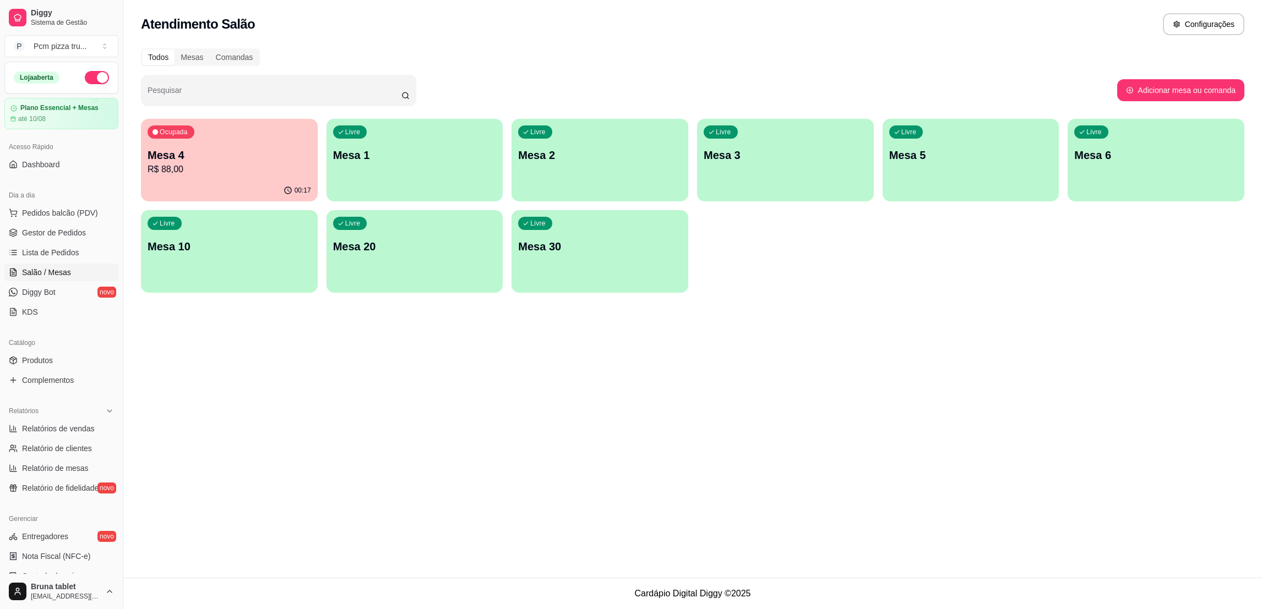
click at [252, 162] on p "Mesa 4" at bounding box center [229, 155] width 163 height 15
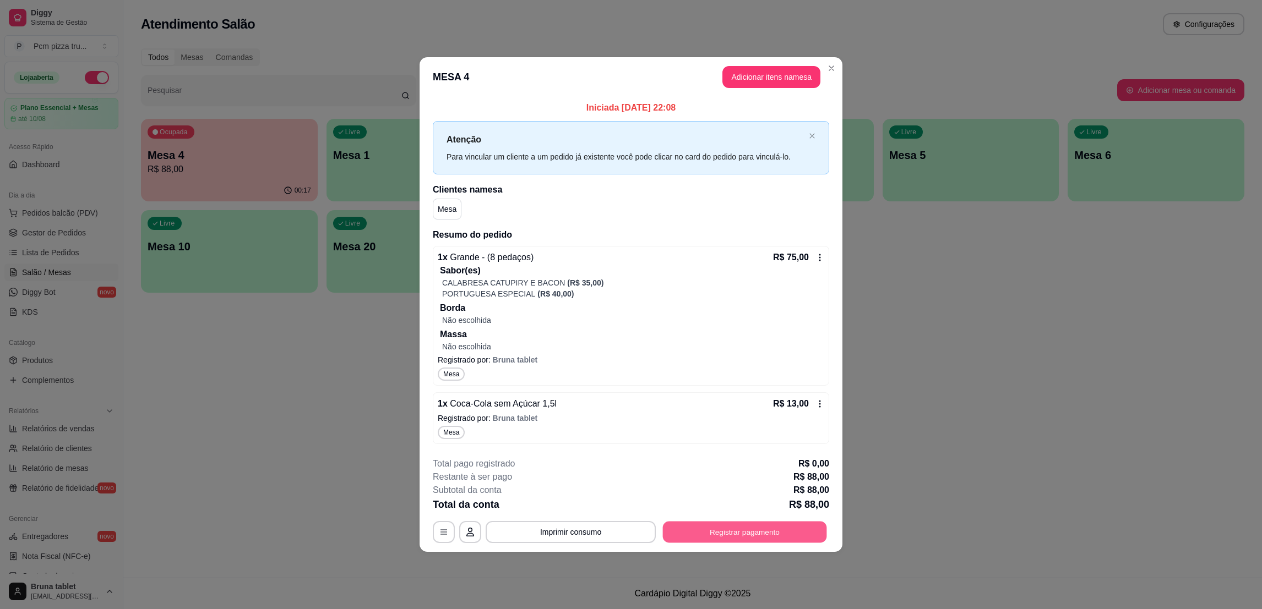
click at [740, 535] on button "Registrar pagamento" at bounding box center [745, 532] width 164 height 21
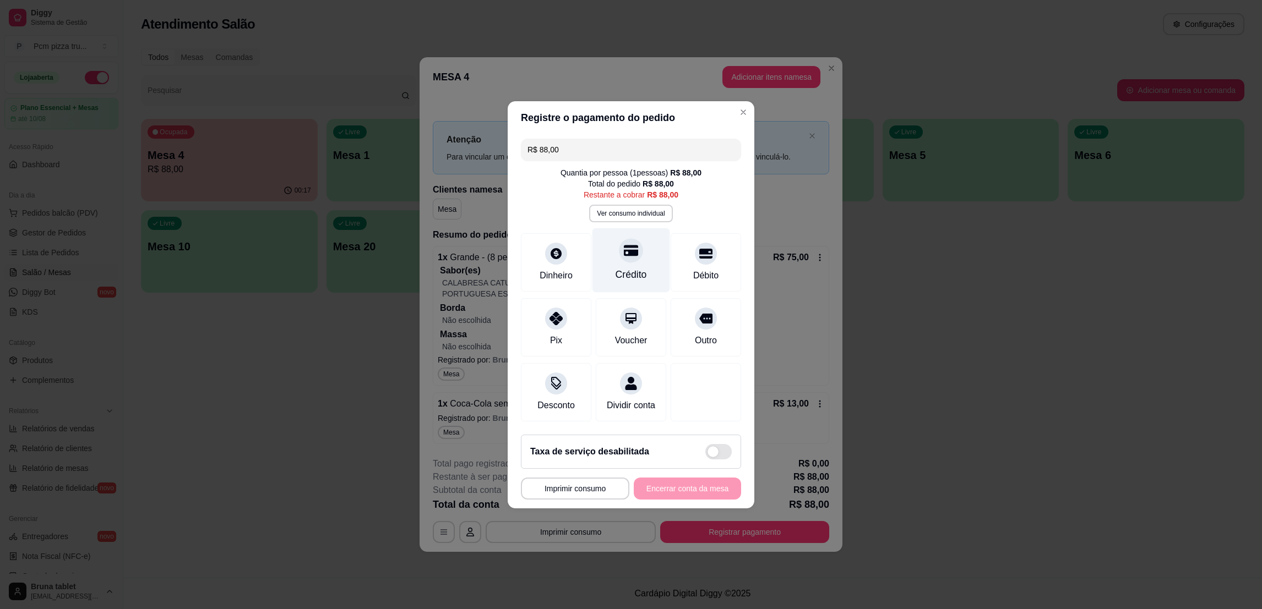
click at [645, 248] on div "Crédito" at bounding box center [631, 260] width 78 height 64
type input "R$ 0,00"
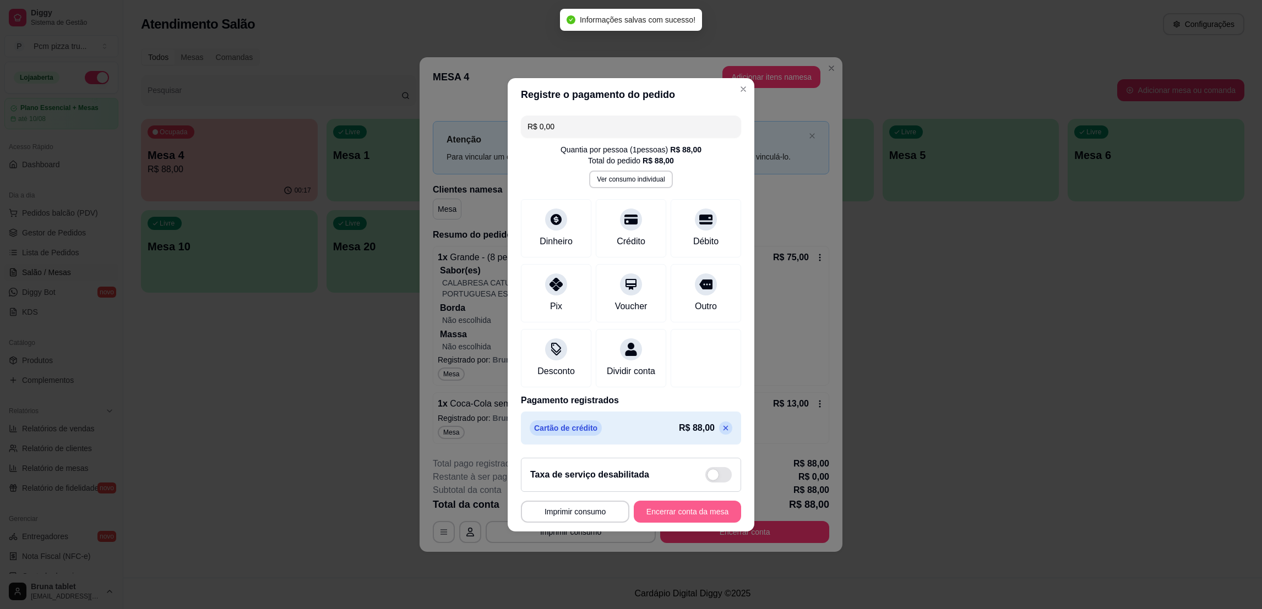
click at [708, 519] on button "Encerrar conta da mesa" at bounding box center [687, 512] width 107 height 22
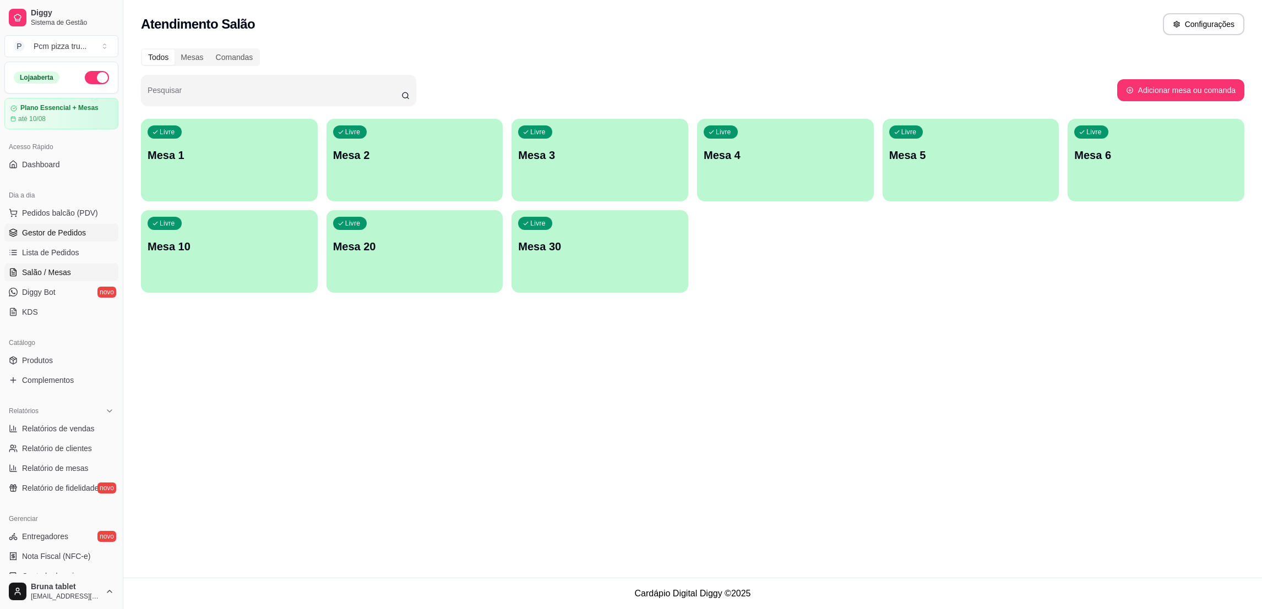
click at [79, 239] on link "Gestor de Pedidos" at bounding box center [61, 233] width 114 height 18
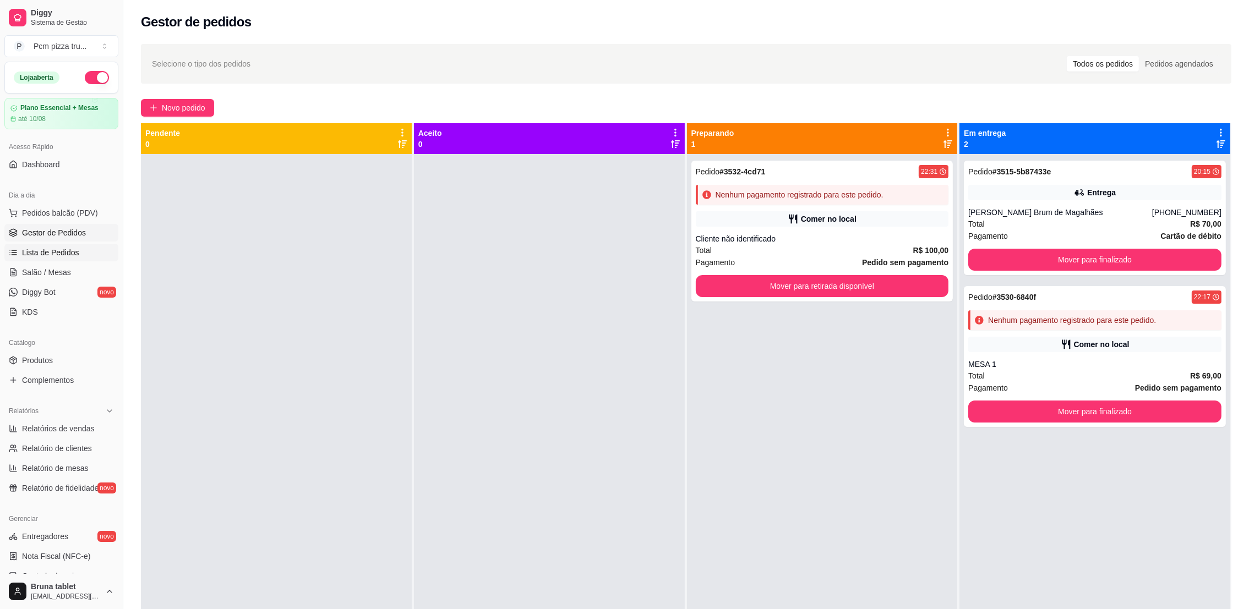
click at [52, 260] on link "Lista de Pedidos" at bounding box center [61, 253] width 114 height 18
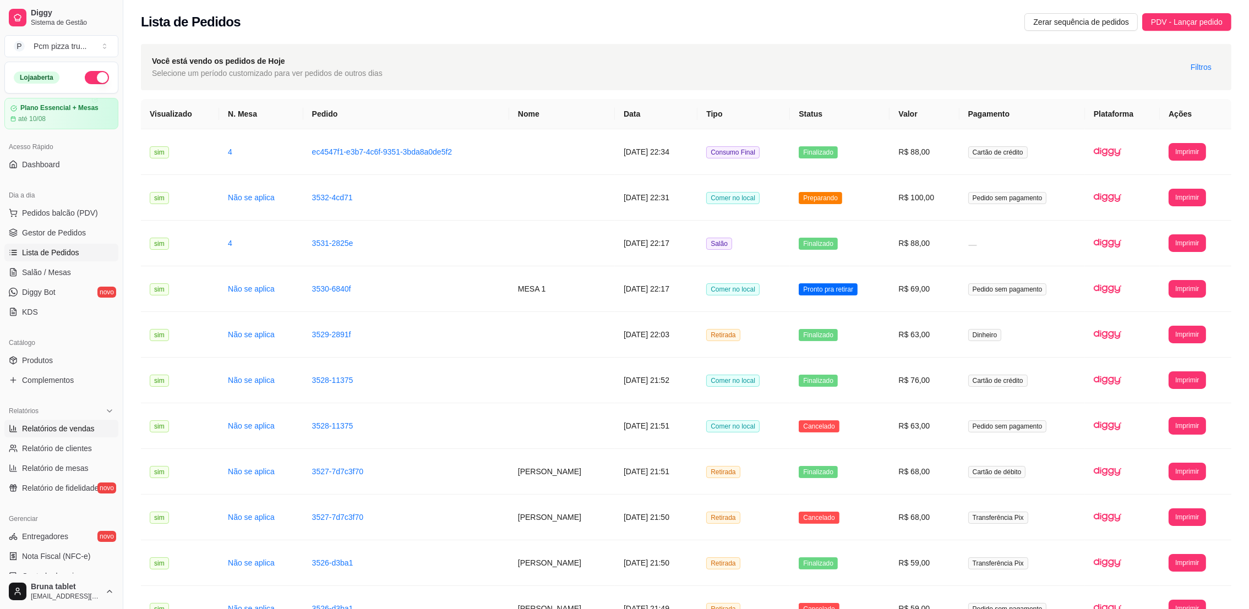
click at [80, 427] on span "Relatórios de vendas" at bounding box center [58, 428] width 73 height 11
select select "ALL"
select select "0"
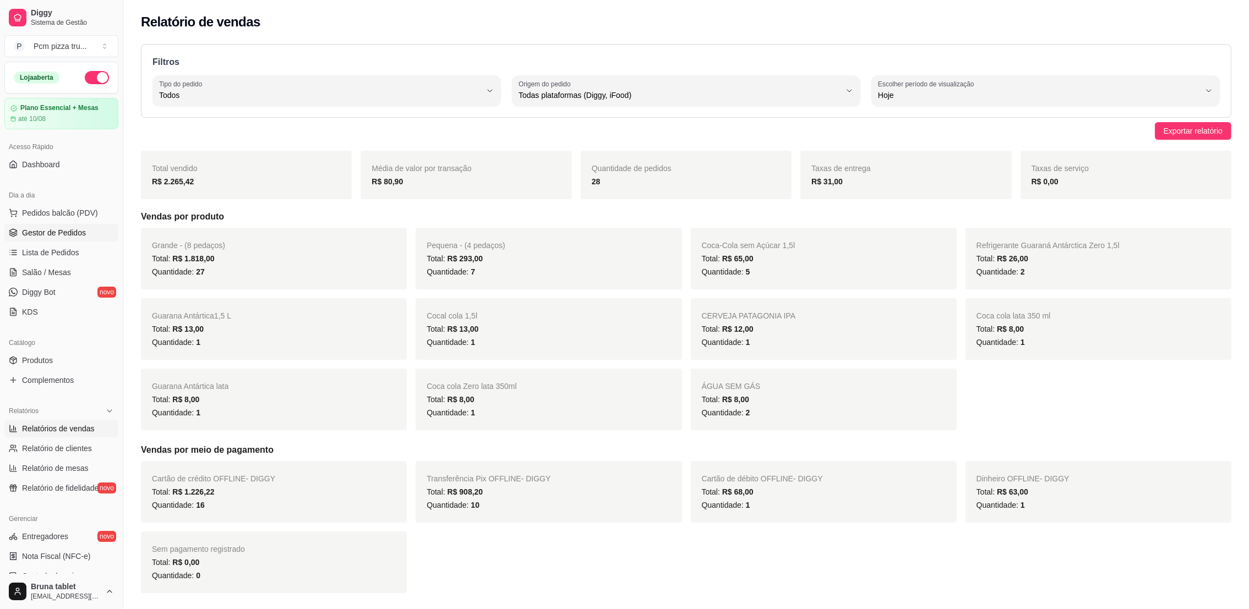
click at [74, 229] on span "Gestor de Pedidos" at bounding box center [54, 232] width 64 height 11
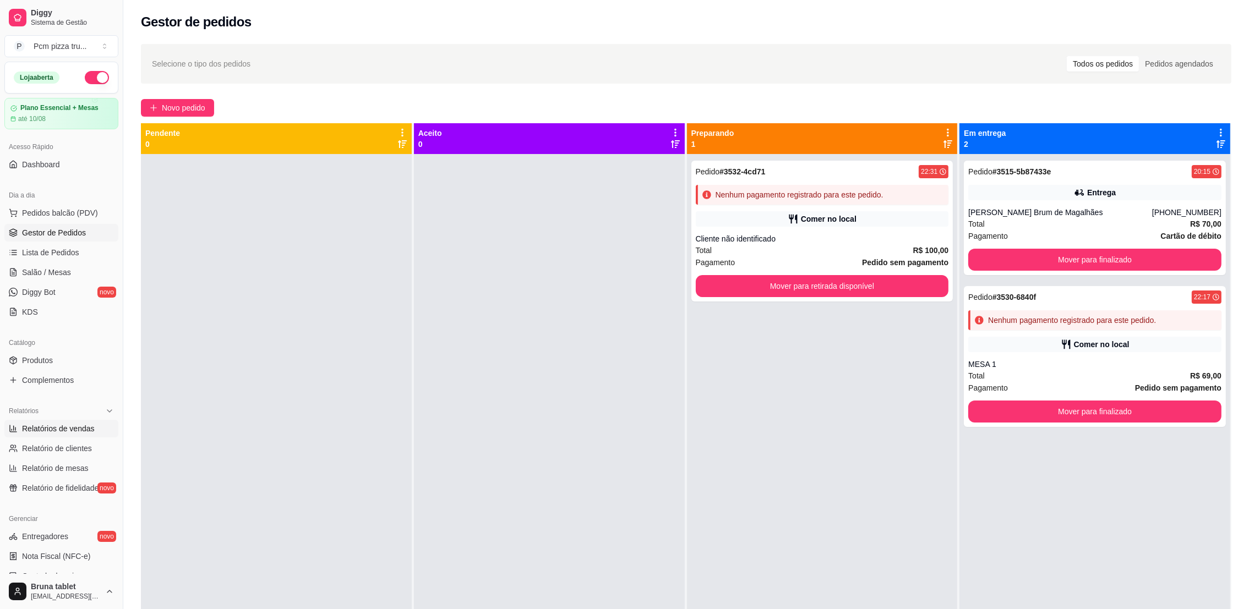
click at [75, 429] on span "Relatórios de vendas" at bounding box center [58, 428] width 73 height 11
select select "ALL"
select select "0"
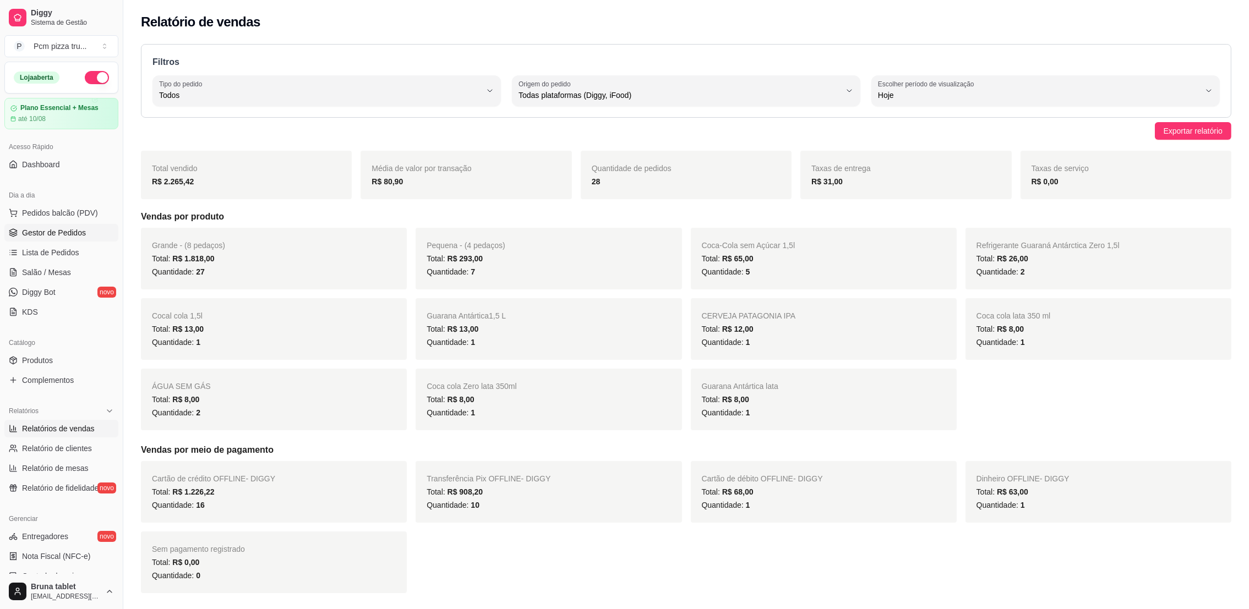
click at [68, 231] on span "Gestor de Pedidos" at bounding box center [54, 232] width 64 height 11
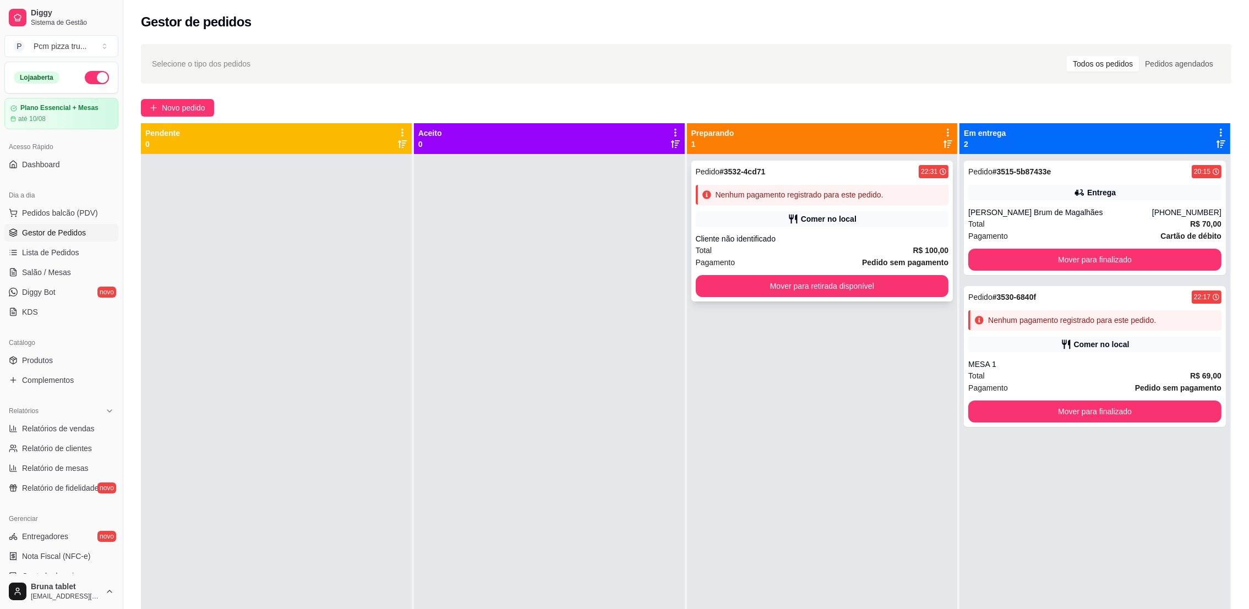
click at [901, 220] on div "Comer no local" at bounding box center [822, 218] width 253 height 15
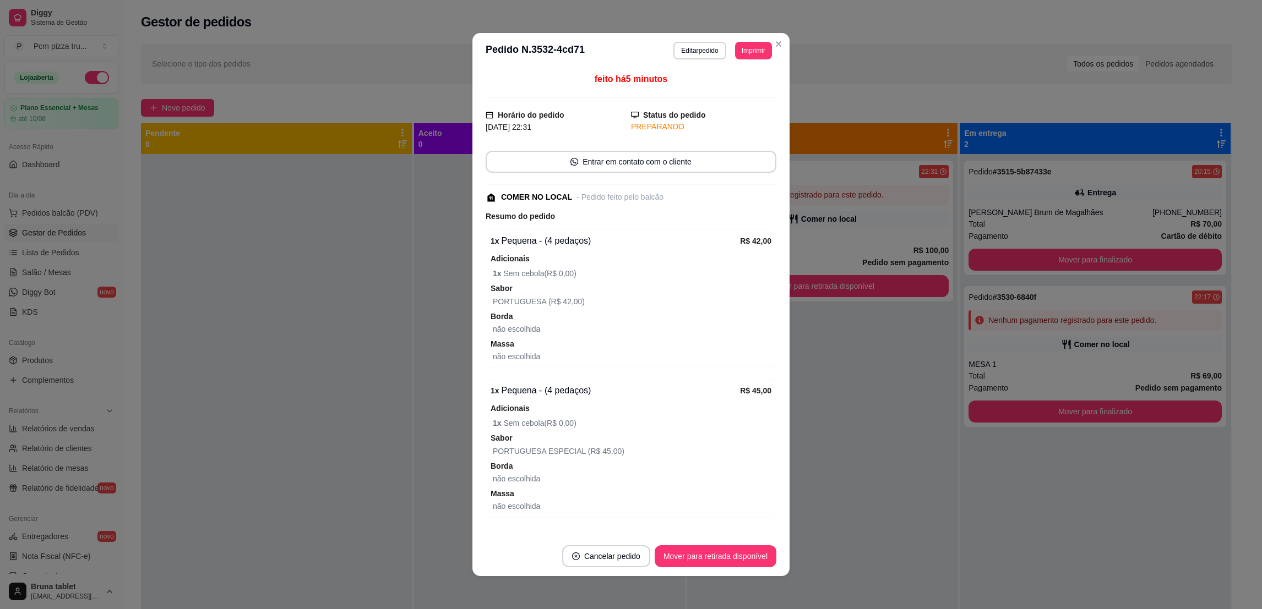
click at [675, 49] on button "Editar pedido" at bounding box center [699, 51] width 52 height 18
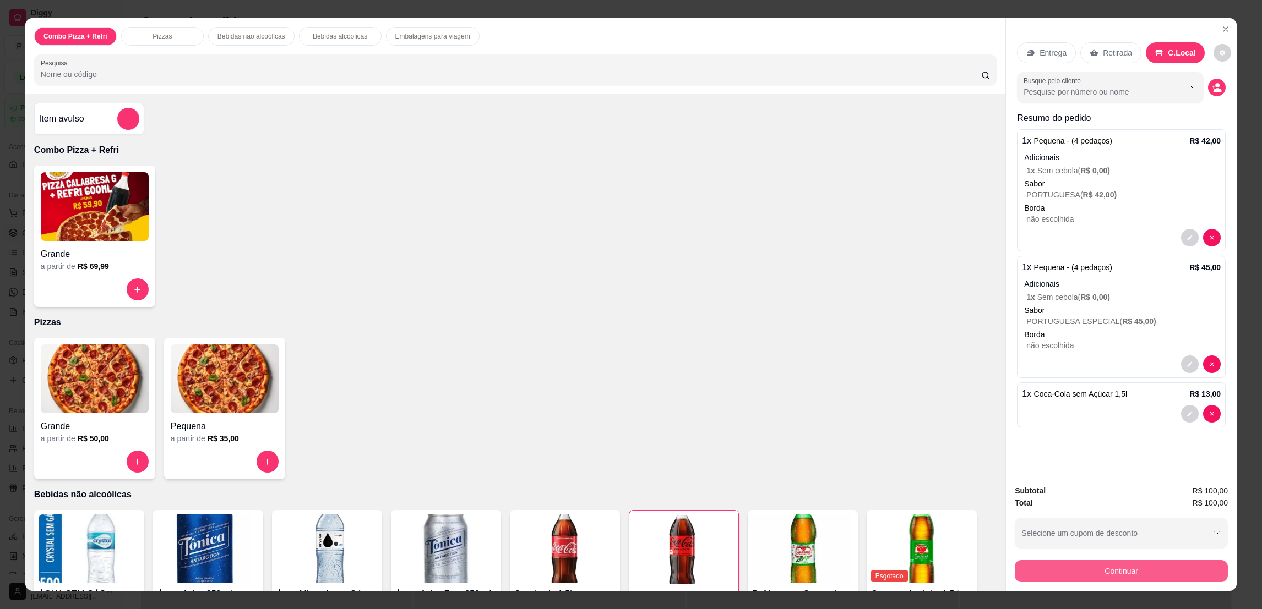
click at [1125, 577] on button "Continuar" at bounding box center [1120, 571] width 213 height 22
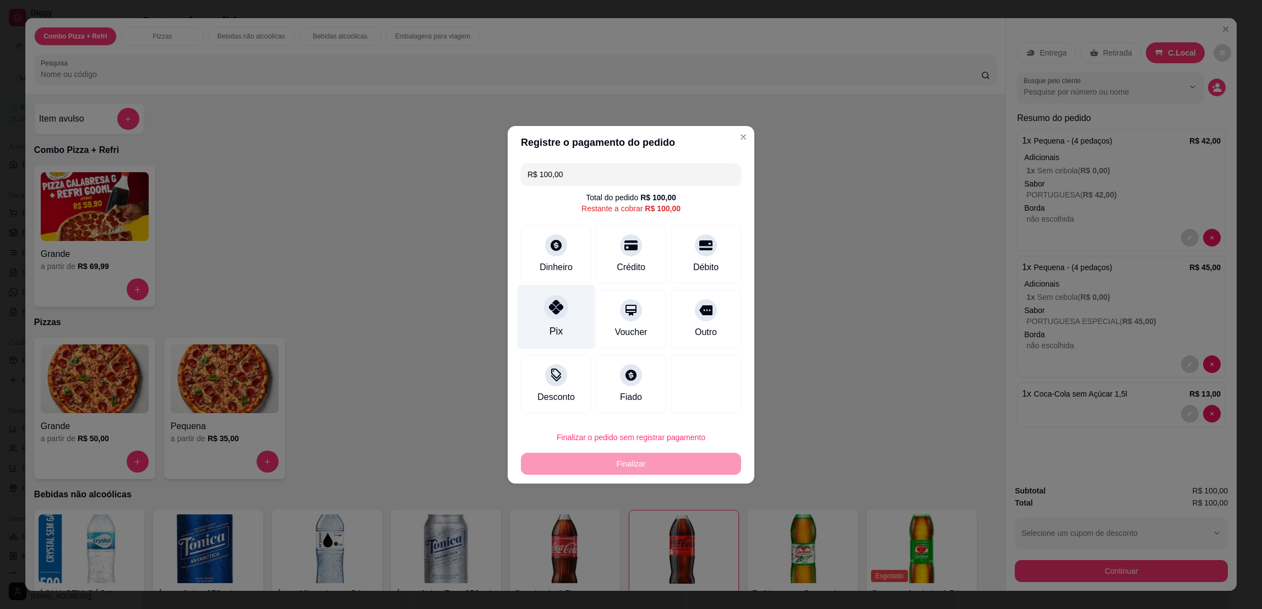
click at [561, 306] on div at bounding box center [556, 307] width 24 height 24
type input "R$ 0,00"
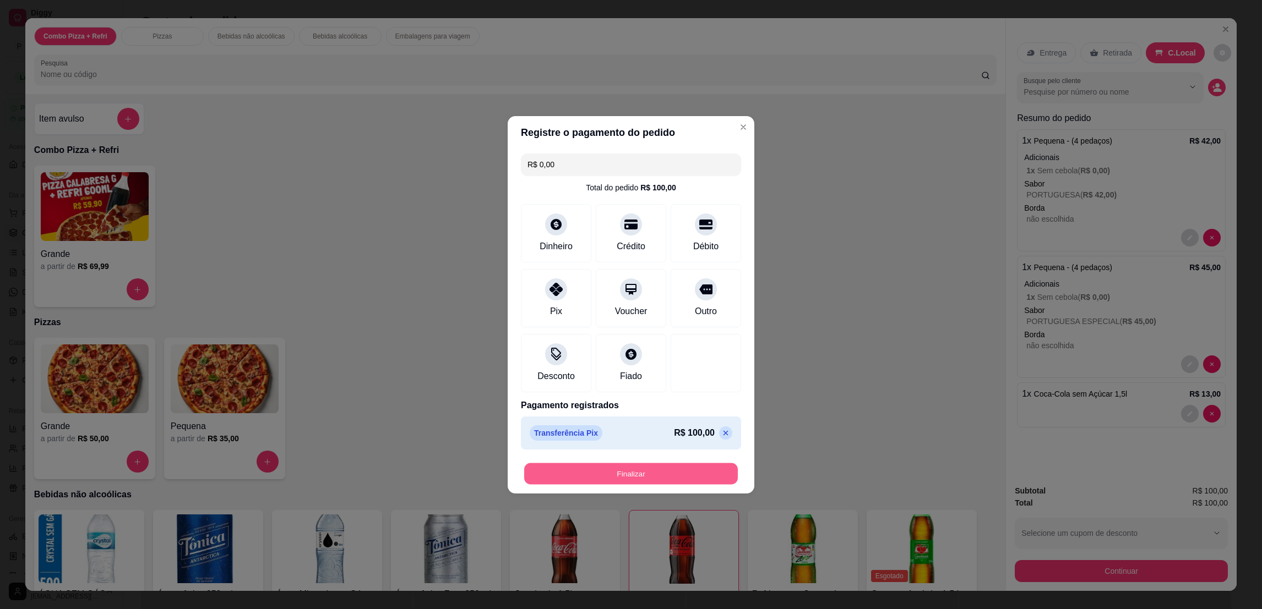
click at [618, 468] on button "Finalizar" at bounding box center [631, 473] width 214 height 21
type input "0"
type input "-R$ 100,00"
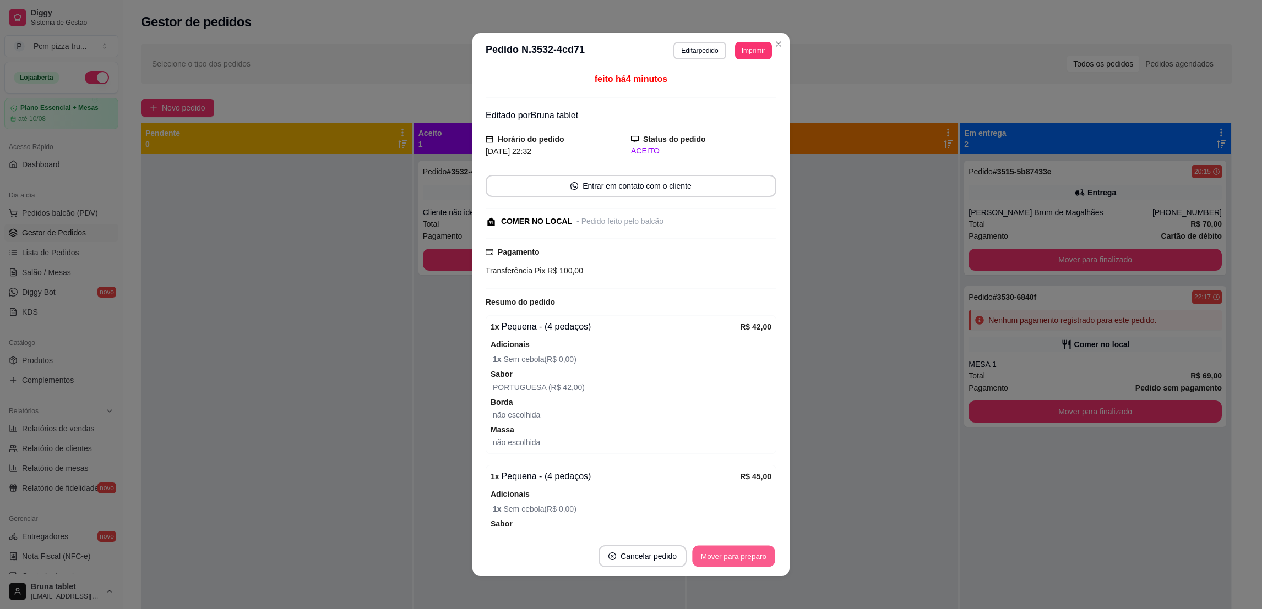
click at [758, 558] on button "Mover para preparo" at bounding box center [733, 556] width 83 height 21
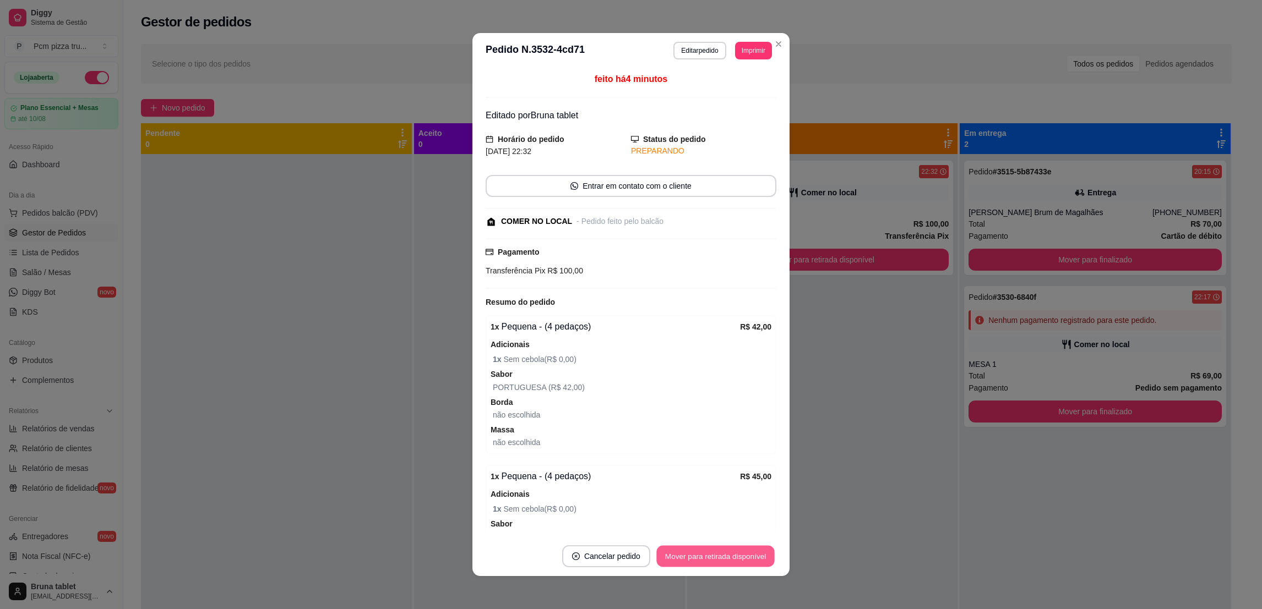
click at [758, 558] on button "Mover para retirada disponível" at bounding box center [715, 556] width 118 height 21
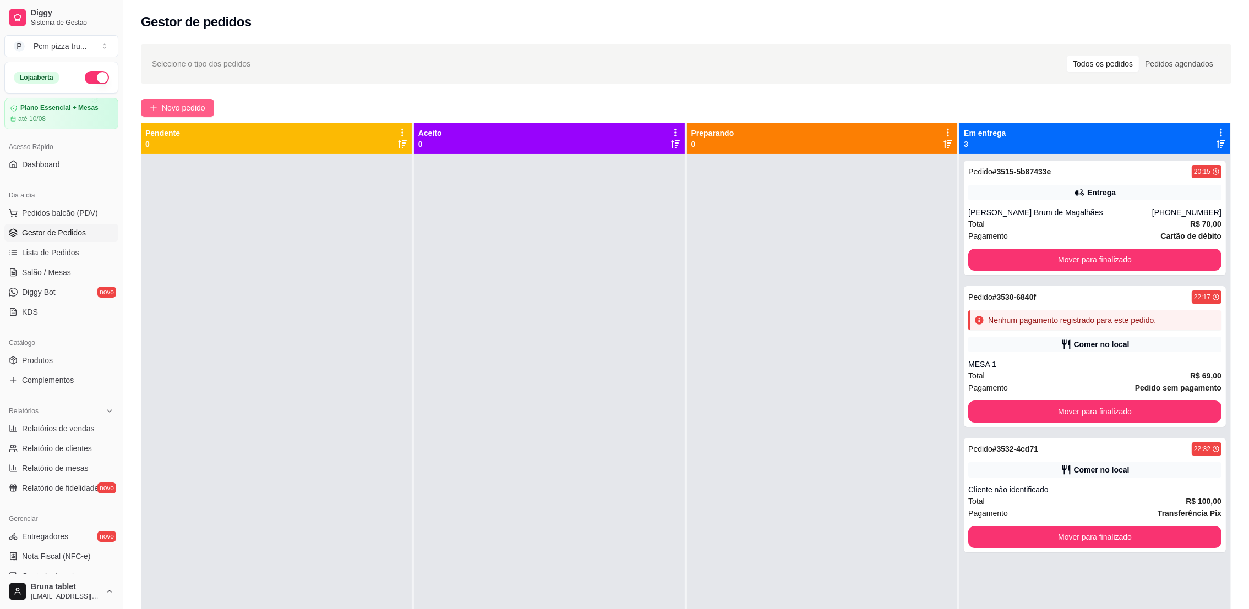
click at [157, 112] on icon "plus" at bounding box center [154, 108] width 8 height 8
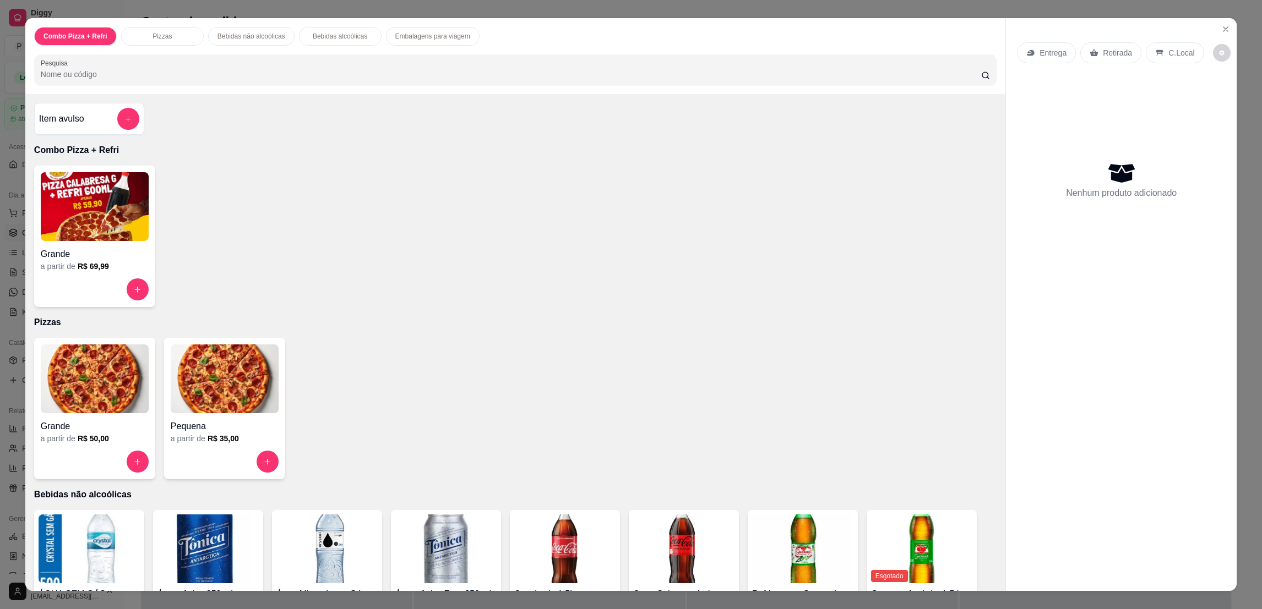
click at [97, 371] on img at bounding box center [95, 379] width 108 height 69
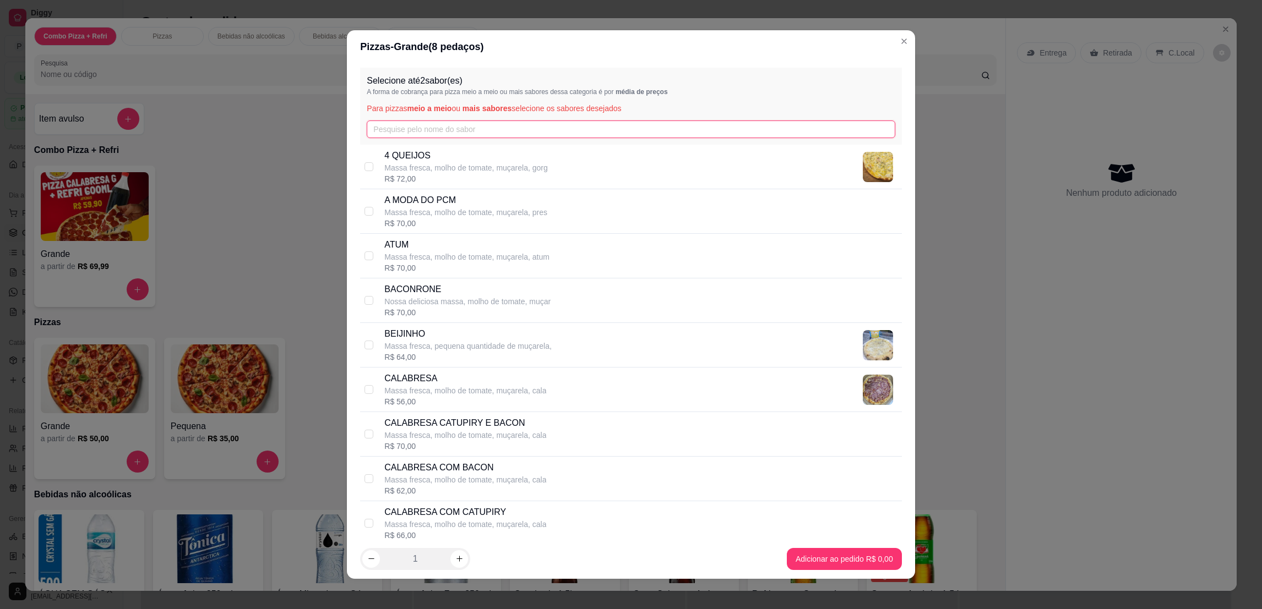
click at [506, 136] on input "text" at bounding box center [631, 130] width 528 height 18
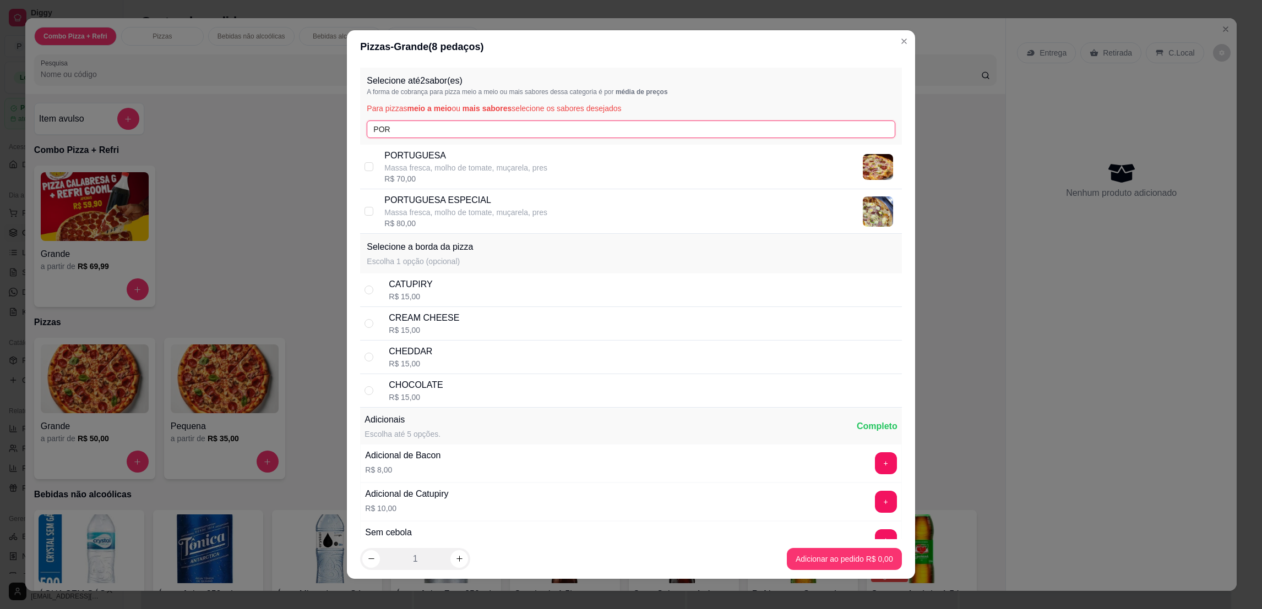
type input "POR"
click at [487, 209] on p "Massa fresca, molho de tomate, muçarela, pres" at bounding box center [465, 212] width 163 height 11
checkbox input "true"
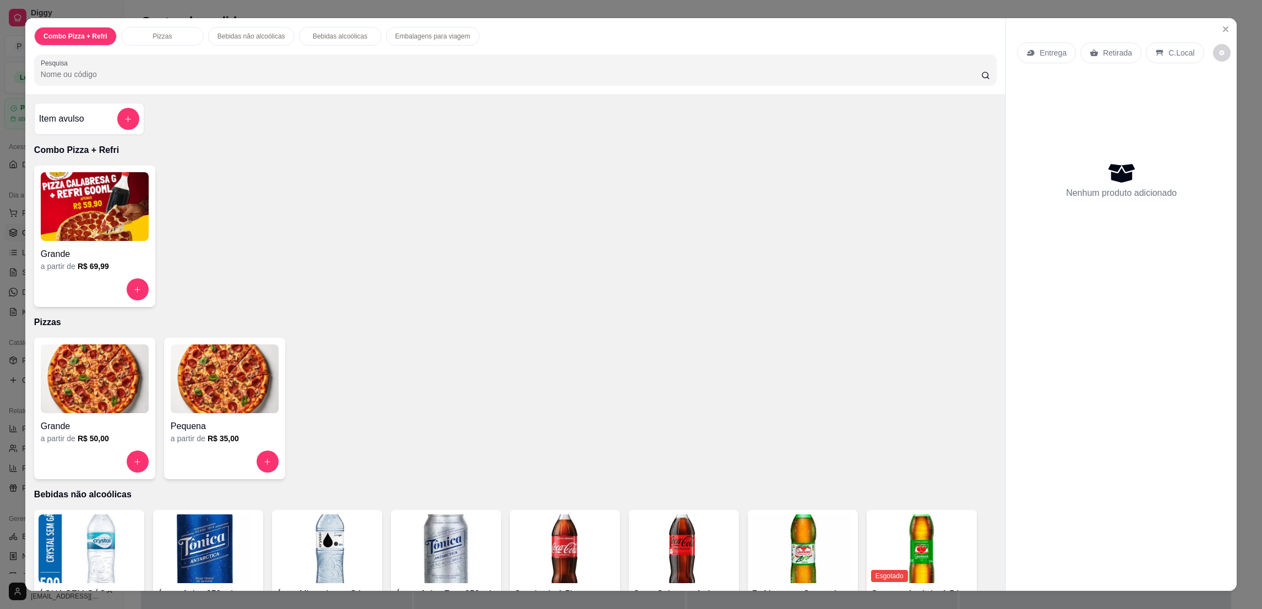
click at [45, 387] on img at bounding box center [95, 379] width 108 height 69
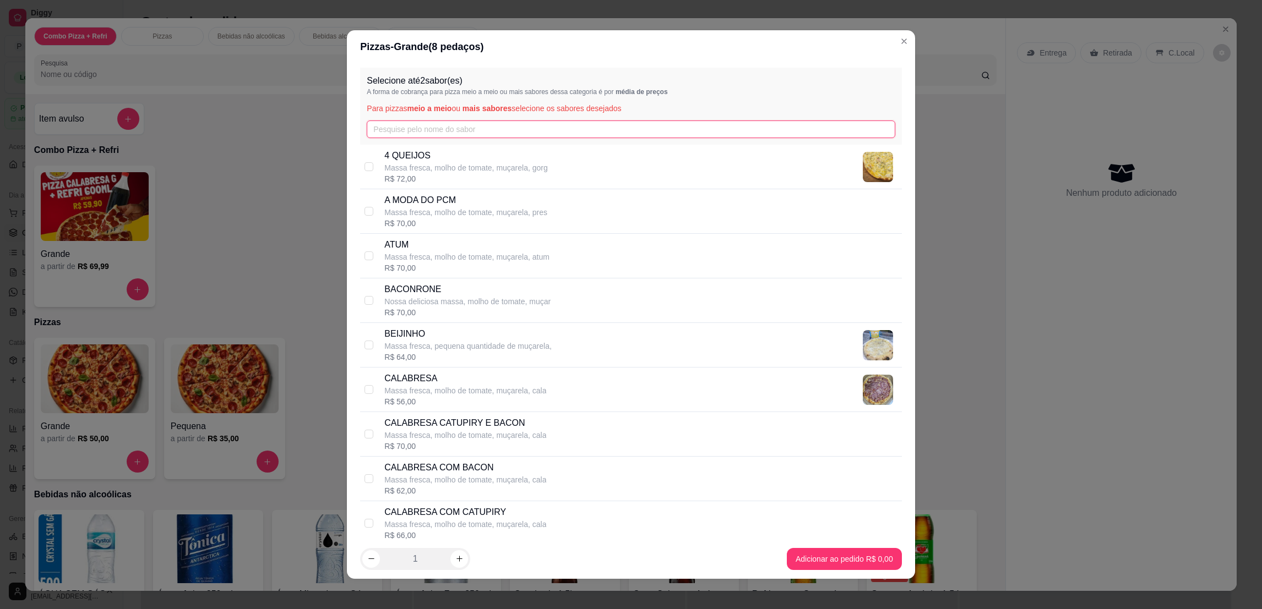
click at [441, 133] on input "text" at bounding box center [631, 130] width 528 height 18
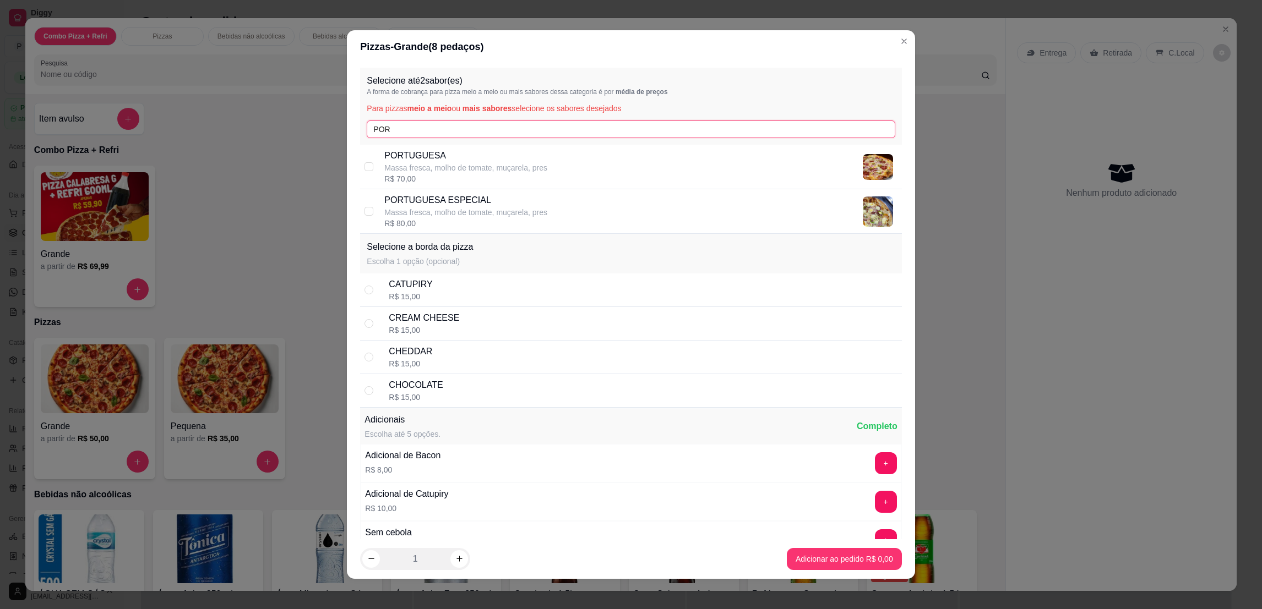
click at [428, 130] on input "POR" at bounding box center [631, 130] width 528 height 18
click at [427, 130] on input "POR" at bounding box center [631, 130] width 528 height 18
click at [424, 130] on input "POR" at bounding box center [631, 130] width 528 height 18
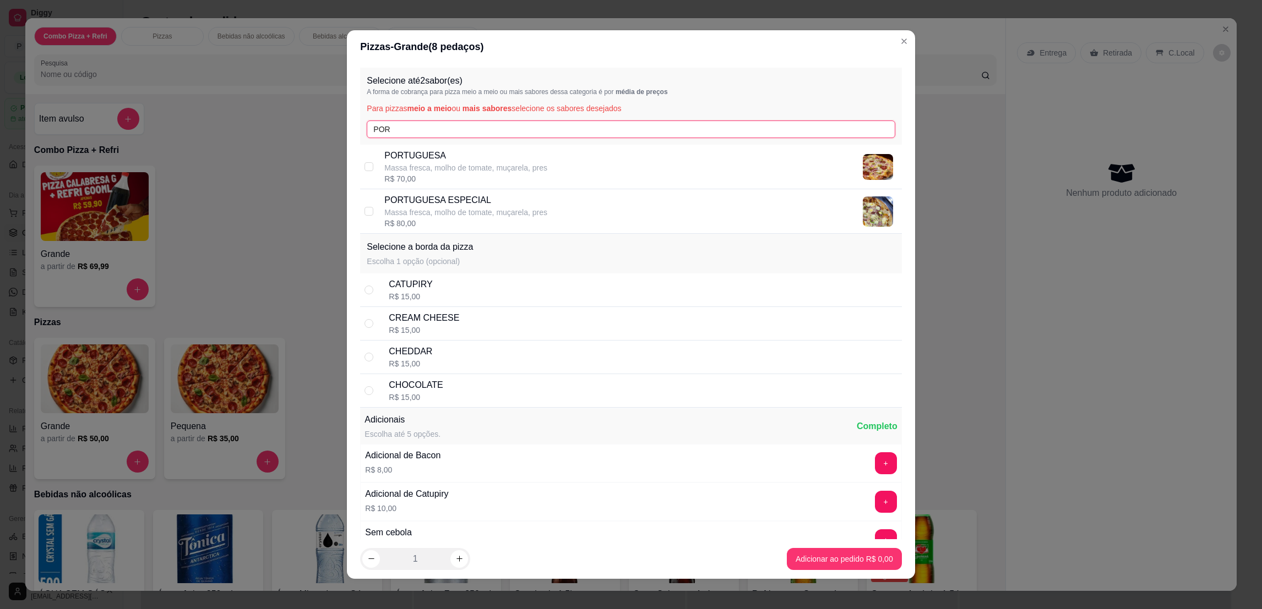
click at [424, 130] on input "POR" at bounding box center [631, 130] width 528 height 18
type input "POR"
click at [430, 162] on p "Massa fresca, molho de tomate, muçarela, pres" at bounding box center [465, 167] width 163 height 11
checkbox input "true"
click at [436, 126] on input "POR" at bounding box center [631, 130] width 528 height 18
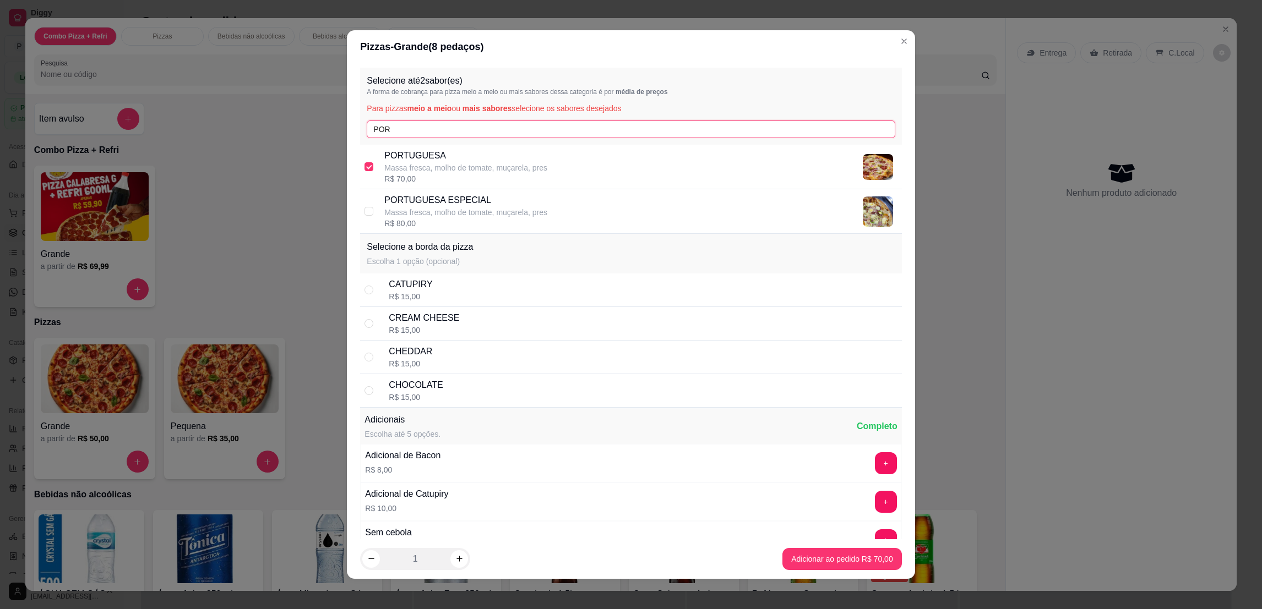
click at [436, 126] on input "POR" at bounding box center [631, 130] width 528 height 18
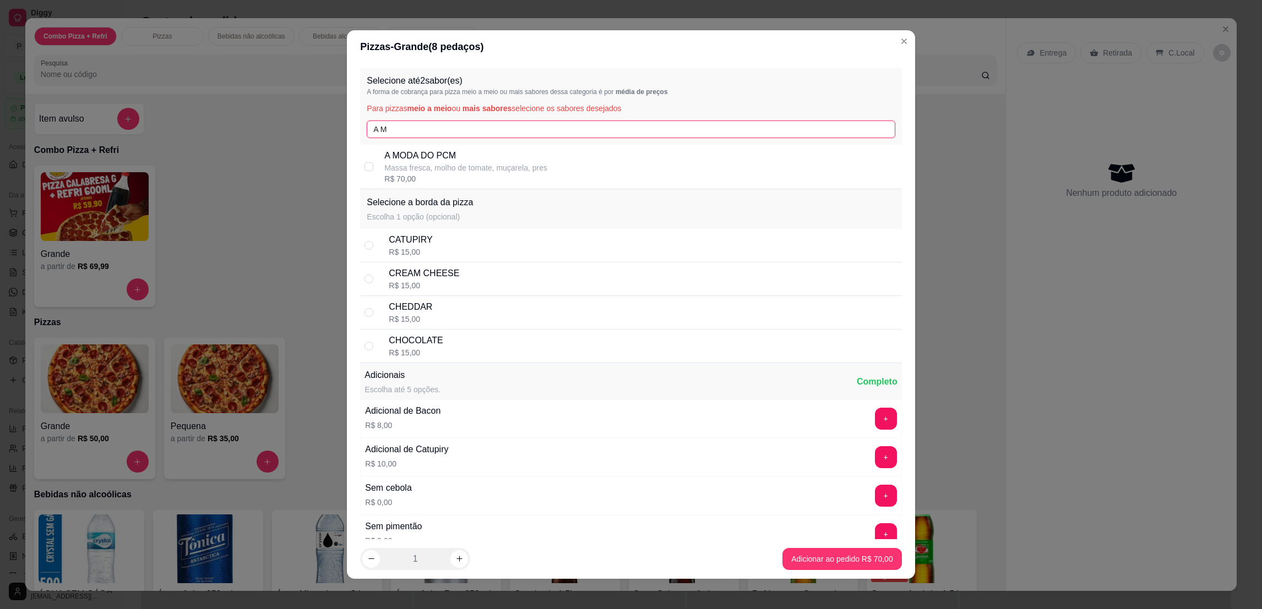
type input "A M"
click at [462, 152] on p "A MODA DO PCM" at bounding box center [465, 155] width 163 height 13
checkbox input "true"
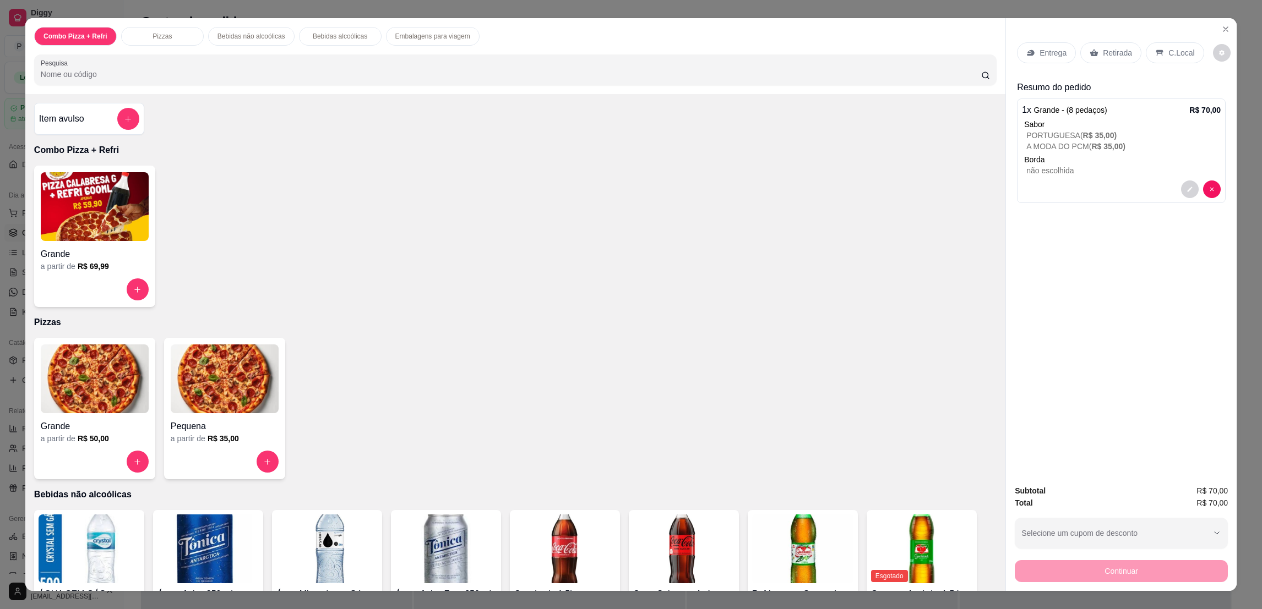
click at [1109, 55] on p "Retirada" at bounding box center [1116, 52] width 29 height 11
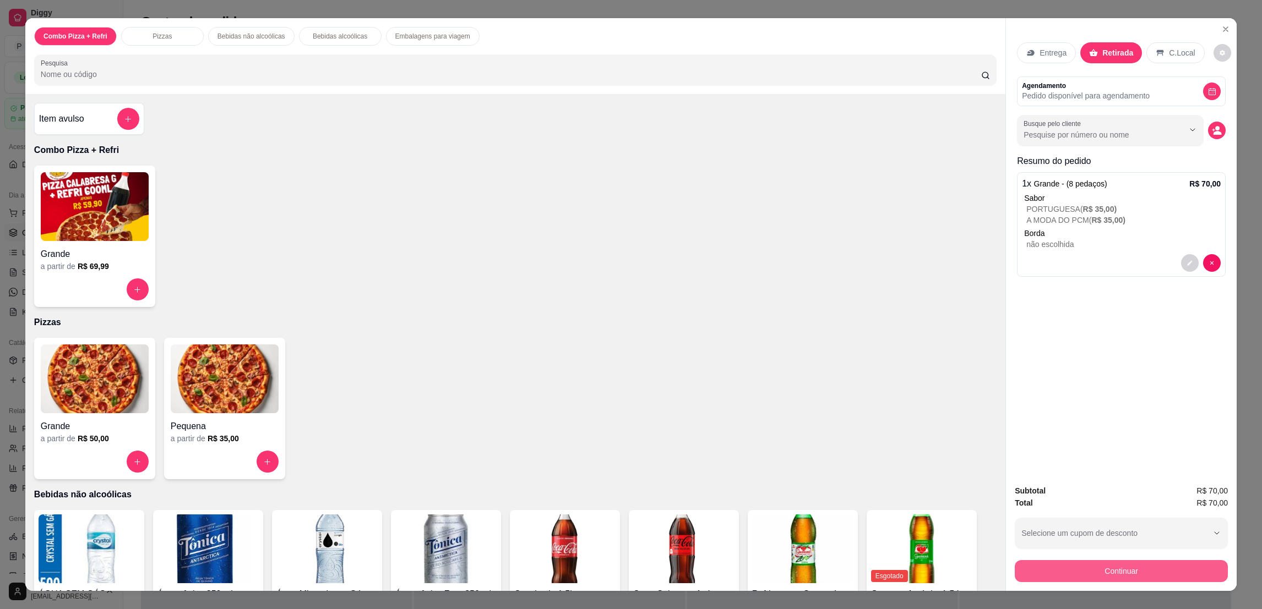
click at [1156, 572] on button "Continuar" at bounding box center [1120, 571] width 213 height 22
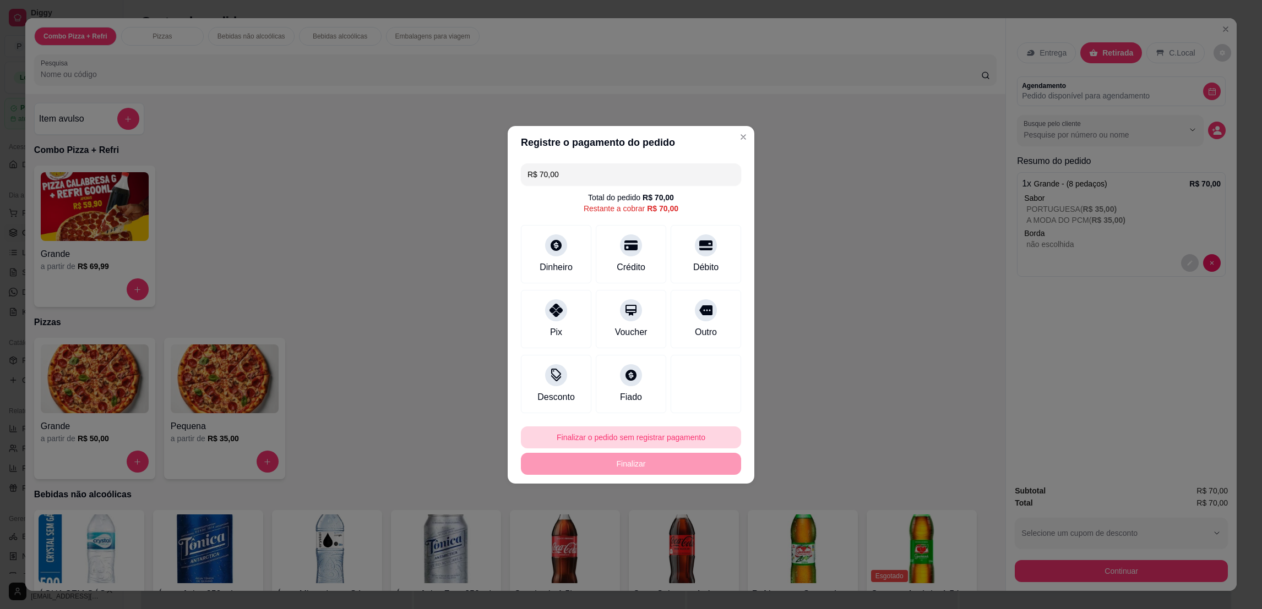
click at [679, 438] on button "Finalizar o pedido sem registrar pagamento" at bounding box center [631, 438] width 220 height 22
click at [715, 532] on button "Confirmar" at bounding box center [698, 528] width 39 height 17
type input "R$ 0,00"
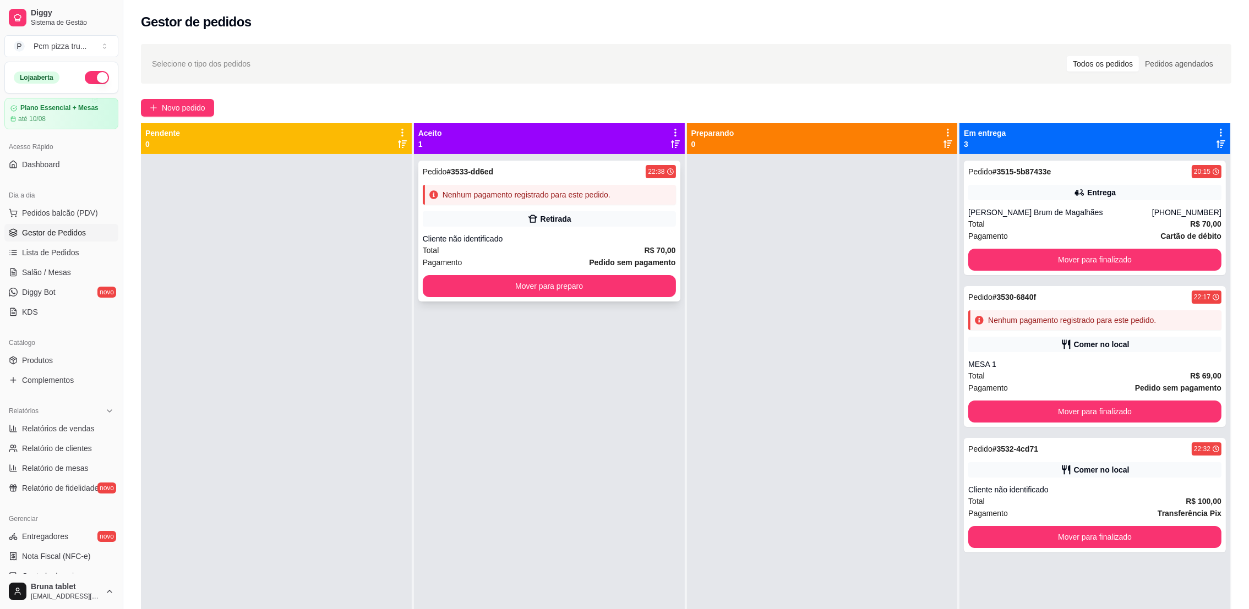
click at [565, 195] on div "Nenhum pagamento registrado para este pedido." at bounding box center [527, 194] width 168 height 11
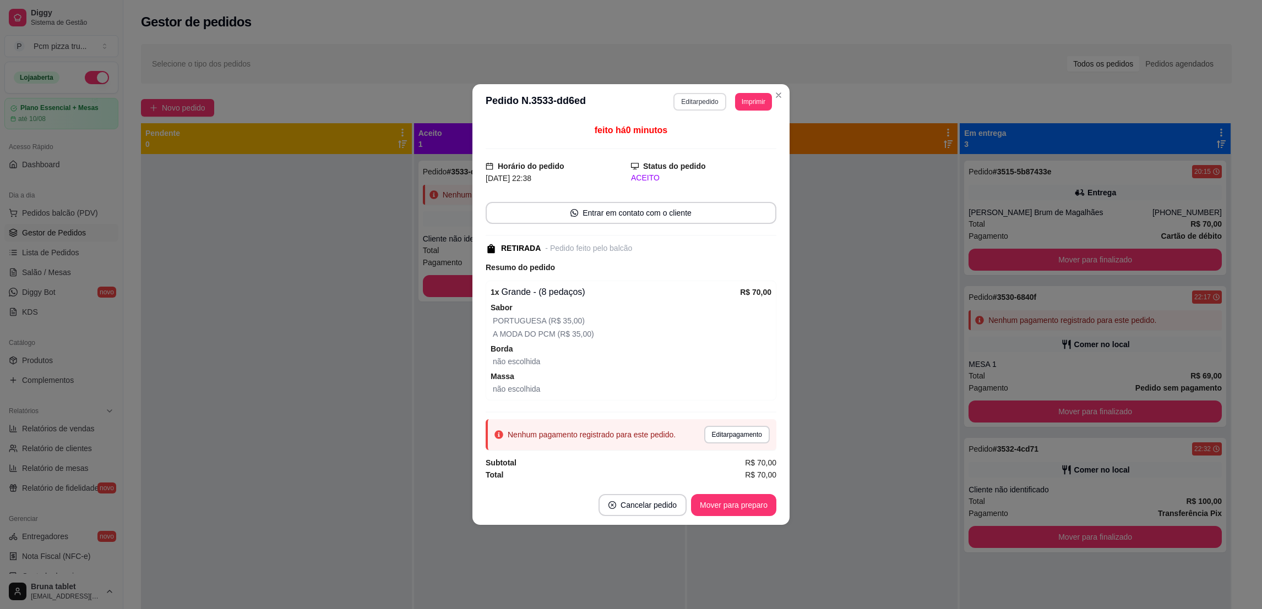
click at [689, 96] on button "Editar pedido" at bounding box center [699, 102] width 52 height 18
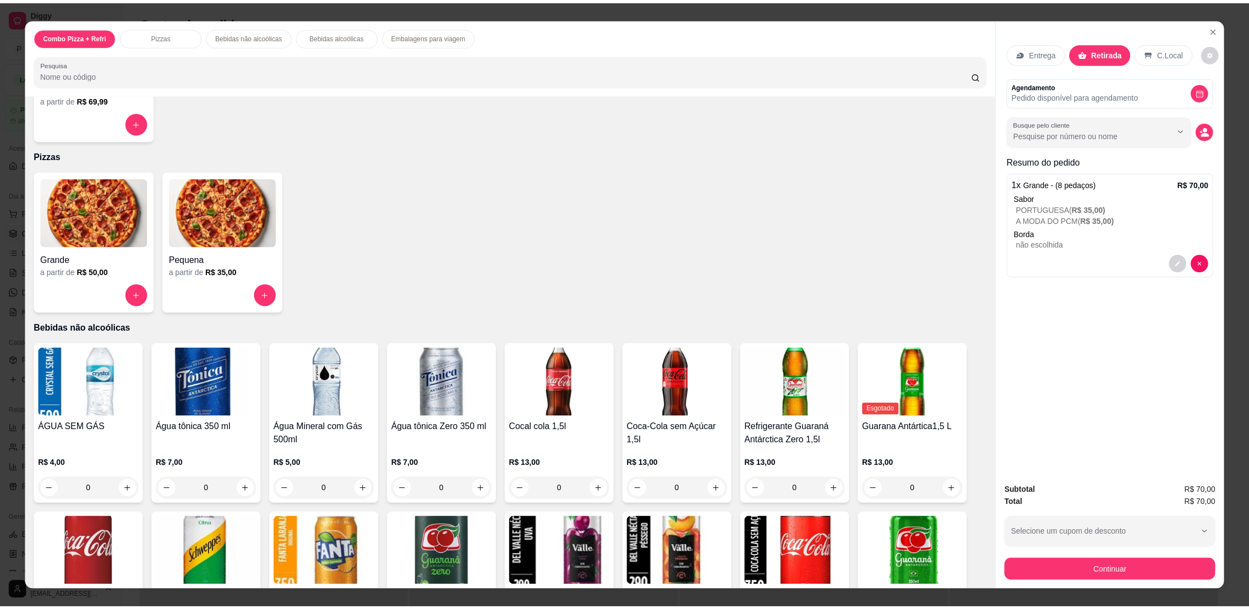
scroll to position [165, 0]
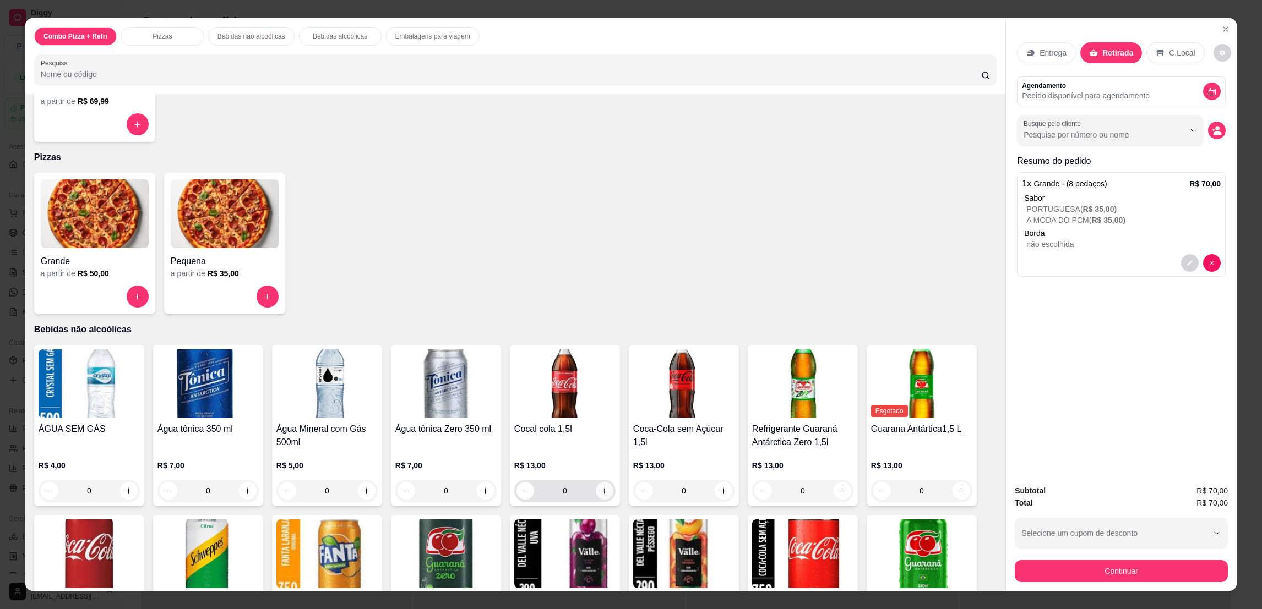
click at [600, 494] on icon "increase-product-quantity" at bounding box center [604, 491] width 8 height 8
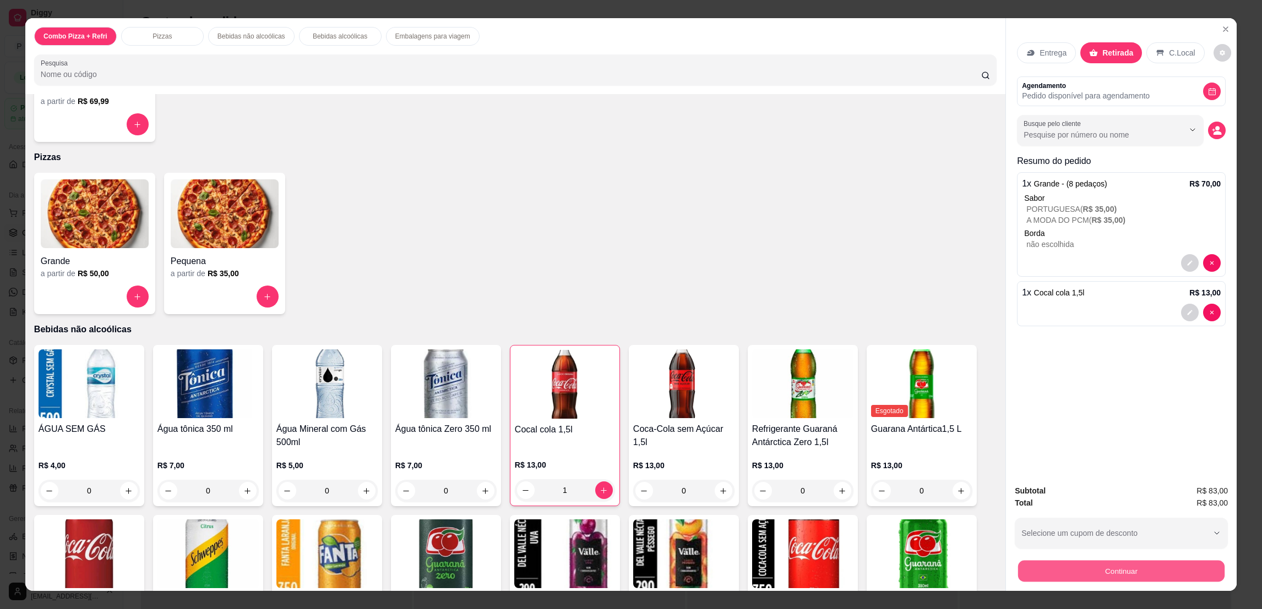
click at [1131, 566] on button "Continuar" at bounding box center [1121, 570] width 206 height 21
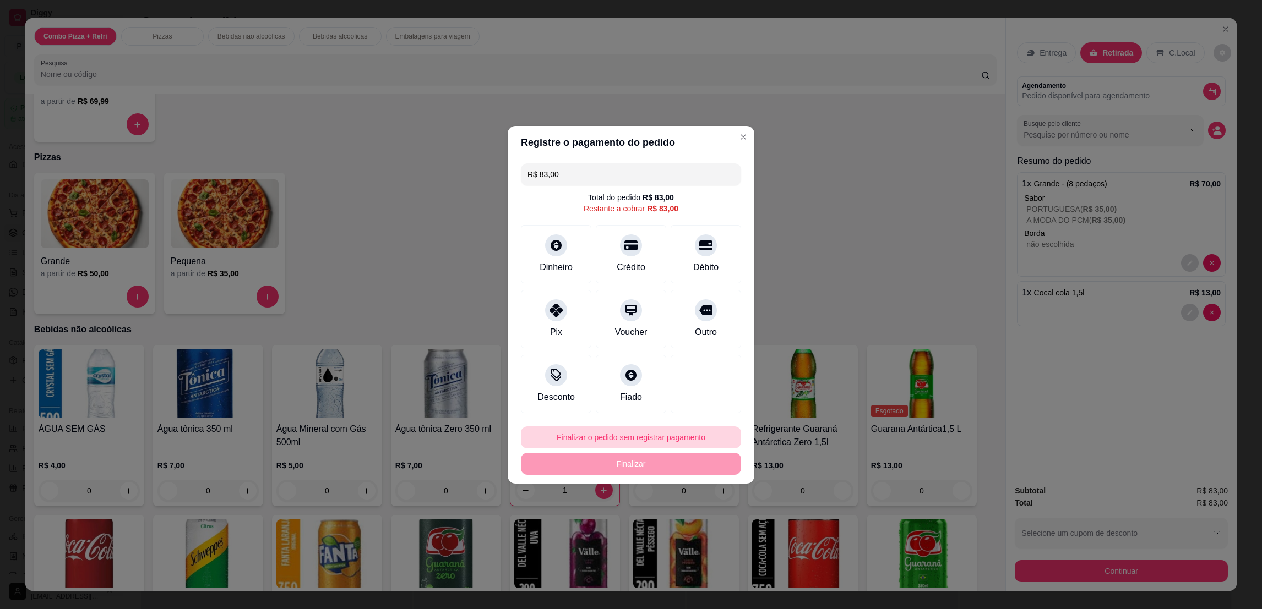
click at [656, 432] on button "Finalizar o pedido sem registrar pagamento" at bounding box center [631, 438] width 220 height 22
click at [704, 534] on button "Confirmar" at bounding box center [699, 528] width 41 height 17
type input "0"
type input "R$ 0,00"
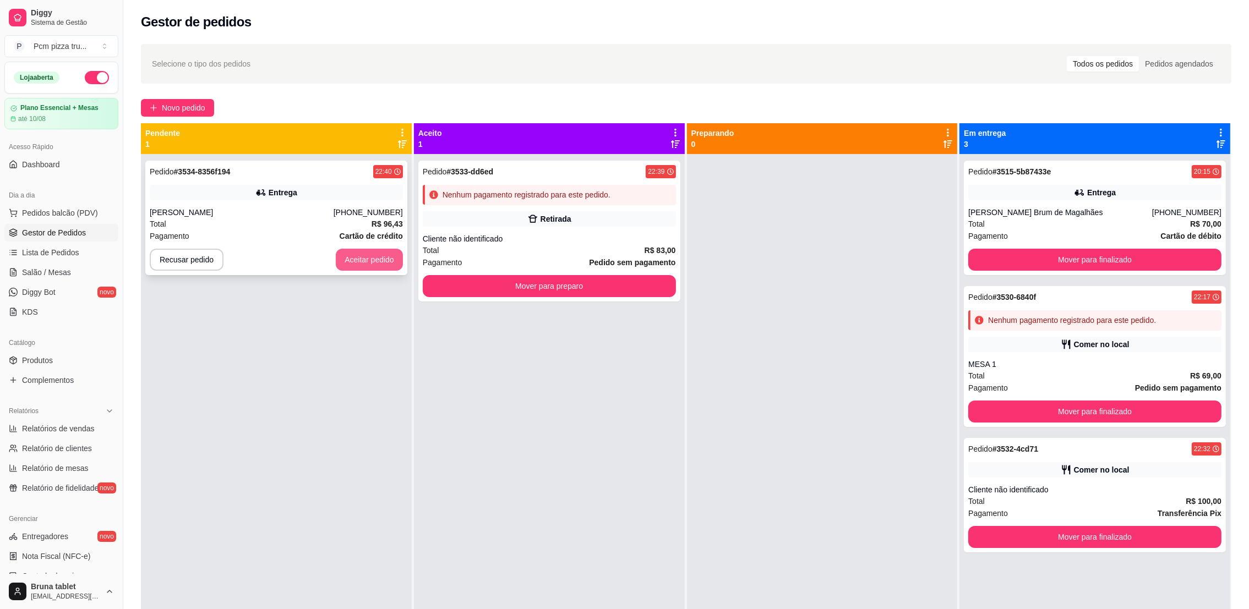
click at [356, 265] on button "Aceitar pedido" at bounding box center [369, 260] width 67 height 22
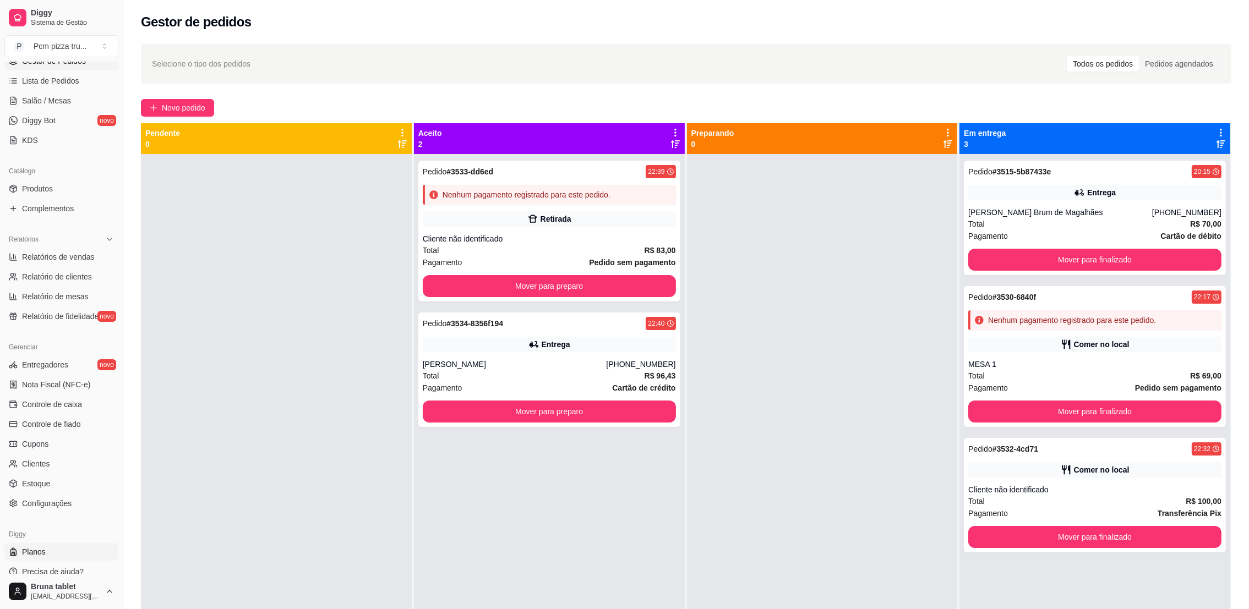
scroll to position [182, 0]
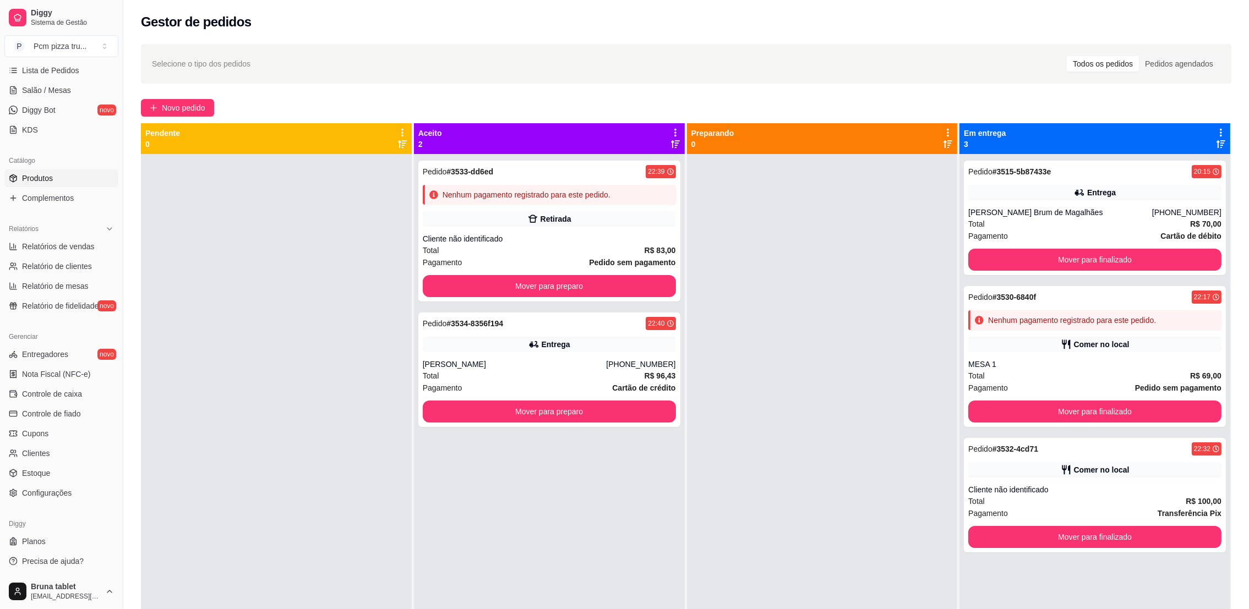
click at [39, 178] on span "Produtos" at bounding box center [37, 178] width 31 height 11
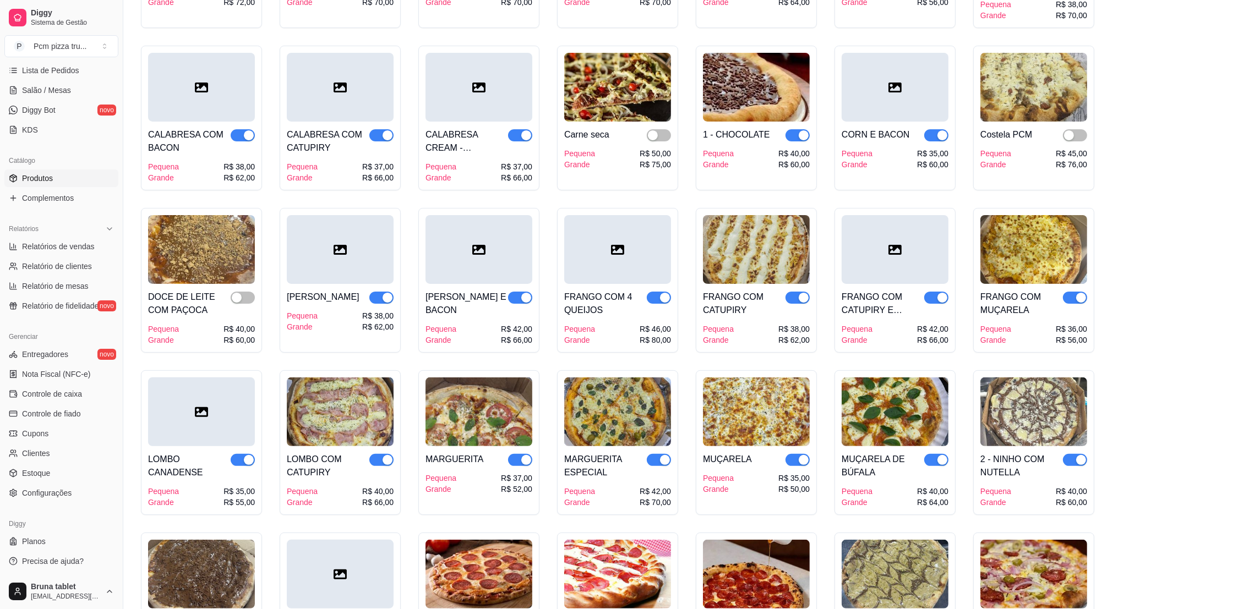
scroll to position [495, 0]
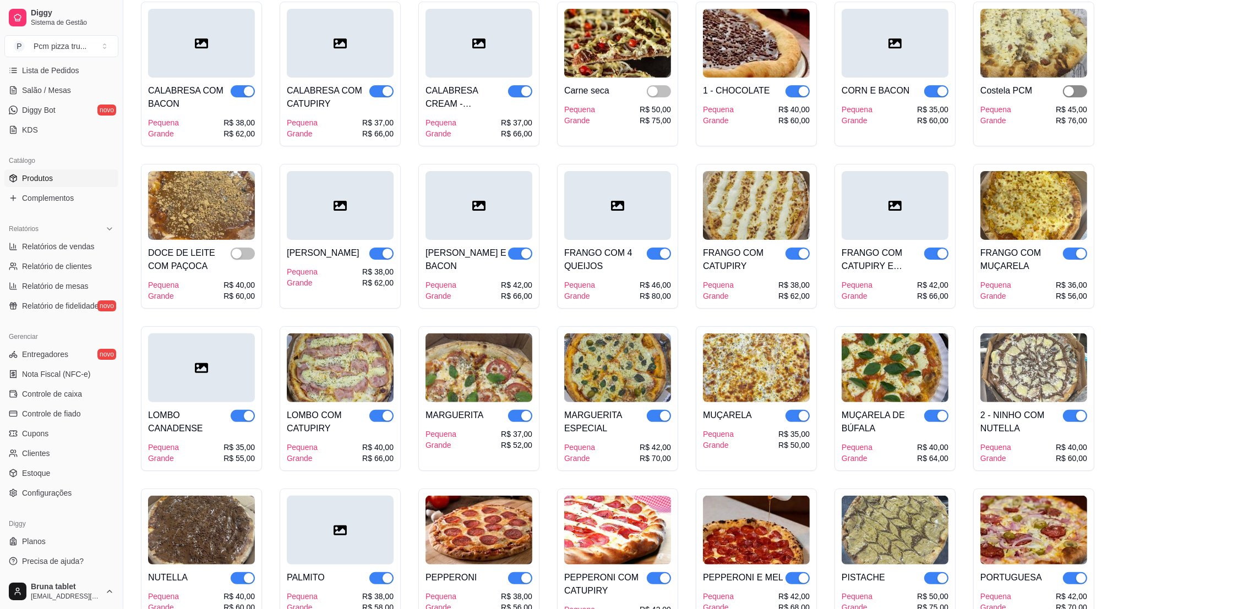
click at [1082, 86] on span "button" at bounding box center [1075, 91] width 24 height 12
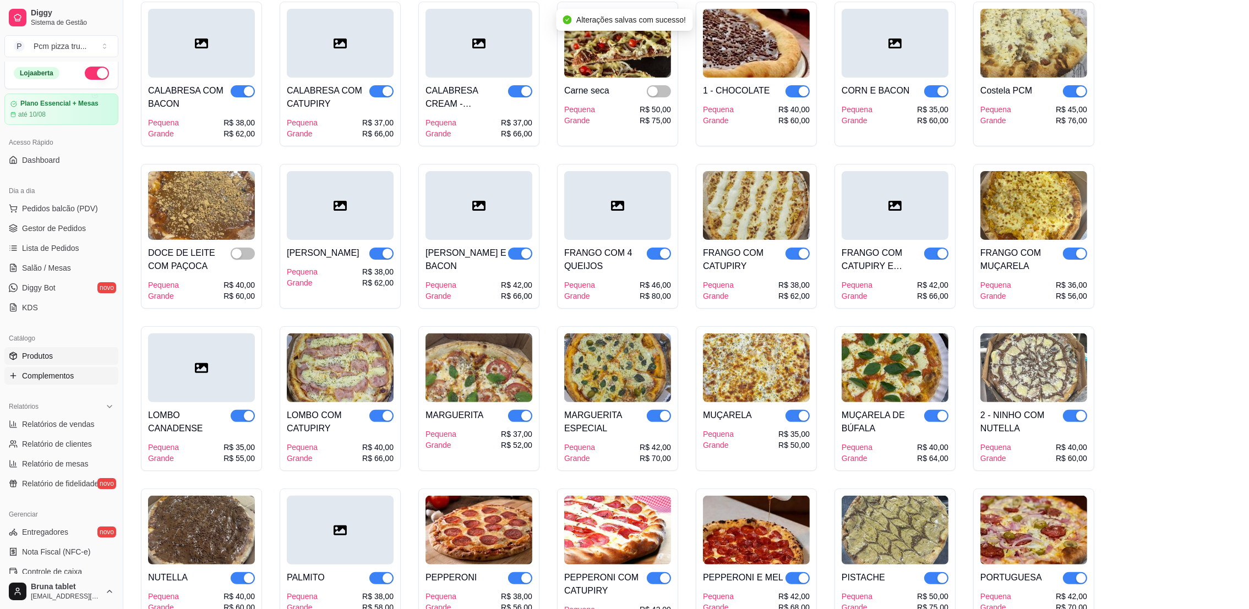
scroll to position [0, 0]
click at [65, 234] on span "Gestor de Pedidos" at bounding box center [54, 232] width 64 height 11
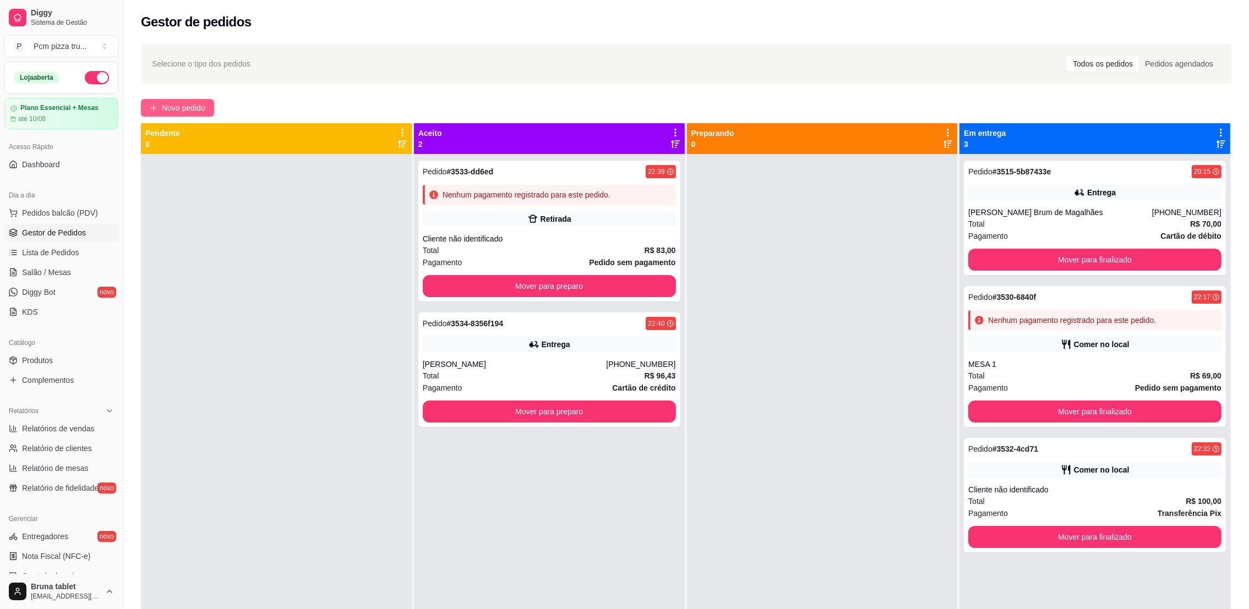
click at [174, 100] on button "Novo pedido" at bounding box center [177, 108] width 73 height 18
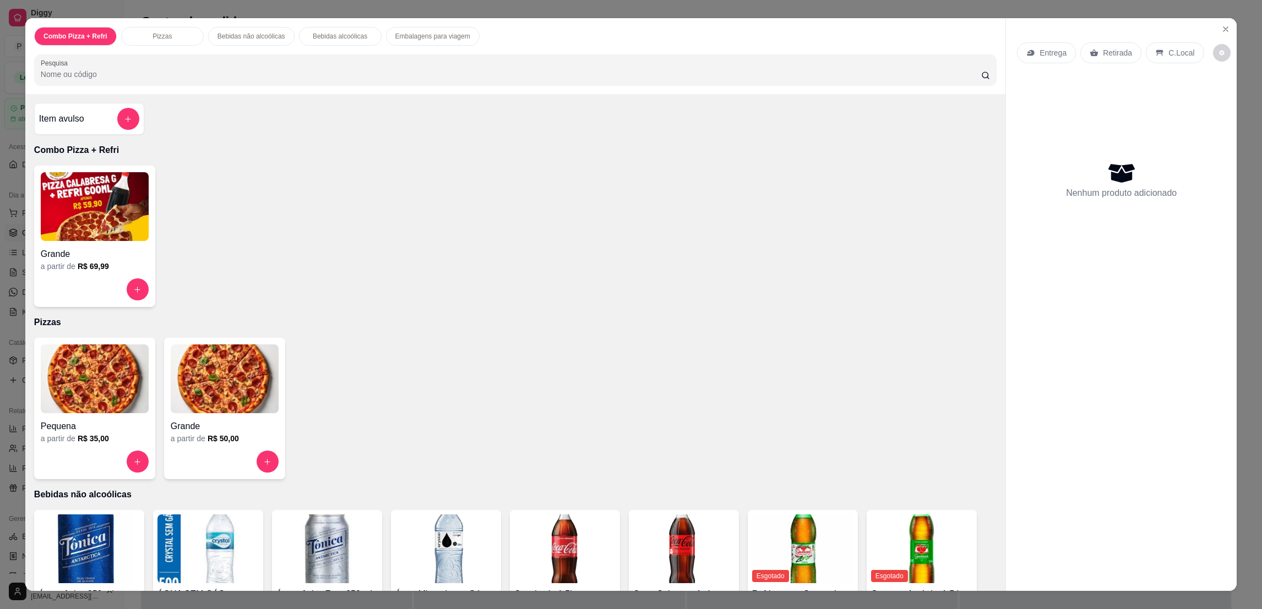
click at [91, 357] on img at bounding box center [95, 379] width 108 height 69
click at [214, 370] on img at bounding box center [225, 379] width 108 height 69
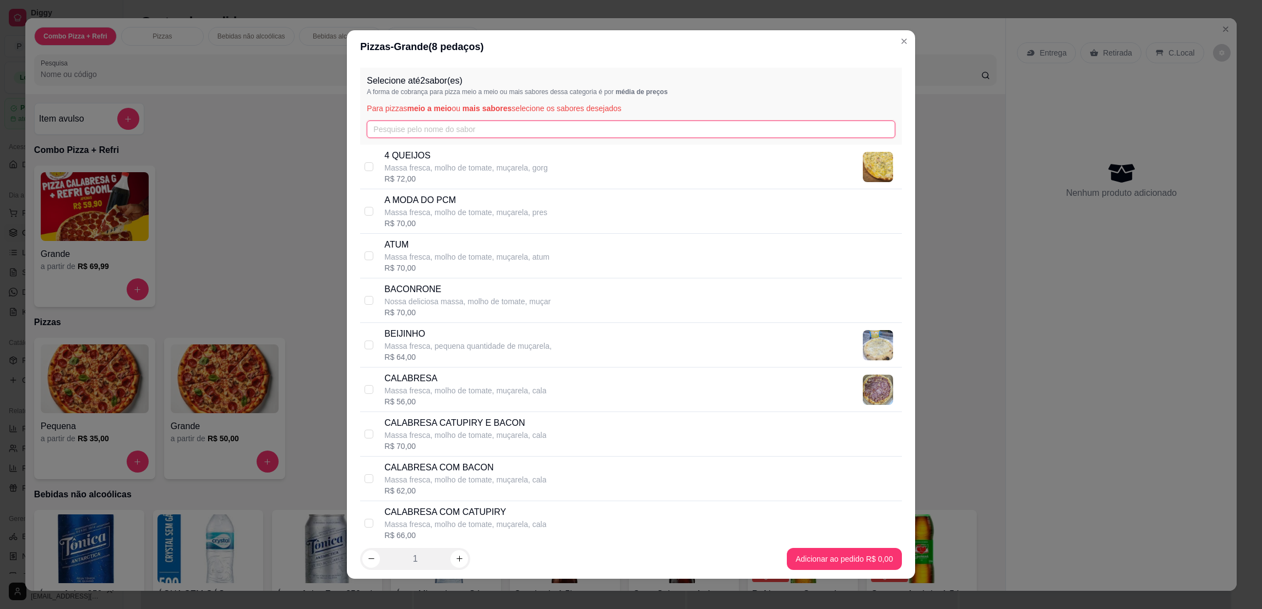
click at [373, 125] on input "text" at bounding box center [631, 130] width 528 height 18
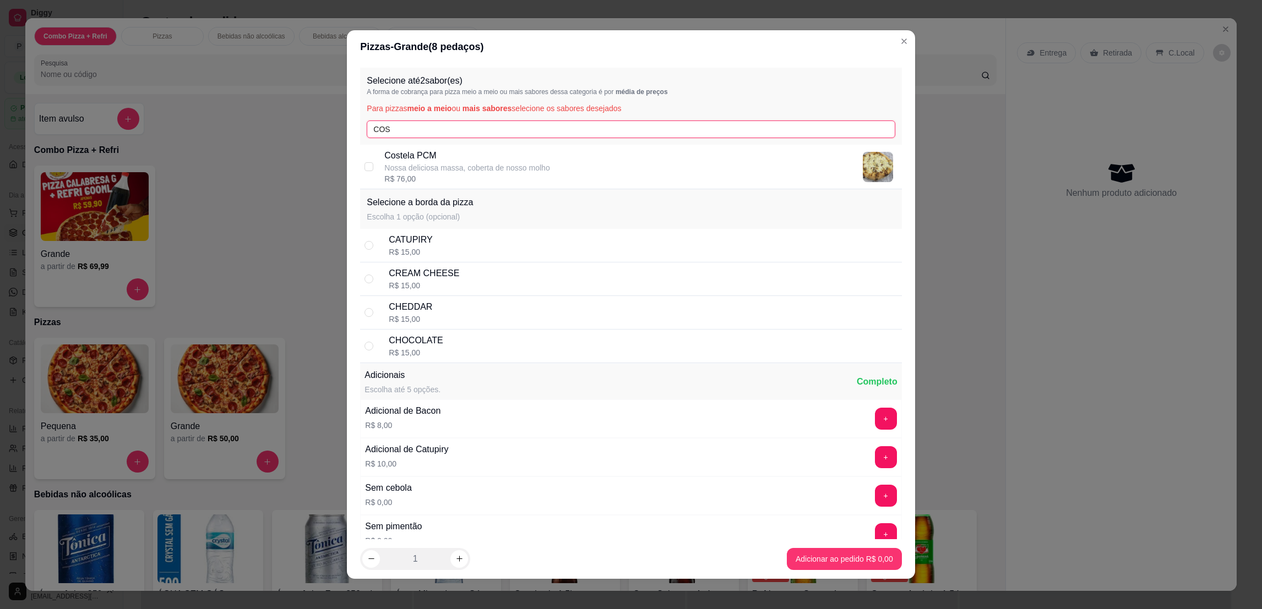
type input "COS"
click at [424, 165] on p "Nossa deliciosa massa, coberta de nosso molho" at bounding box center [466, 167] width 165 height 11
checkbox input "true"
click at [428, 138] on input "COS" at bounding box center [631, 130] width 528 height 18
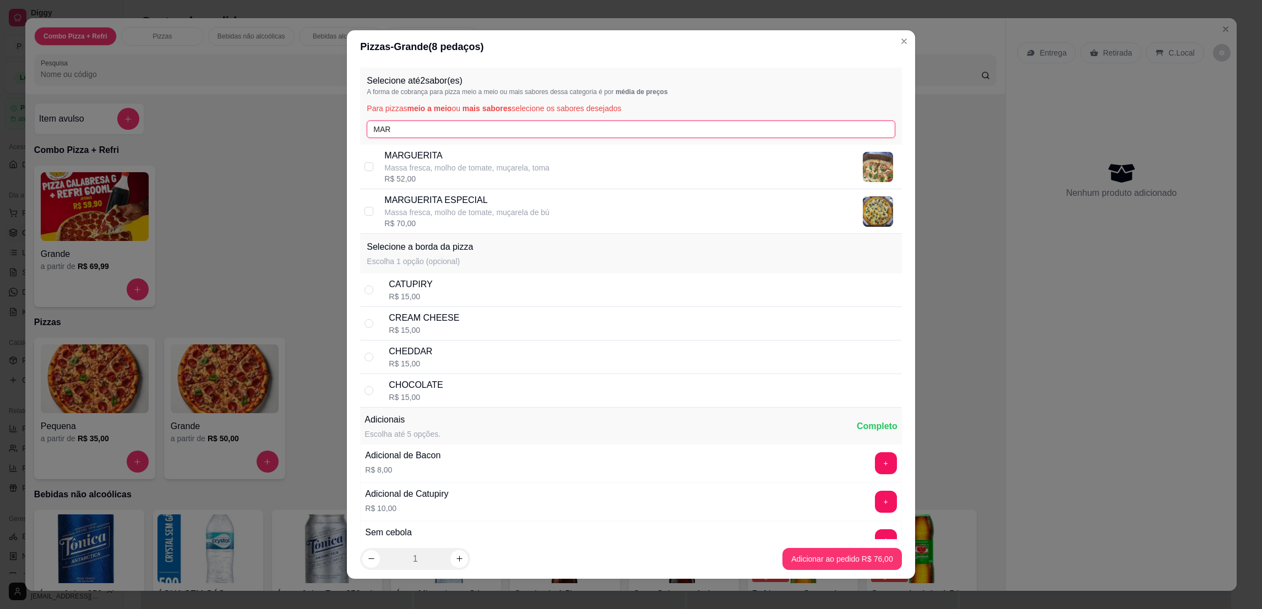
type input "MAR"
click at [473, 212] on p "Massa fresca, molho de tomate, muçarela de bú" at bounding box center [466, 212] width 165 height 11
checkbox input "true"
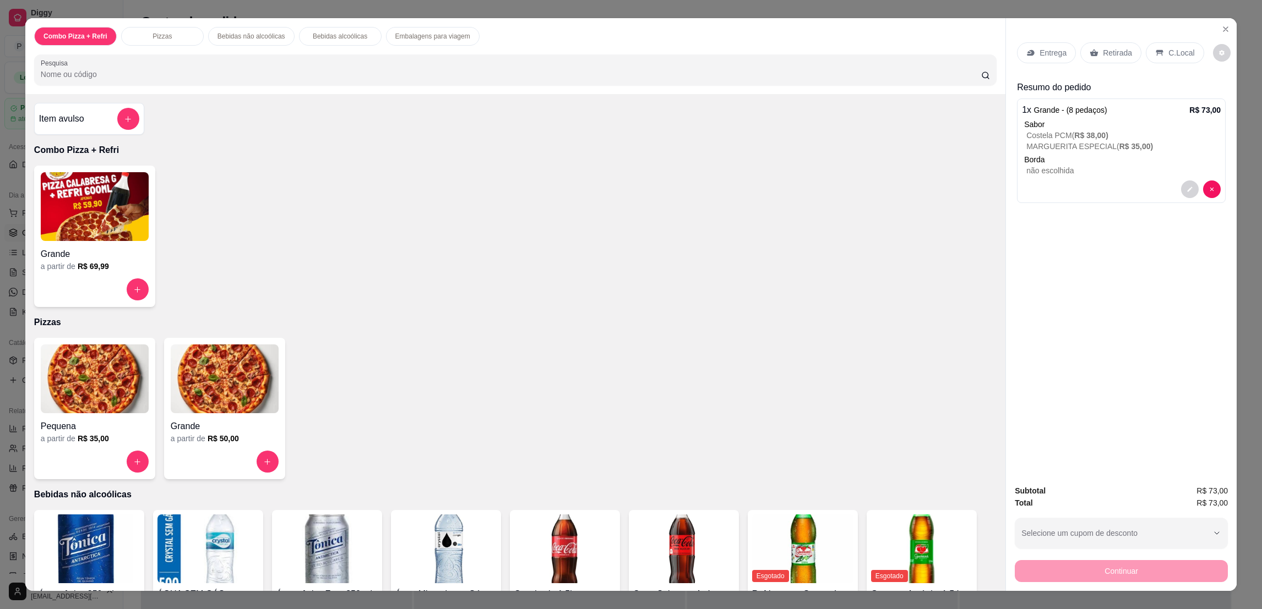
click at [1122, 52] on p "Retirada" at bounding box center [1116, 52] width 29 height 11
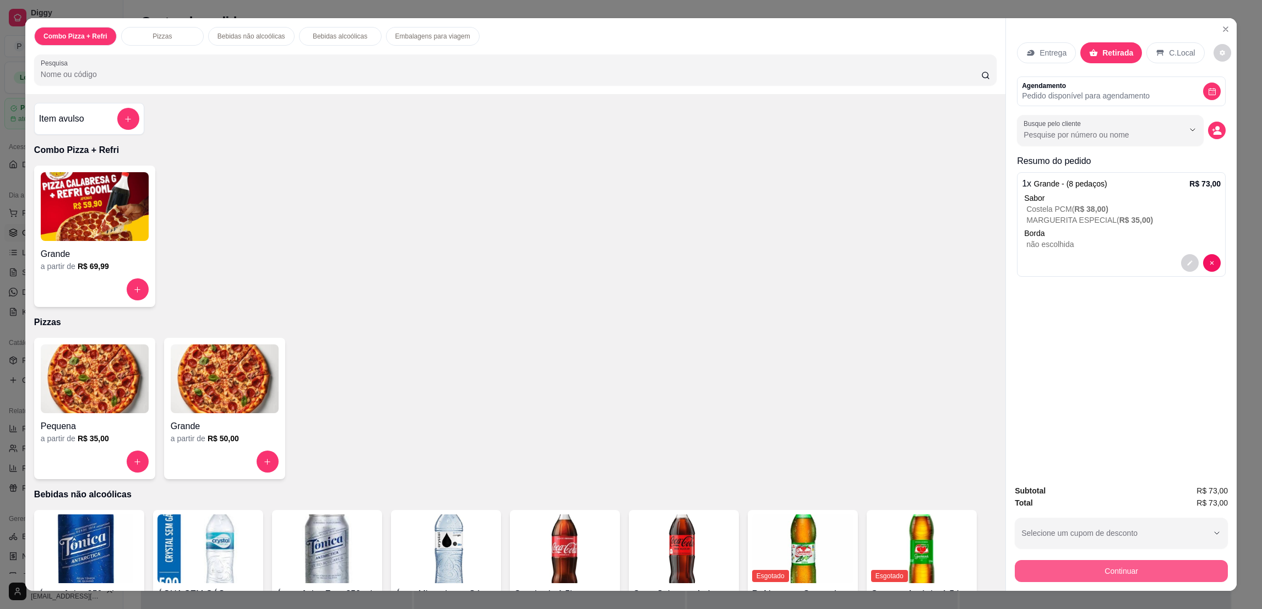
click at [1190, 577] on button "Continuar" at bounding box center [1120, 571] width 213 height 22
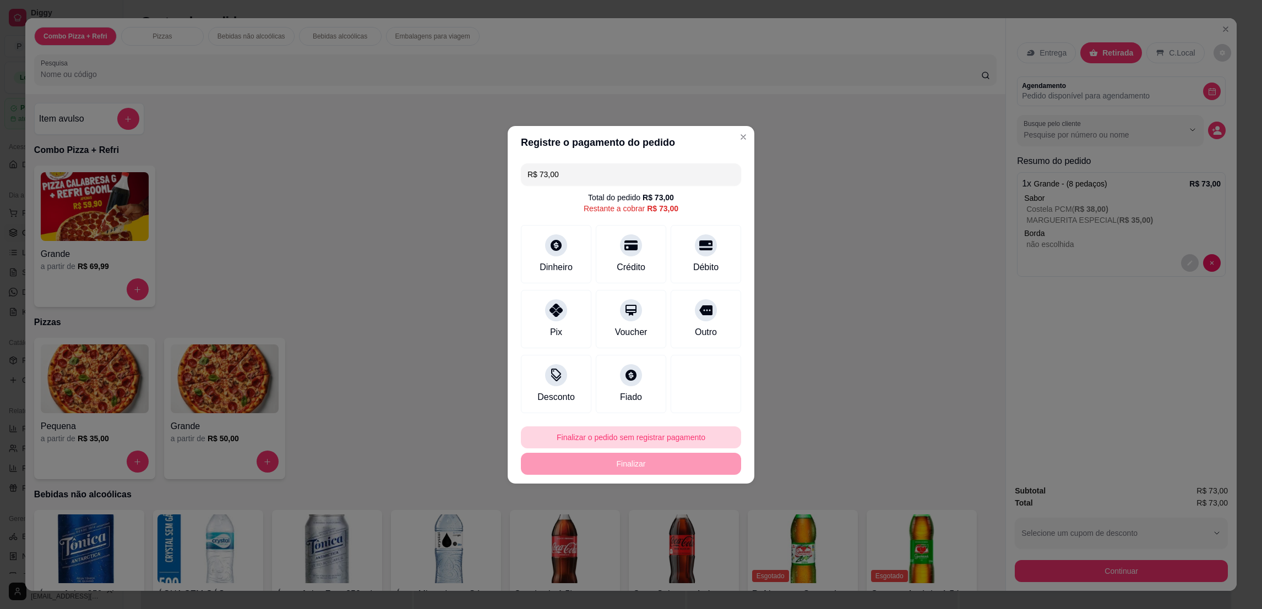
click at [619, 433] on button "Finalizar o pedido sem registrar pagamento" at bounding box center [631, 438] width 220 height 22
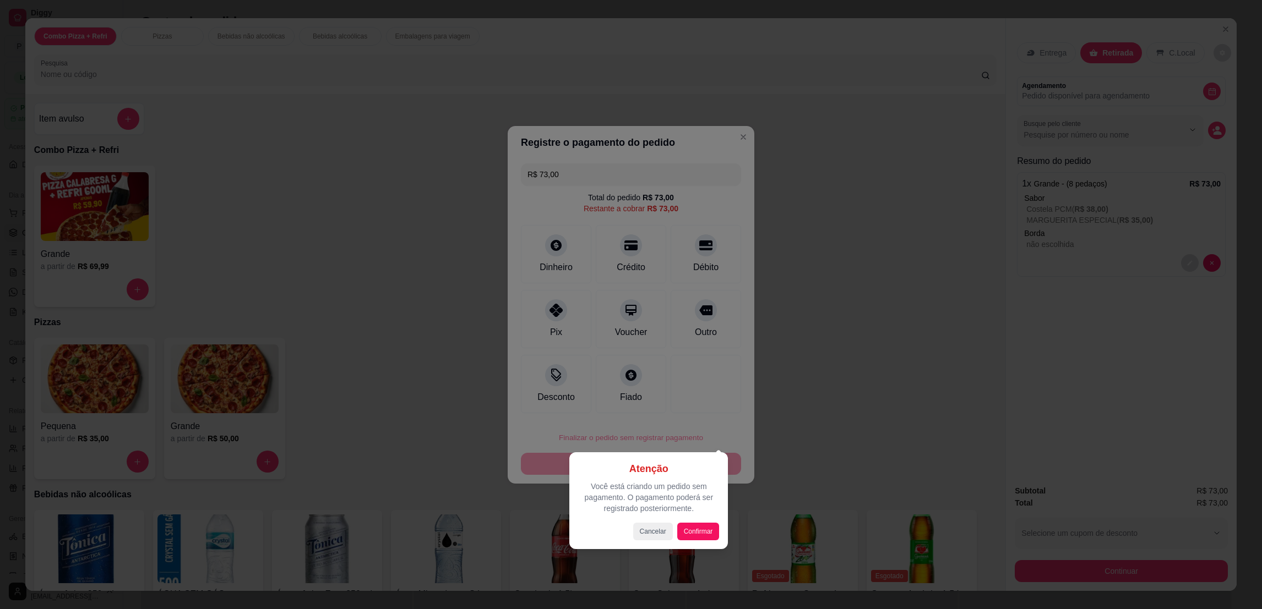
click at [718, 425] on div at bounding box center [631, 304] width 1262 height 609
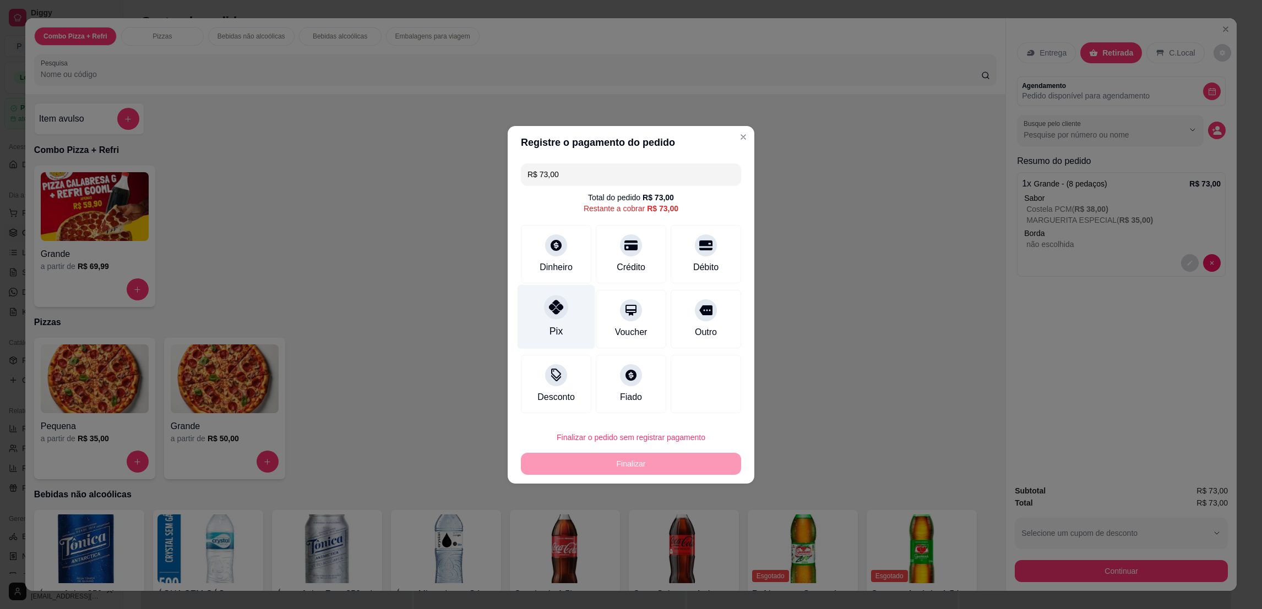
click at [554, 321] on div "Pix" at bounding box center [556, 317] width 78 height 64
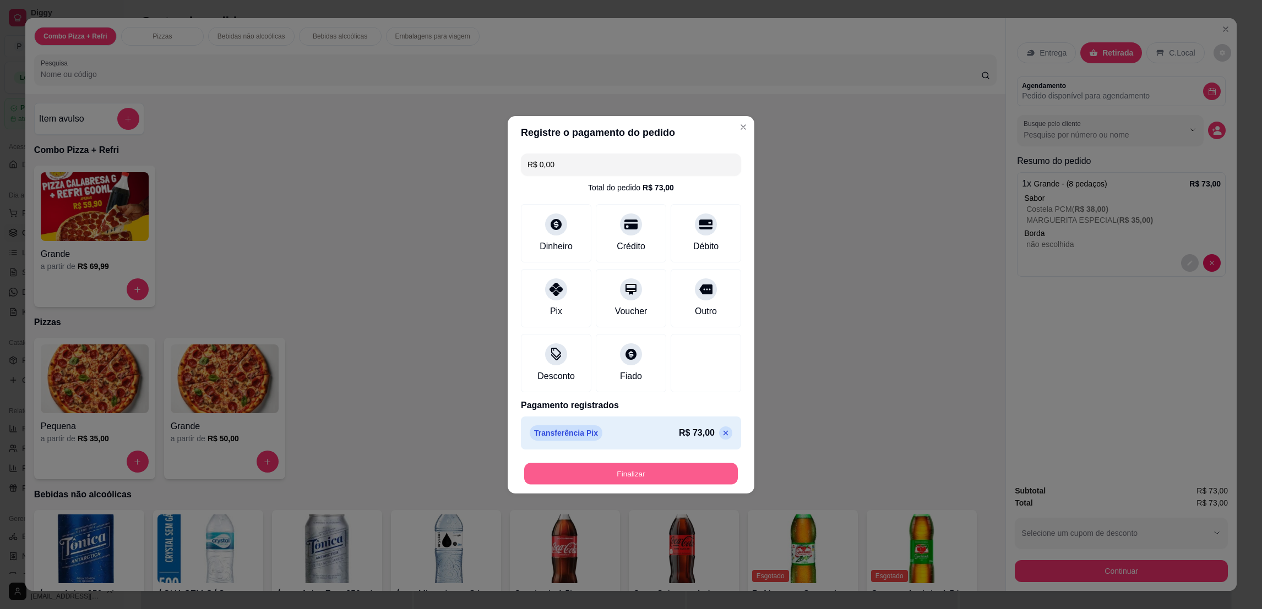
click at [654, 476] on button "Finalizar" at bounding box center [631, 473] width 214 height 21
type input "-R$ 73,00"
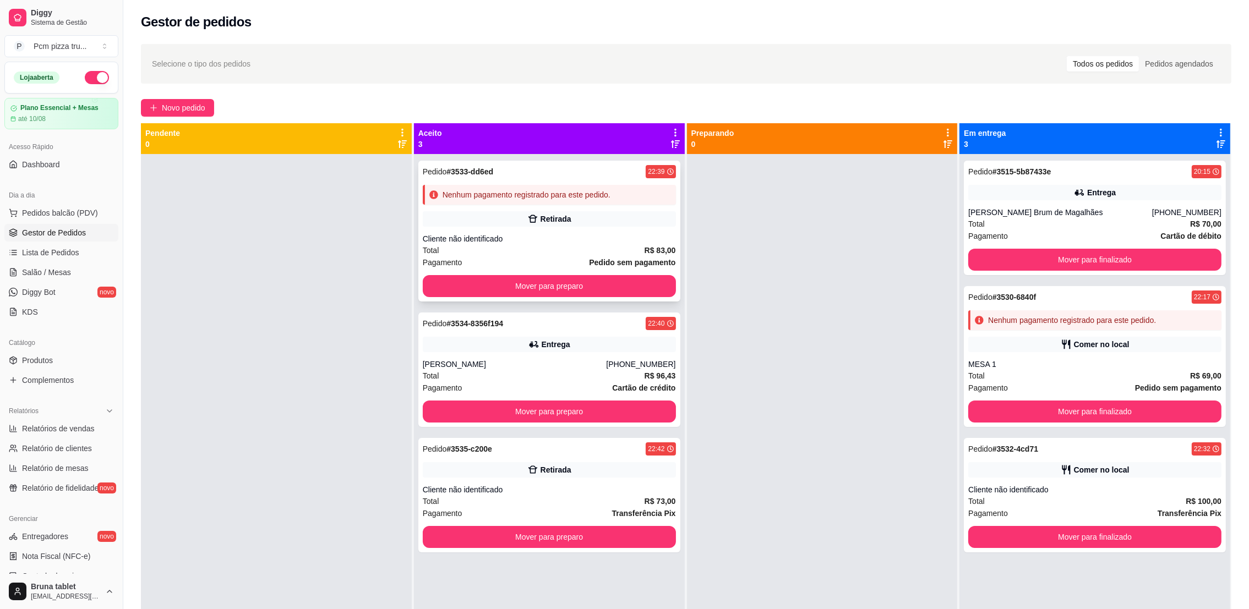
click at [603, 230] on div "Pedido # 3533-dd6ed 22:39 Nenhum pagamento registrado para este pedido. Retirad…" at bounding box center [549, 231] width 262 height 141
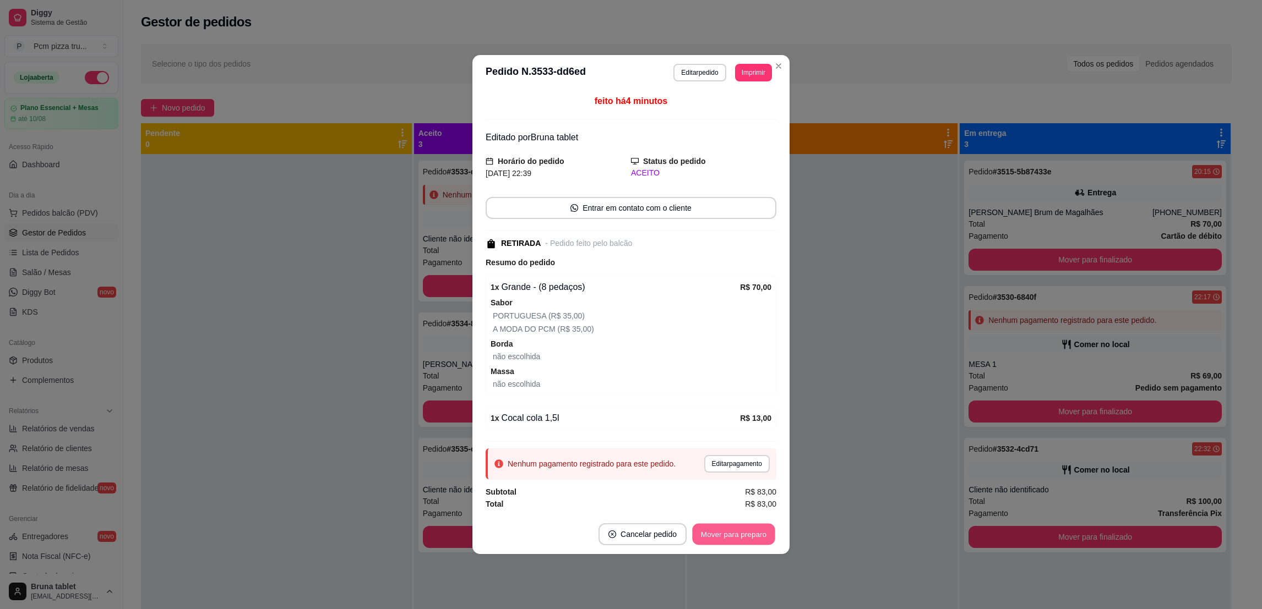
click at [755, 543] on button "Mover para preparo" at bounding box center [733, 534] width 83 height 21
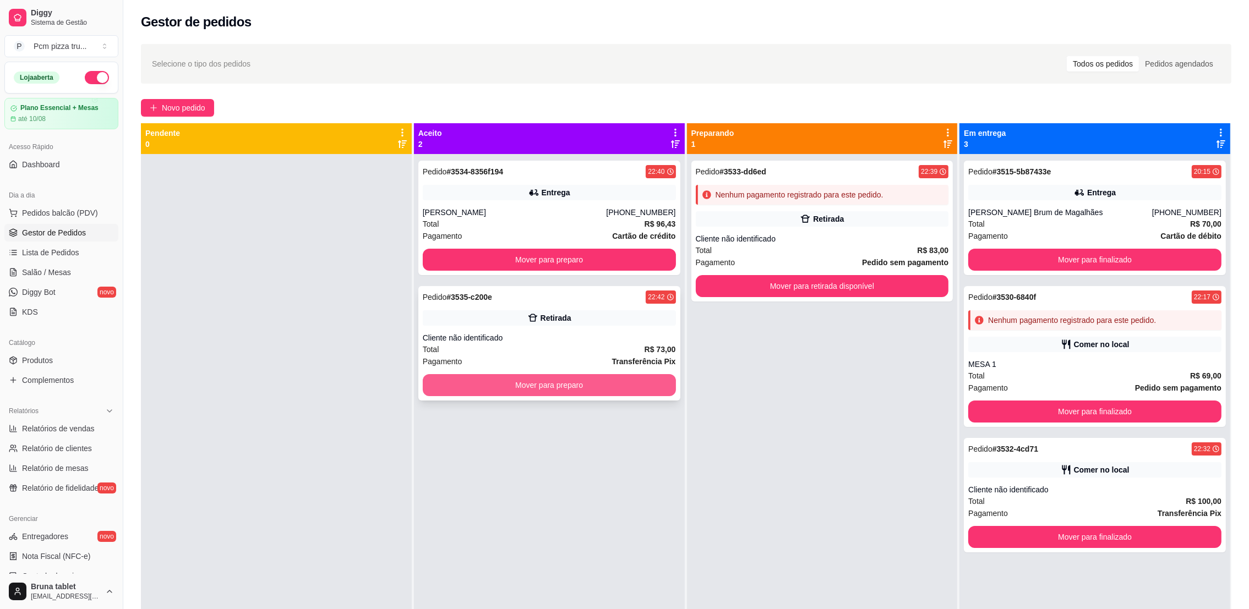
click at [630, 386] on button "Mover para preparo" at bounding box center [549, 385] width 253 height 22
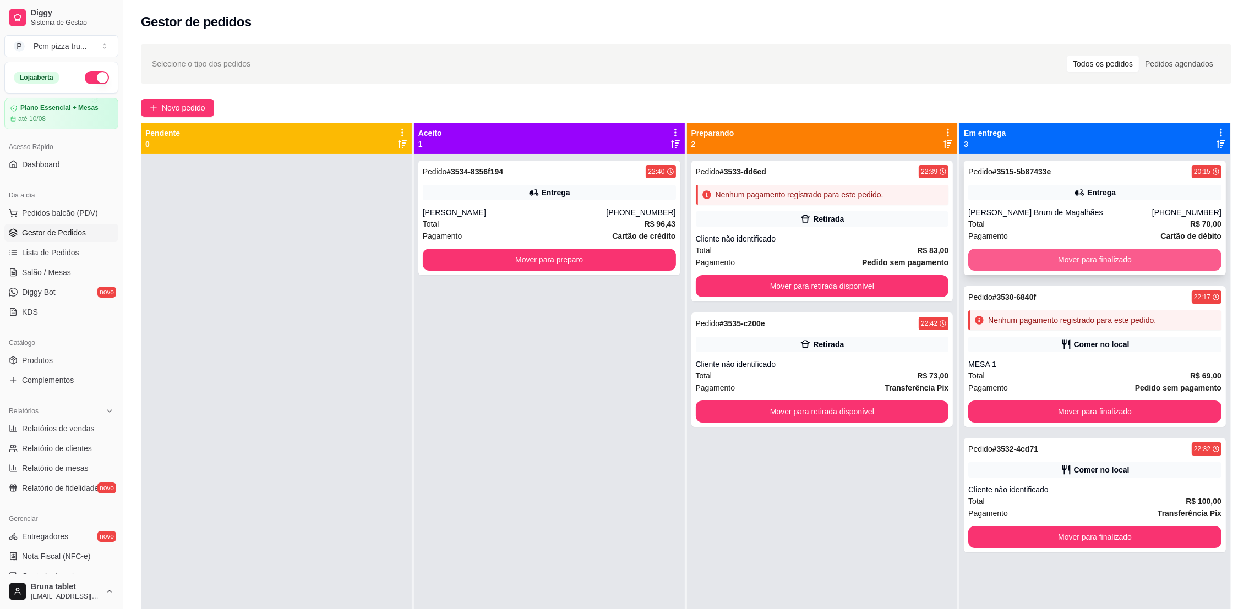
click at [1095, 257] on button "Mover para finalizado" at bounding box center [1094, 260] width 253 height 22
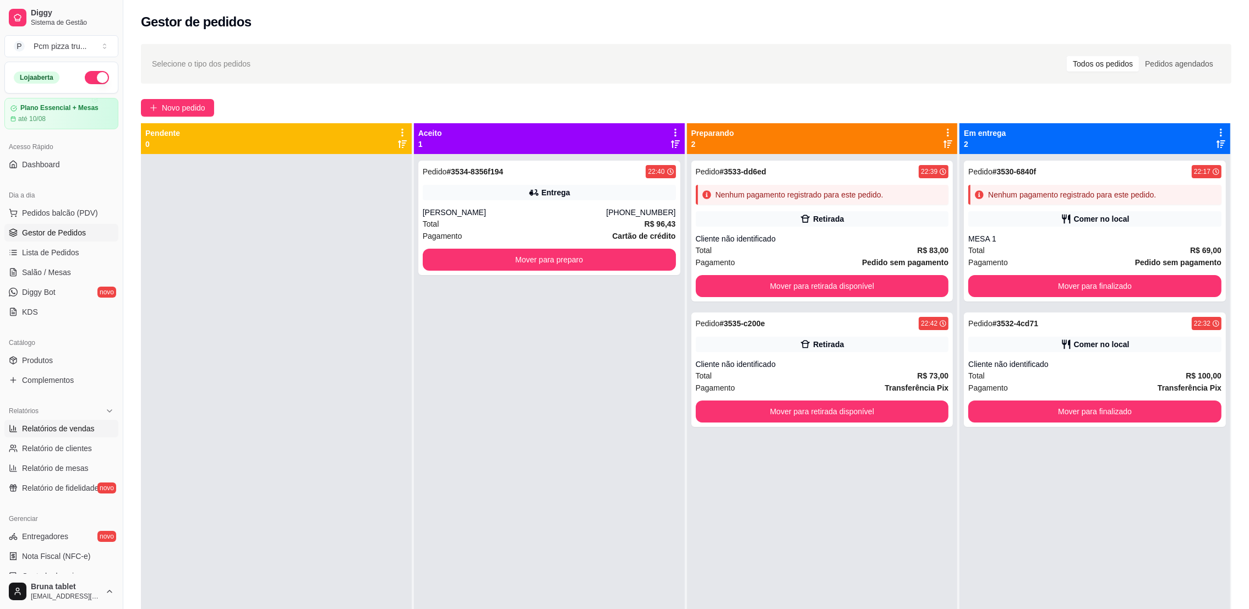
click at [68, 436] on link "Relatórios de vendas" at bounding box center [61, 429] width 114 height 18
select select "ALL"
select select "0"
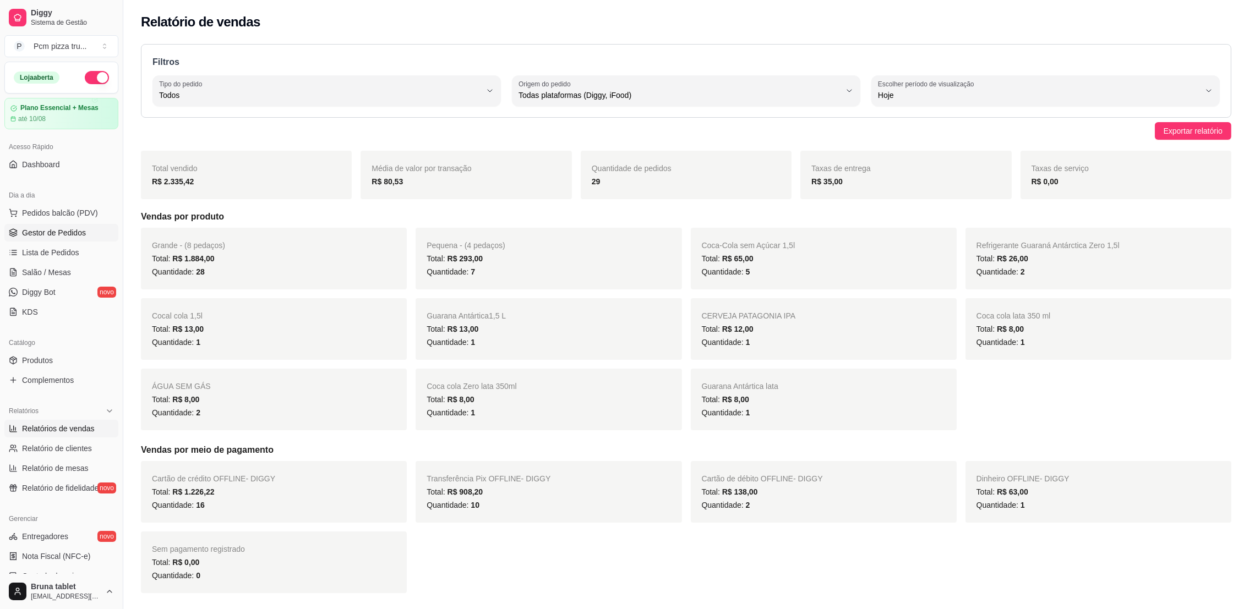
click at [73, 241] on link "Gestor de Pedidos" at bounding box center [61, 233] width 114 height 18
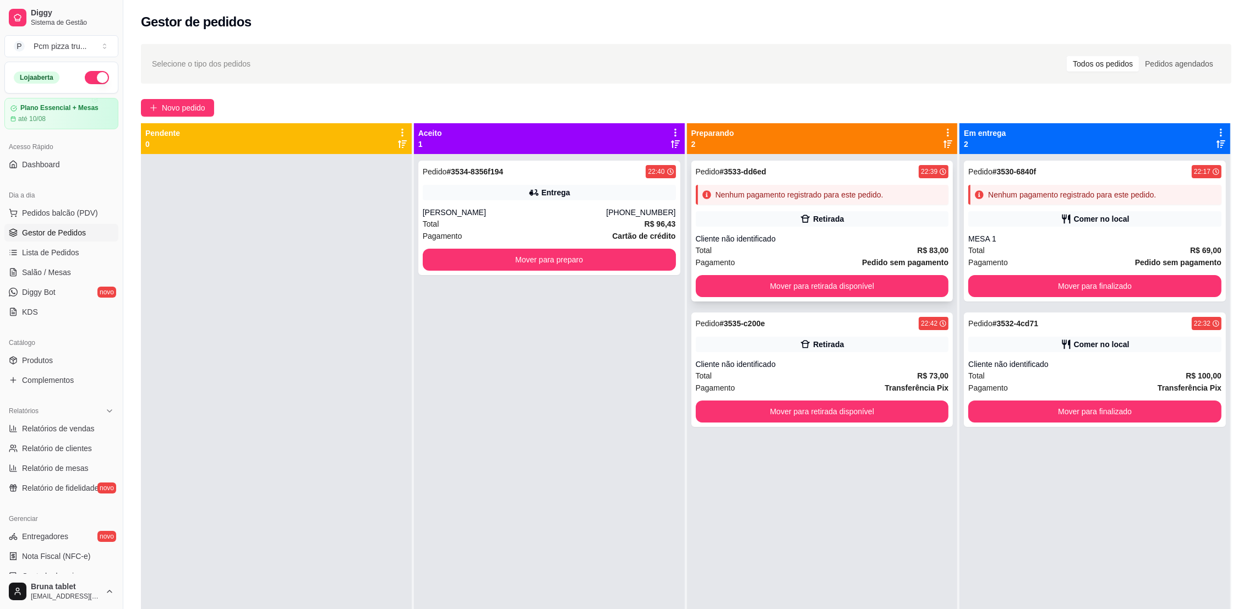
click at [772, 205] on div "Pedido # 3533-dd6ed 22:39 Nenhum pagamento registrado para este pedido. Retirad…" at bounding box center [822, 231] width 262 height 141
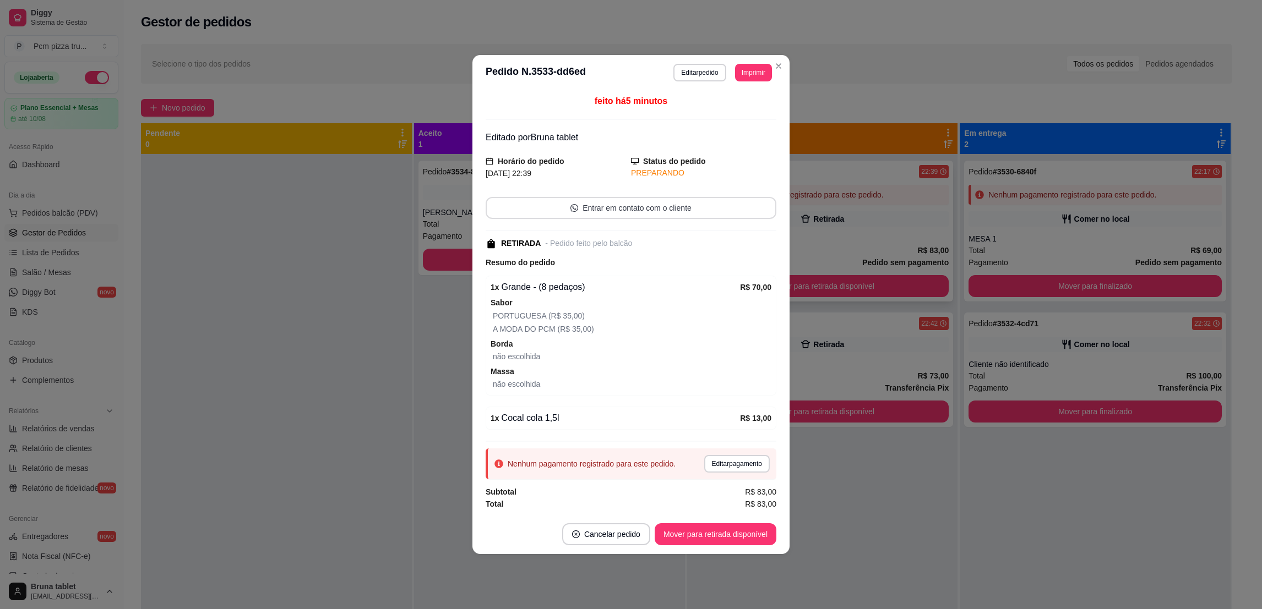
click at [774, 205] on button "Entrar em contato com o cliente" at bounding box center [630, 208] width 291 height 22
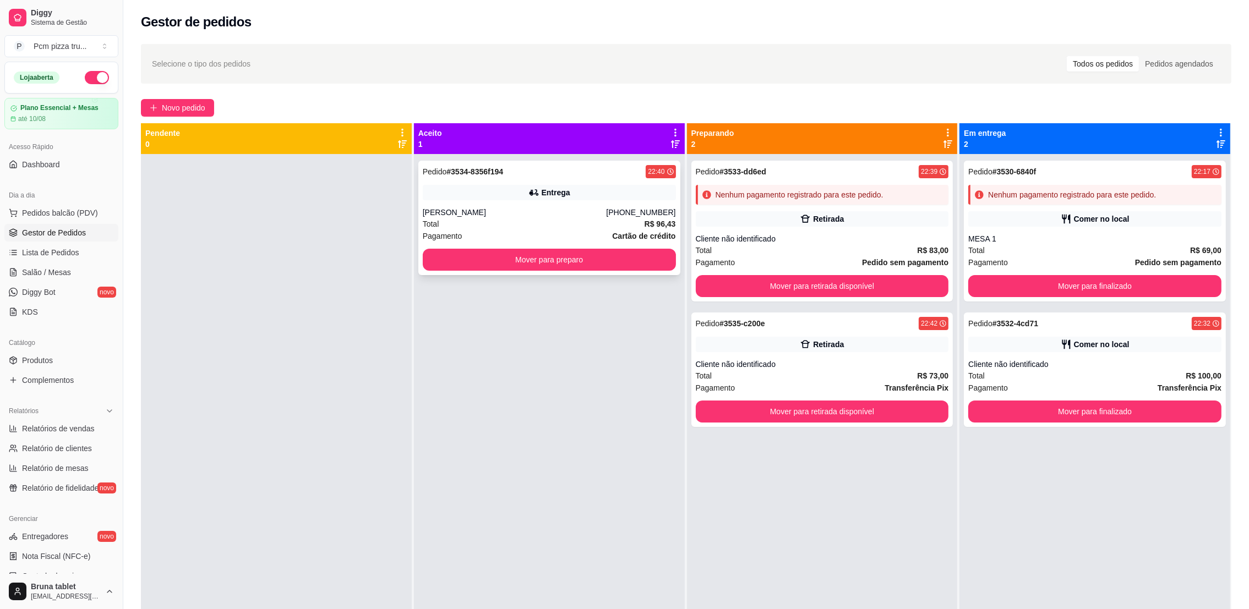
click at [479, 205] on div "Pedido # 3534-8356f194 22:40 Entrega Miguel [PHONE_NUMBER] Total R$ 96,43 Pagam…" at bounding box center [549, 218] width 262 height 114
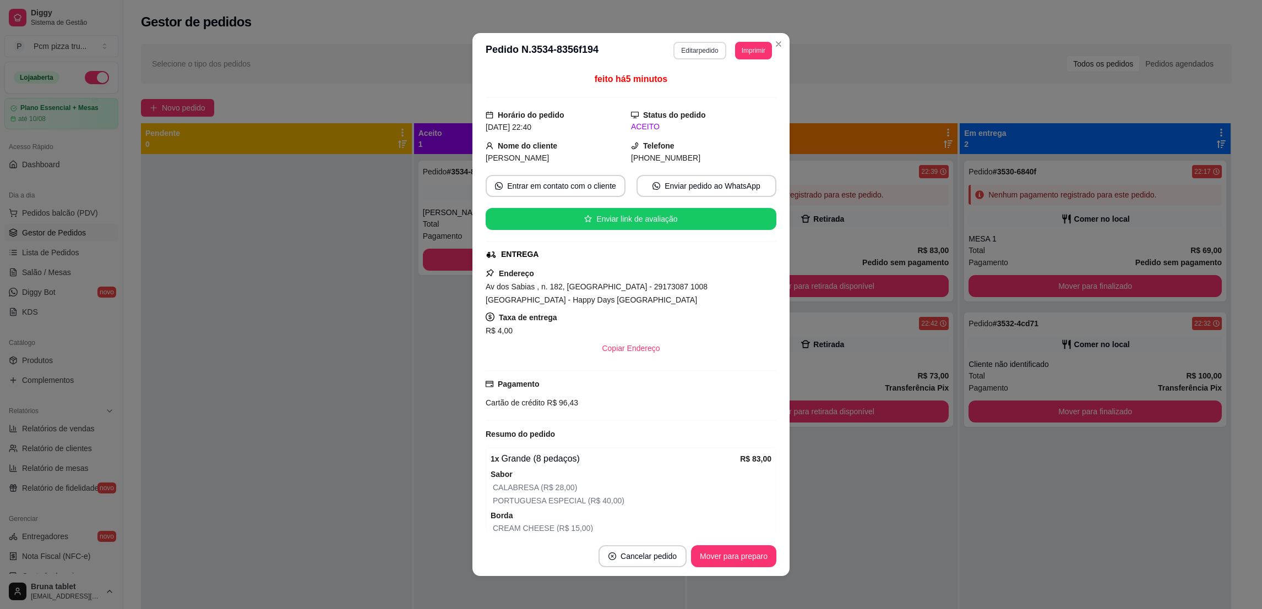
click at [676, 46] on button "Editar pedido" at bounding box center [699, 51] width 52 height 18
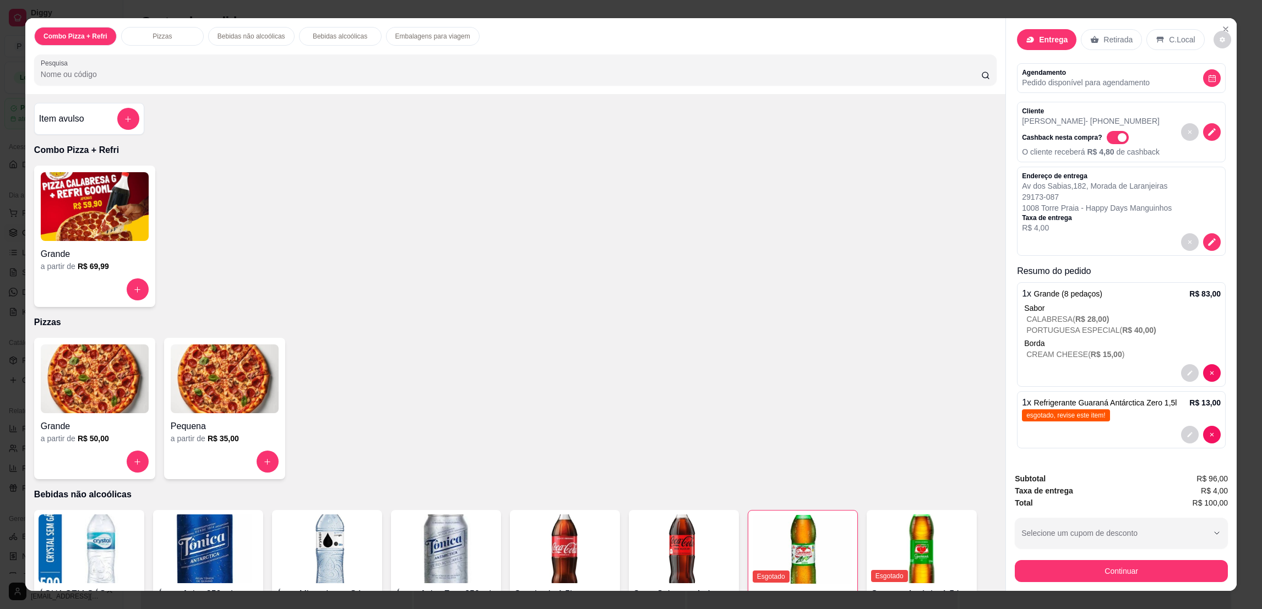
scroll to position [27, 0]
click at [1181, 368] on button "decrease-product-quantity" at bounding box center [1189, 373] width 17 height 17
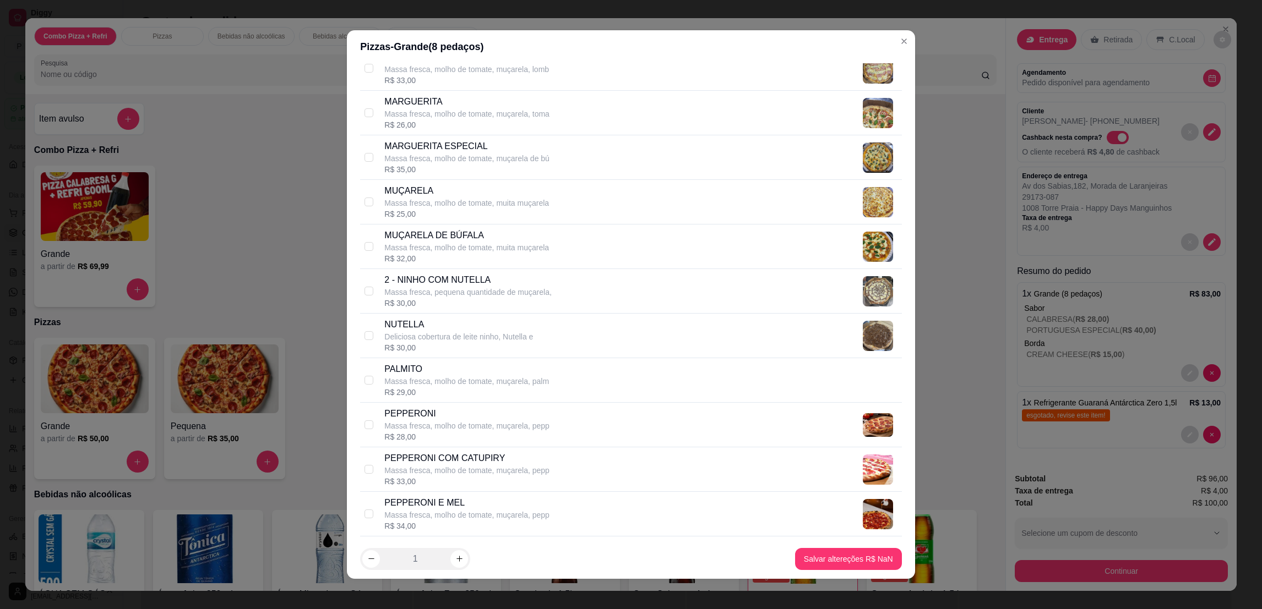
scroll to position [1238, 0]
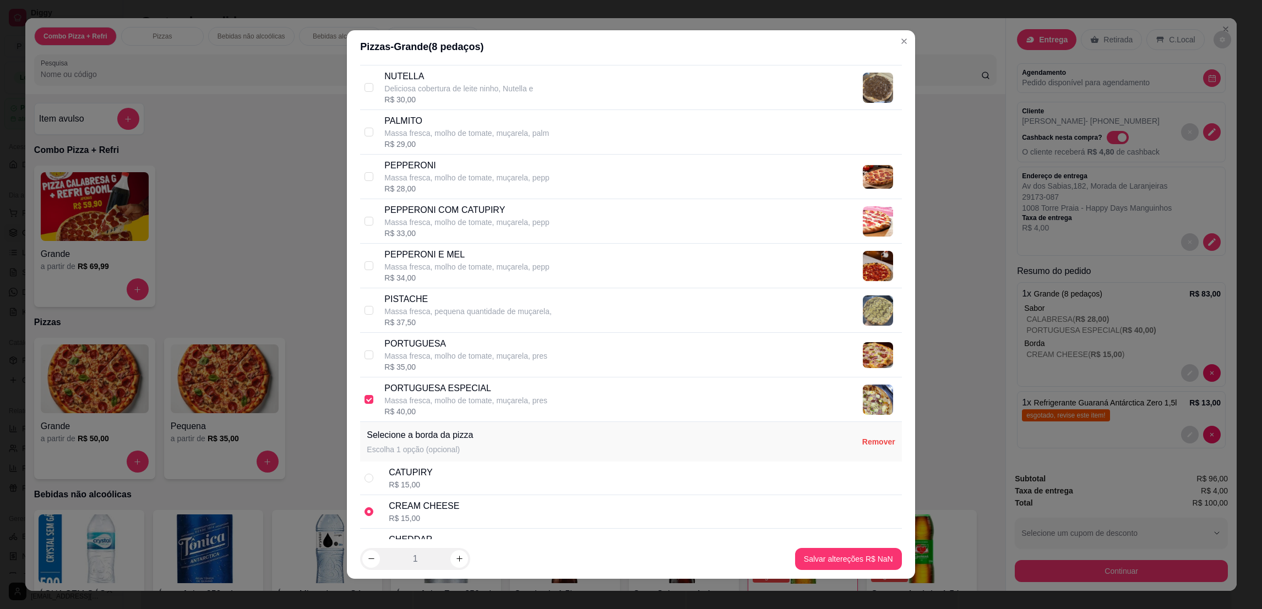
click at [384, 395] on p "PORTUGUESA ESPECIAL" at bounding box center [465, 388] width 163 height 13
checkbox input "false"
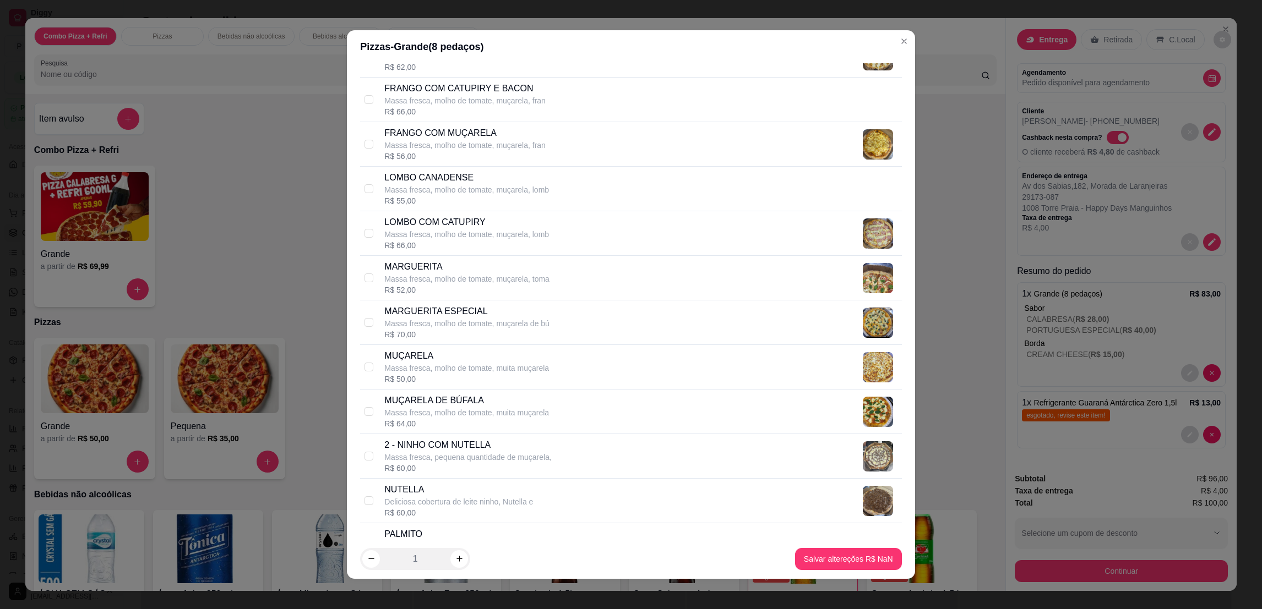
scroll to position [578, 0]
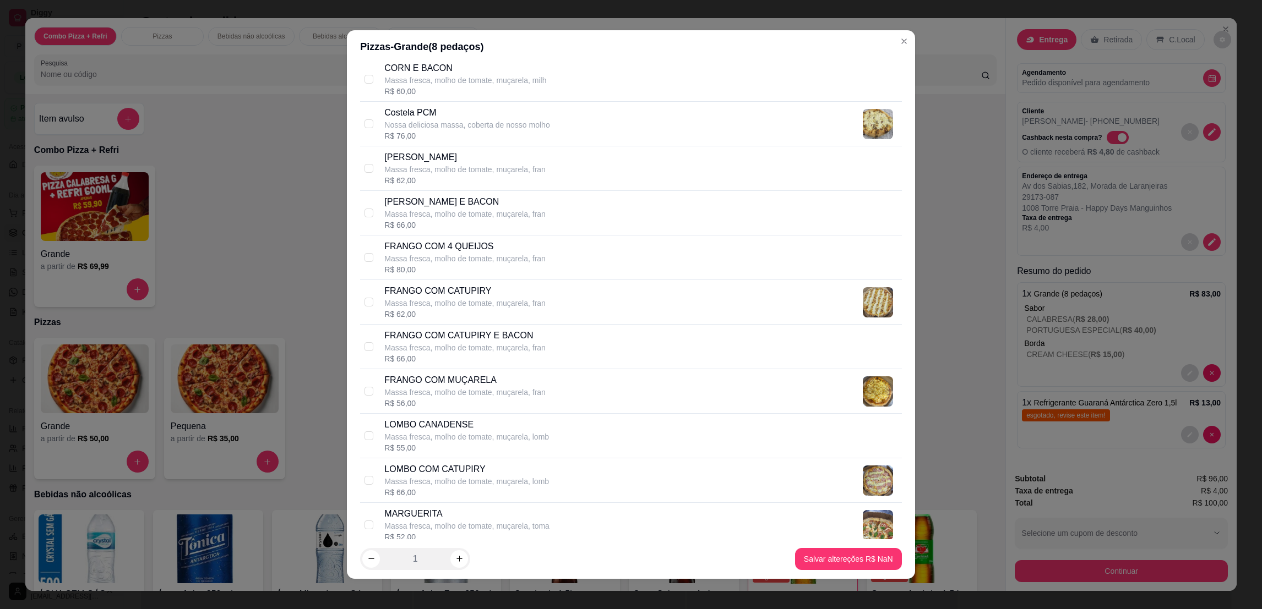
click at [425, 333] on p "FRANGO COM CATUPIRY E BACON" at bounding box center [464, 335] width 161 height 13
checkbox input "true"
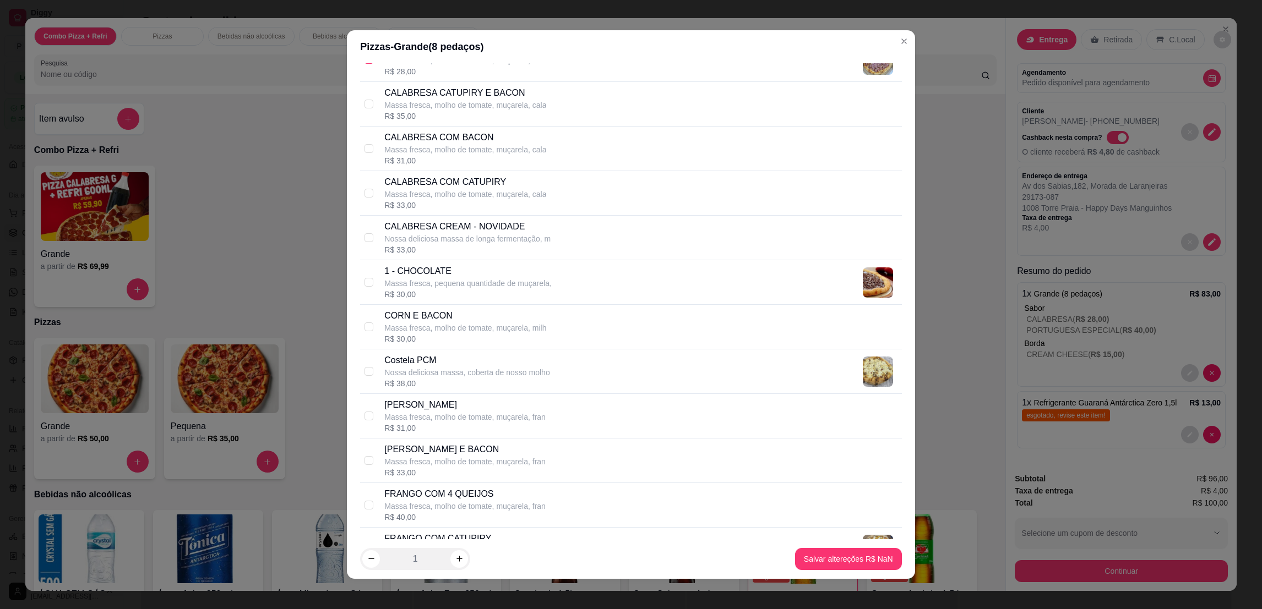
scroll to position [83, 0]
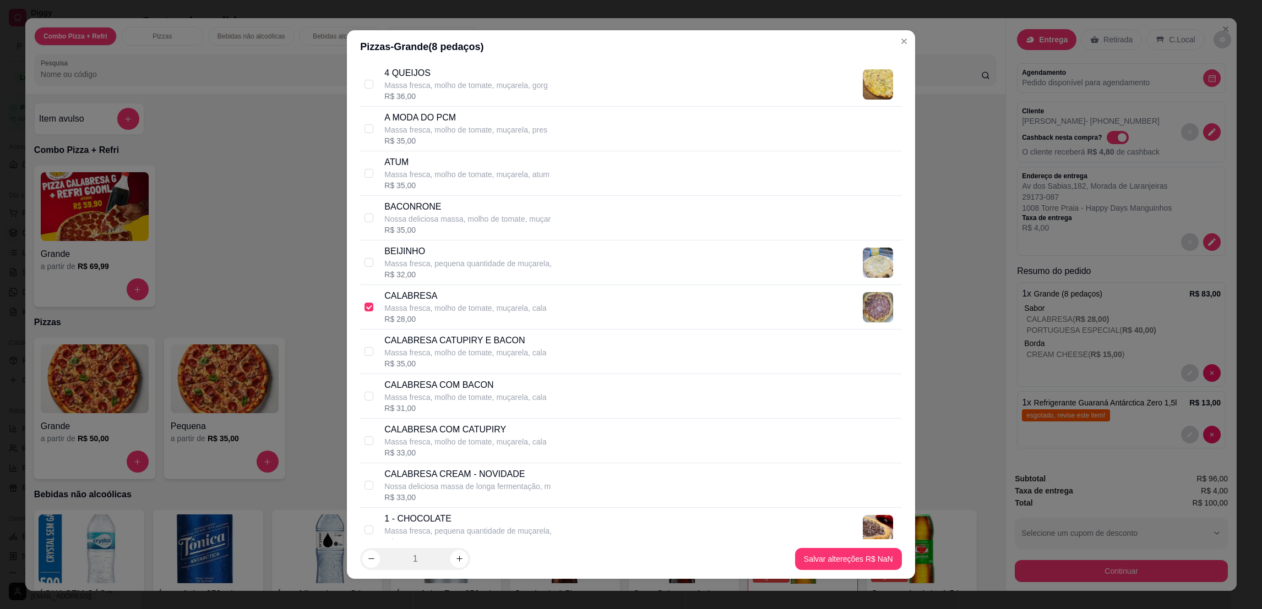
click at [387, 293] on p "CALABRESA" at bounding box center [465, 296] width 162 height 13
click at [389, 294] on p "CALABRESA" at bounding box center [465, 296] width 162 height 13
checkbox input "true"
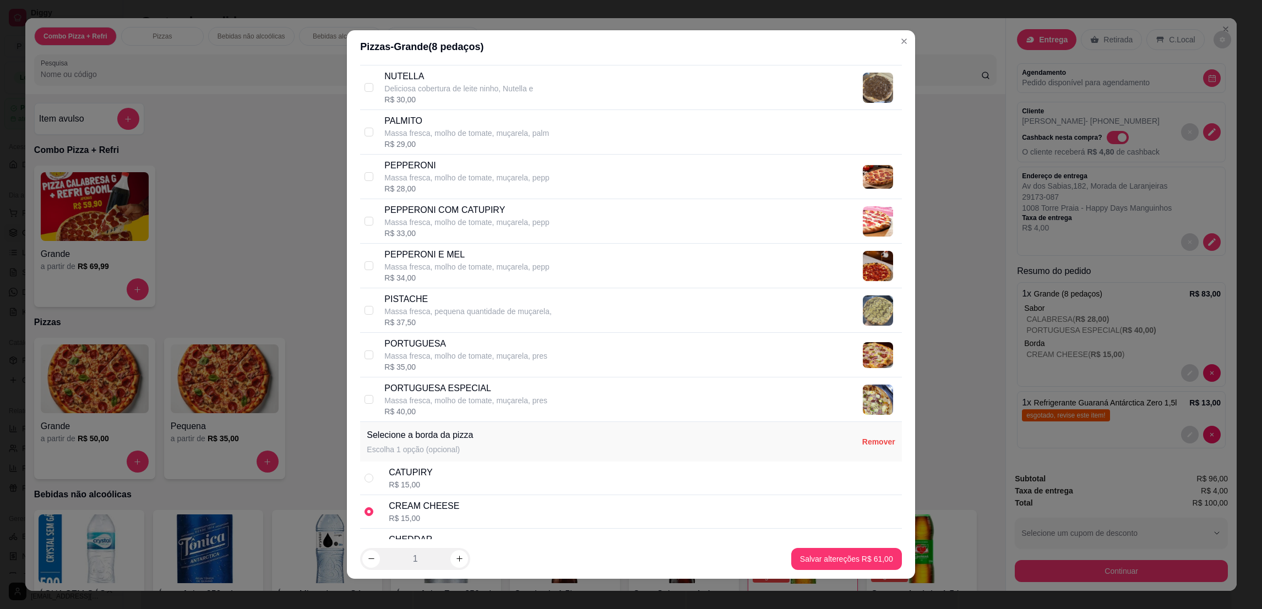
scroll to position [1651, 0]
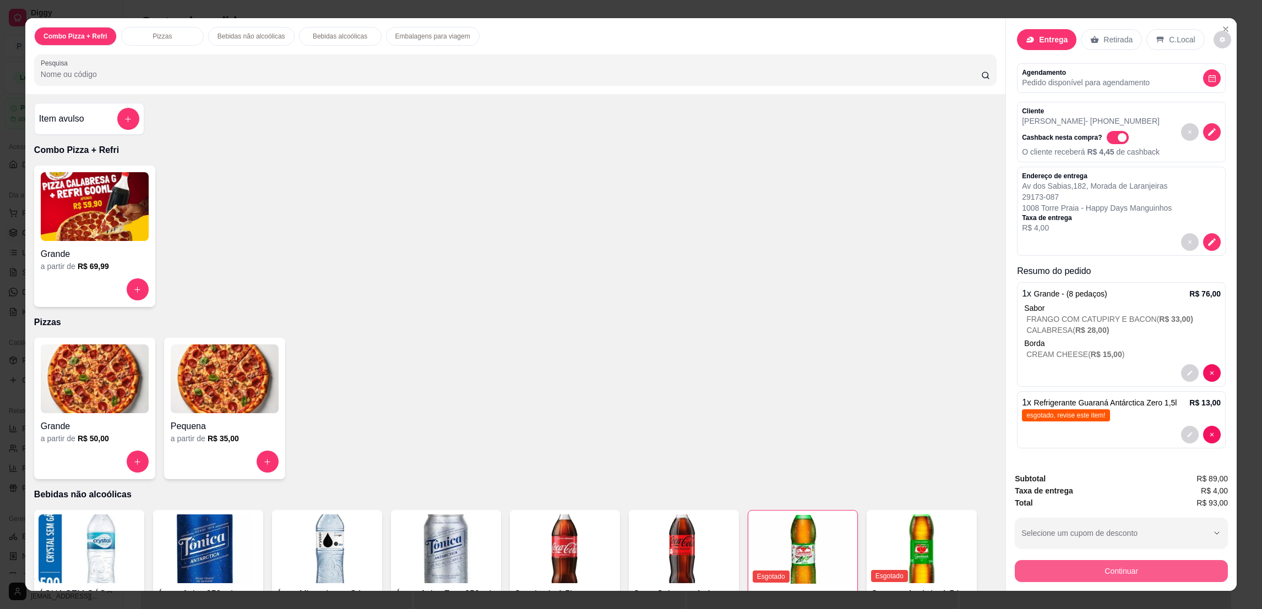
click at [1117, 565] on button "Continuar" at bounding box center [1120, 571] width 213 height 22
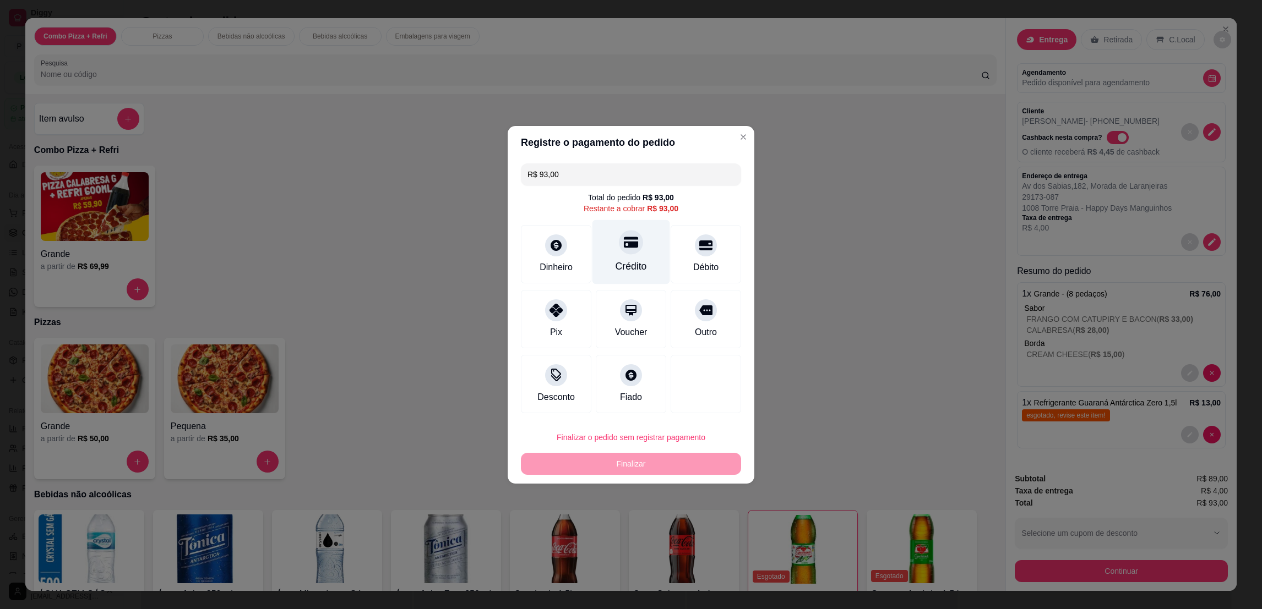
click at [628, 260] on div "Crédito" at bounding box center [630, 266] width 31 height 14
type input "R$ 0,00"
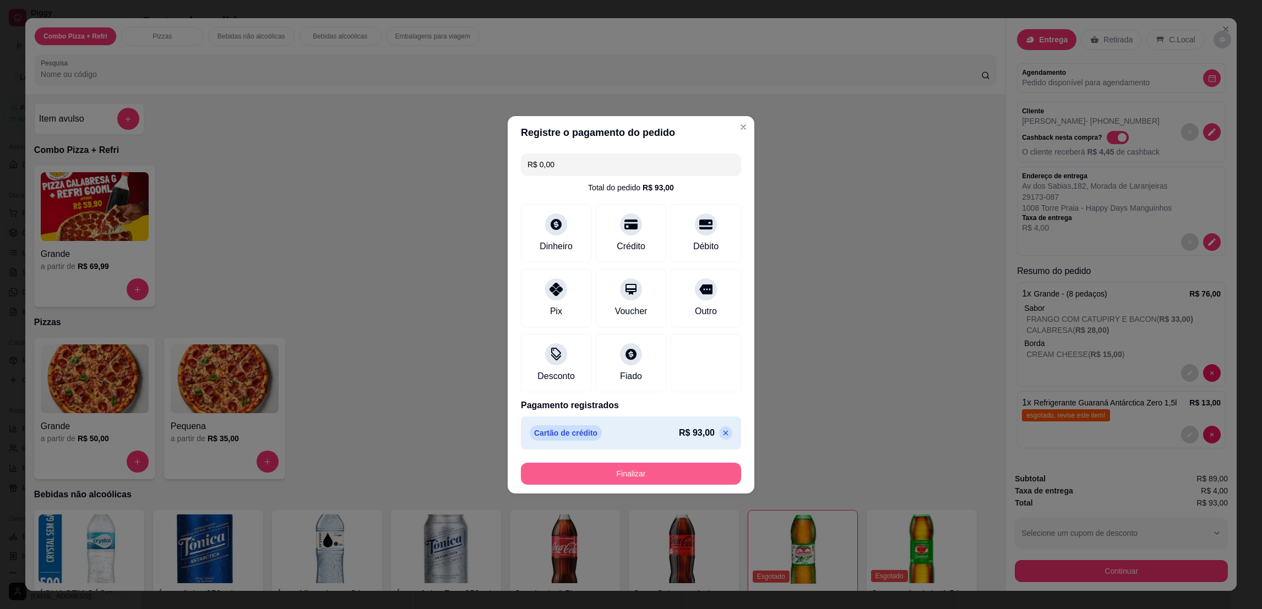
click at [608, 468] on button "Finalizar" at bounding box center [631, 474] width 220 height 22
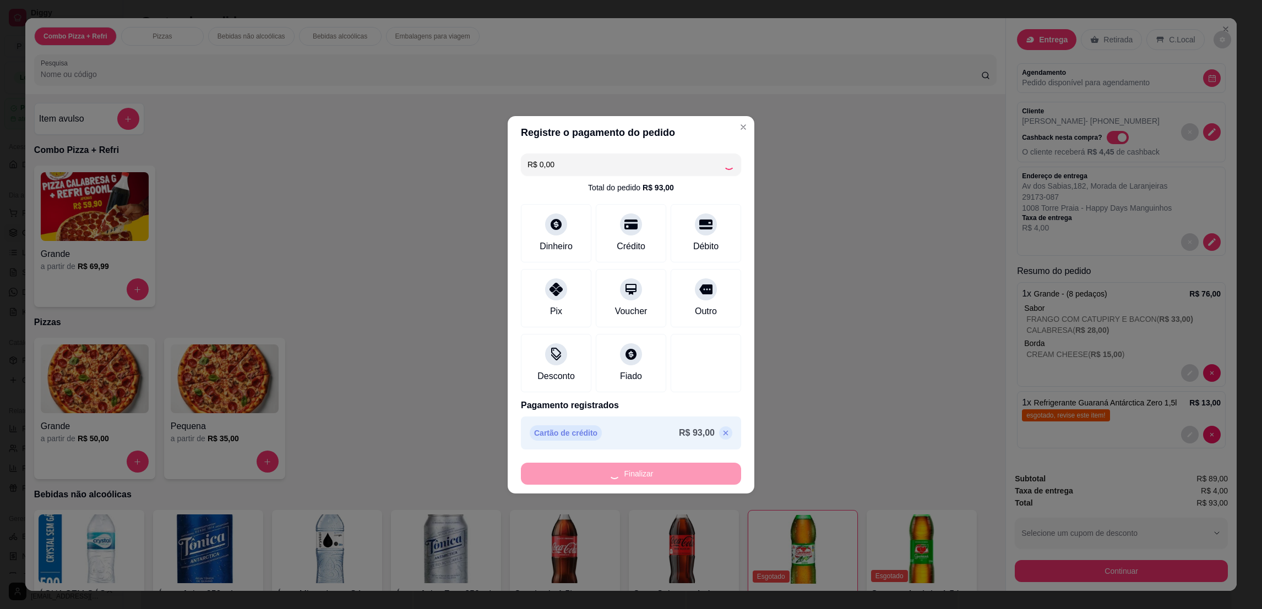
type input "0"
type input "-R$ 93,00"
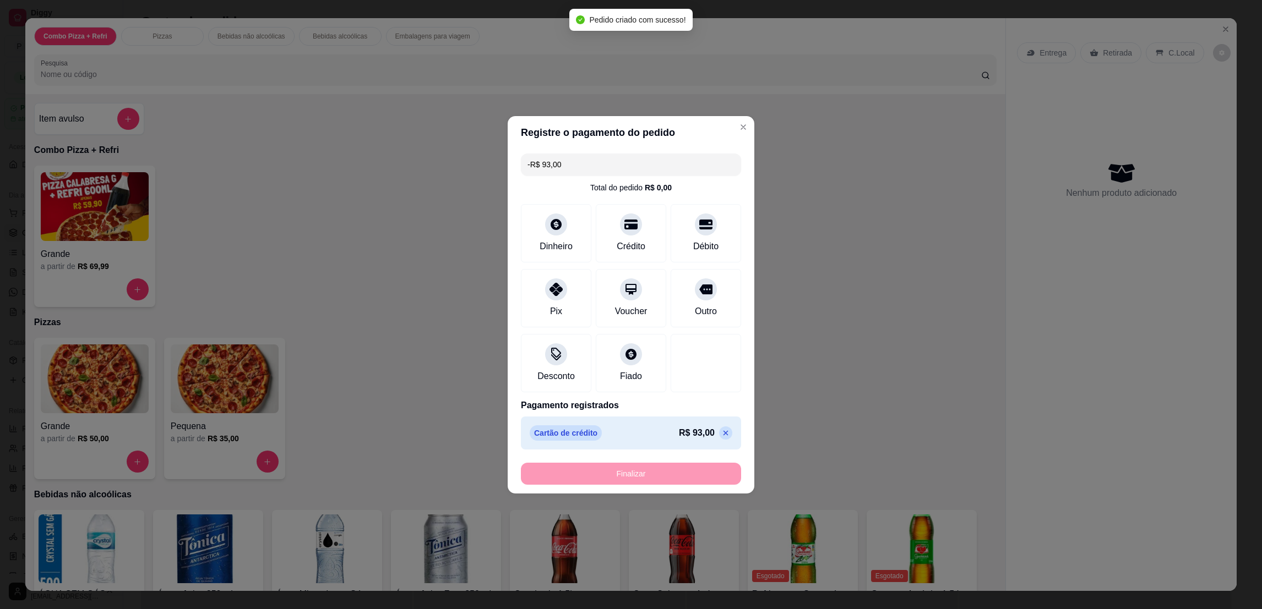
scroll to position [0, 0]
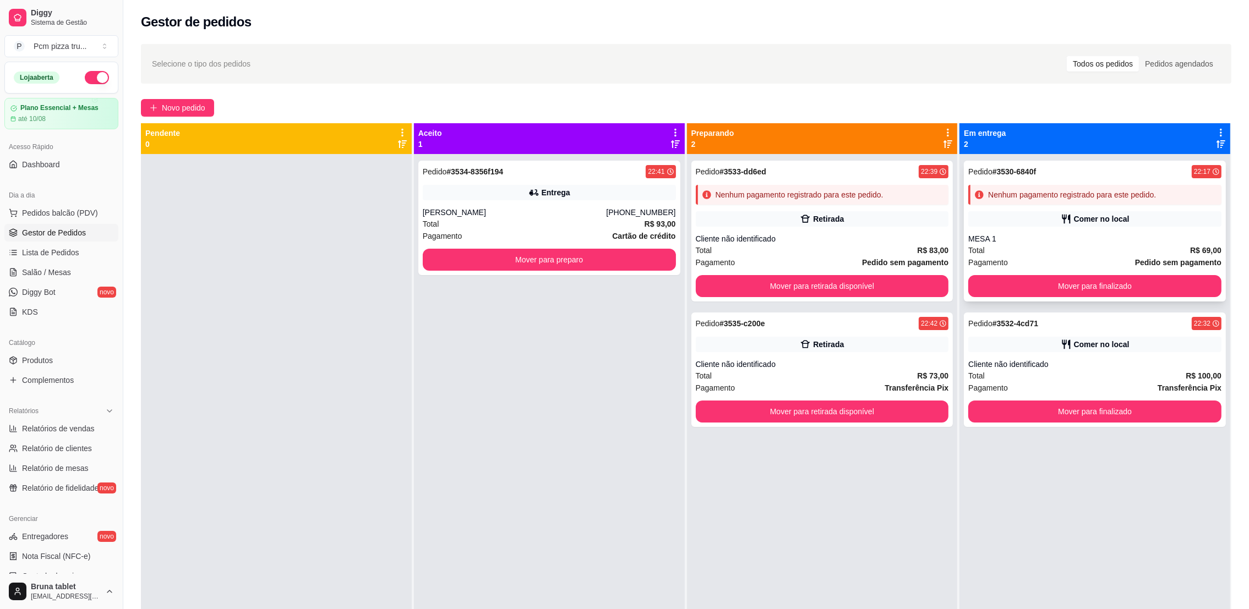
click at [1038, 238] on div "MESA 1" at bounding box center [1094, 238] width 253 height 11
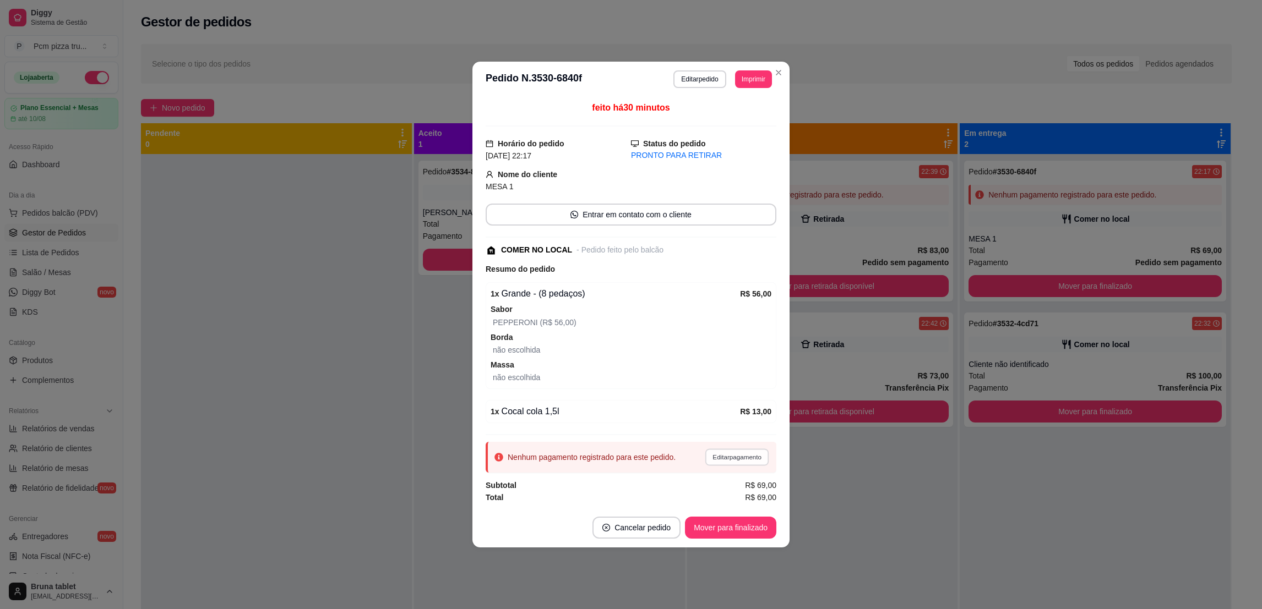
click at [749, 463] on button "Editar pagamento" at bounding box center [737, 457] width 64 height 17
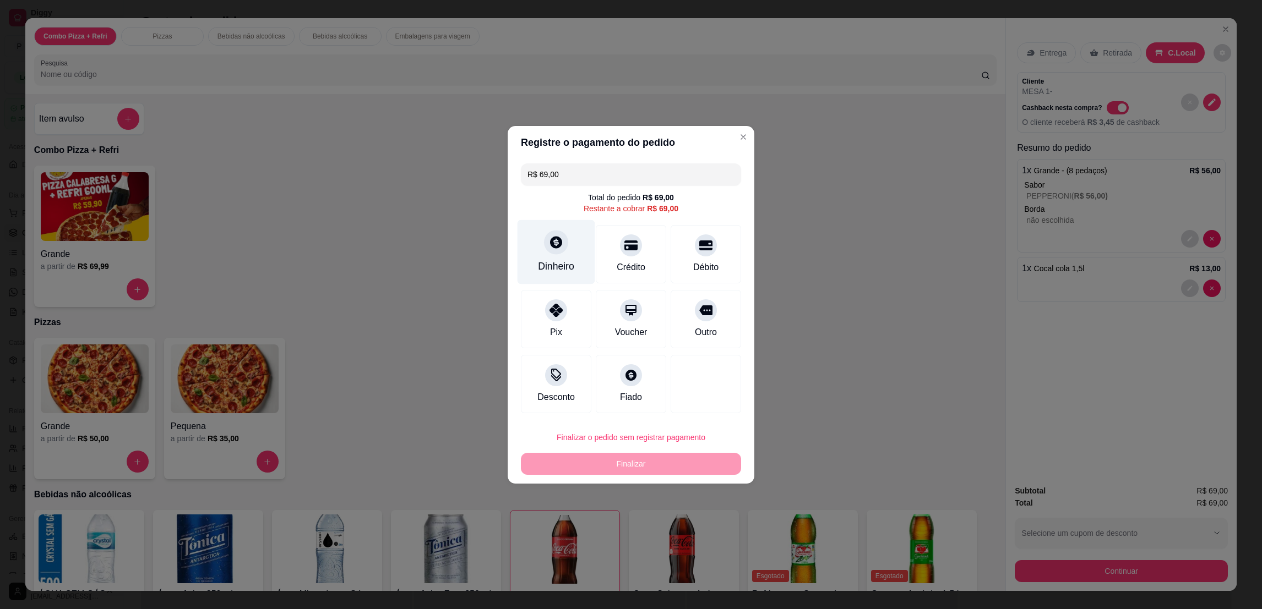
click at [536, 249] on div "Dinheiro" at bounding box center [556, 252] width 78 height 64
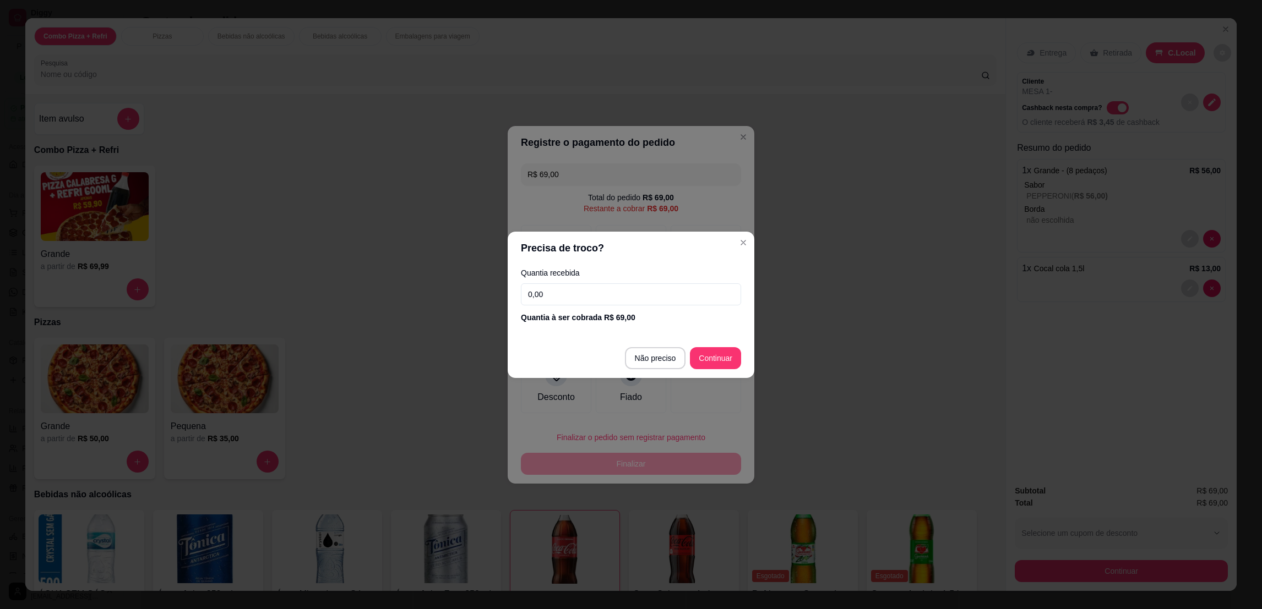
click at [589, 287] on input "0,00" at bounding box center [631, 294] width 220 height 22
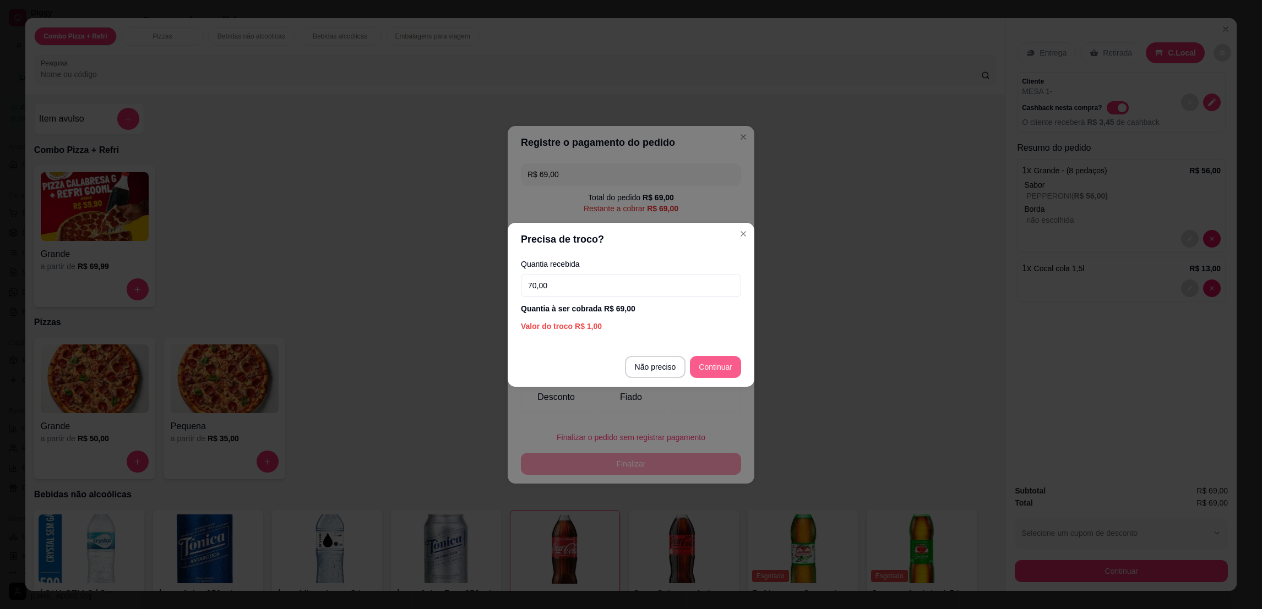
type input "70,00"
type input "R$ 0,00"
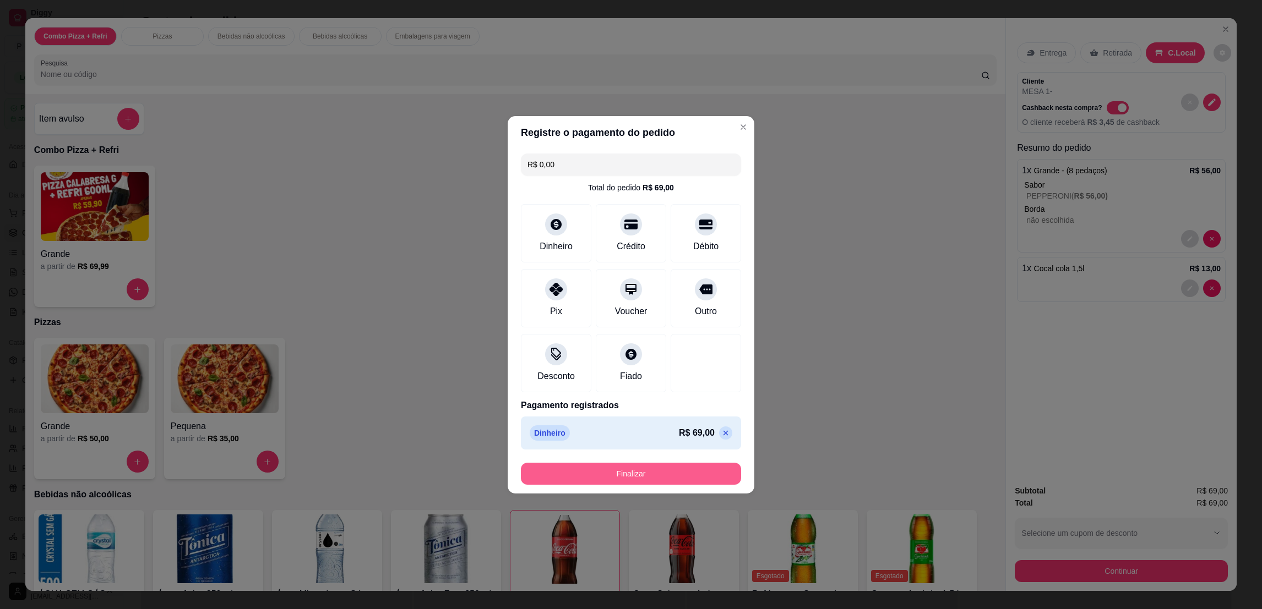
click at [669, 470] on button "Finalizar" at bounding box center [631, 474] width 220 height 22
type input "0"
type input "-R$ 69,00"
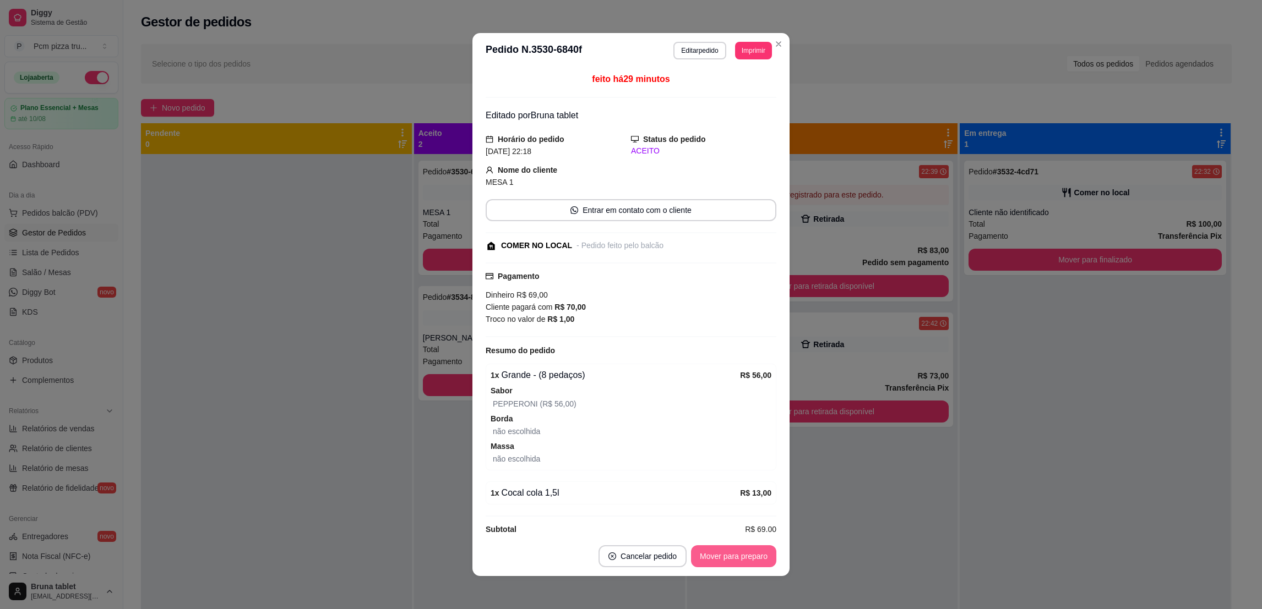
click at [716, 554] on button "Mover para preparo" at bounding box center [733, 556] width 85 height 22
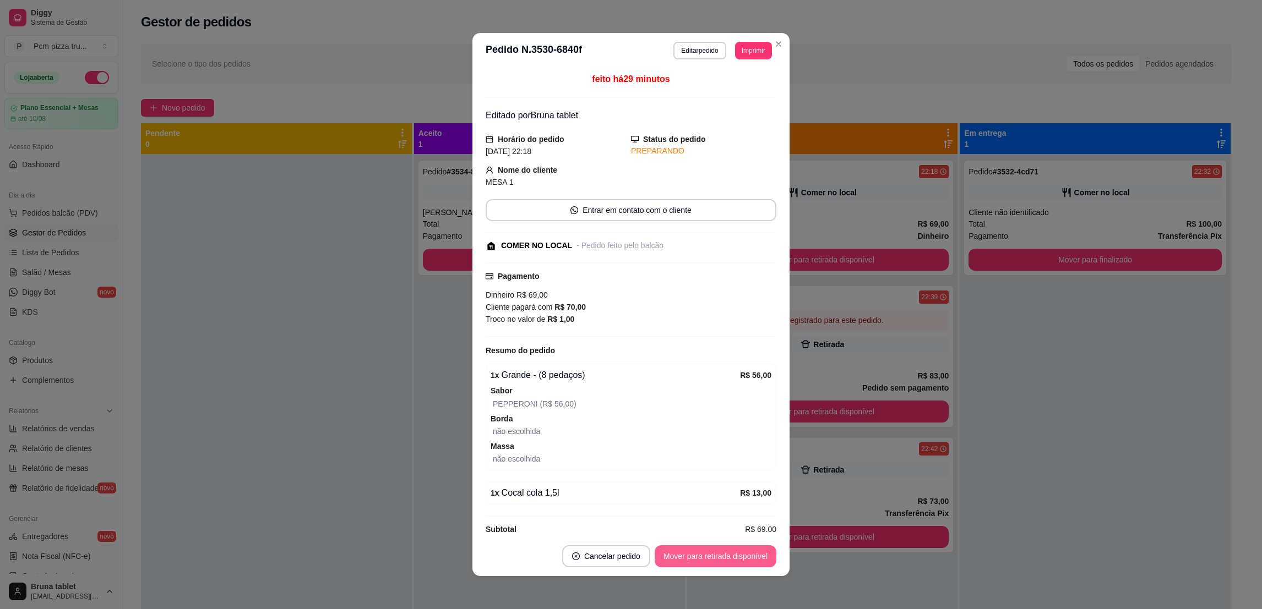
click at [718, 554] on button "Mover para retirada disponível" at bounding box center [715, 556] width 122 height 22
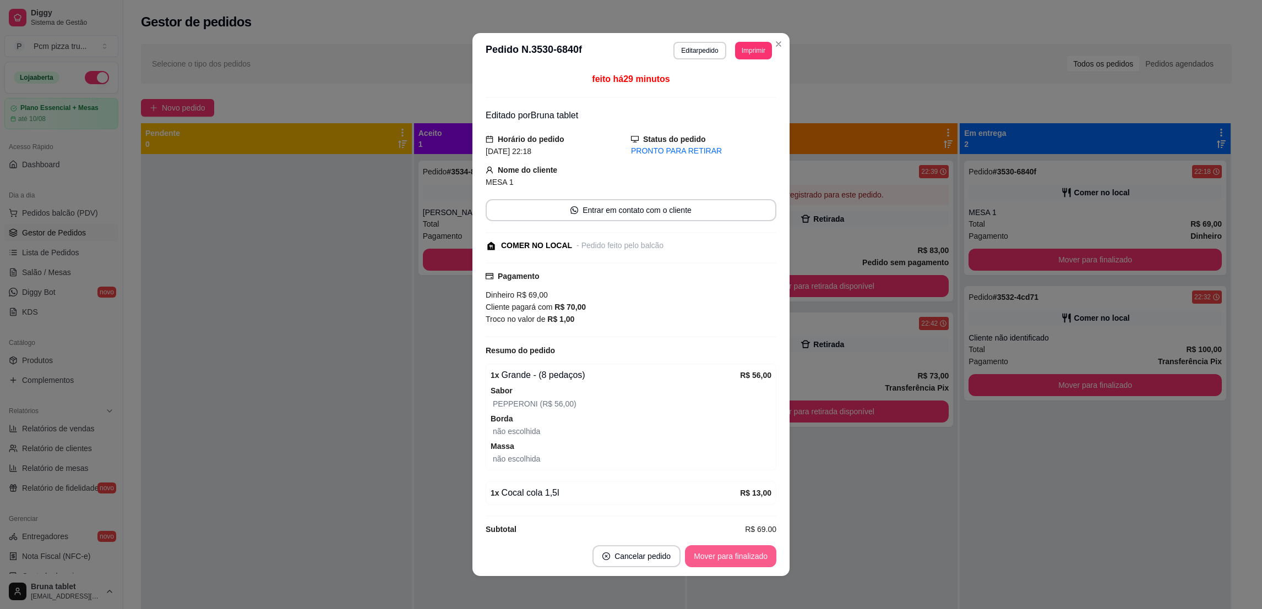
click at [718, 554] on button "Mover para finalizado" at bounding box center [730, 556] width 91 height 22
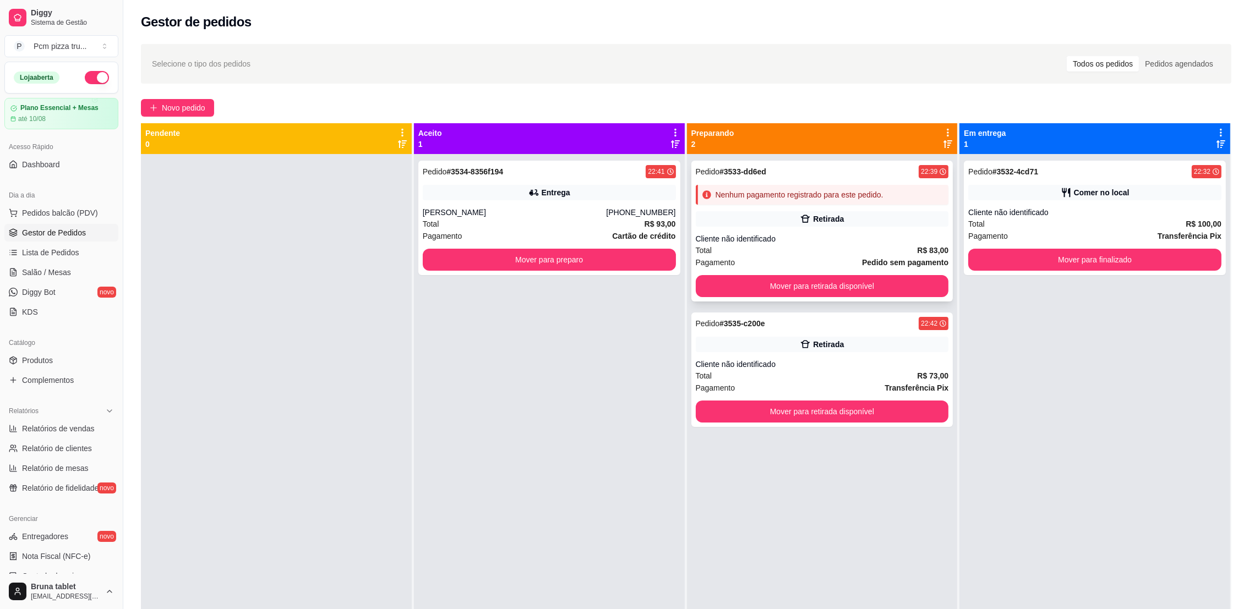
click at [763, 208] on div "Pedido # 3533-dd6ed 22:39 Nenhum pagamento registrado para este pedido. Retirad…" at bounding box center [822, 231] width 262 height 141
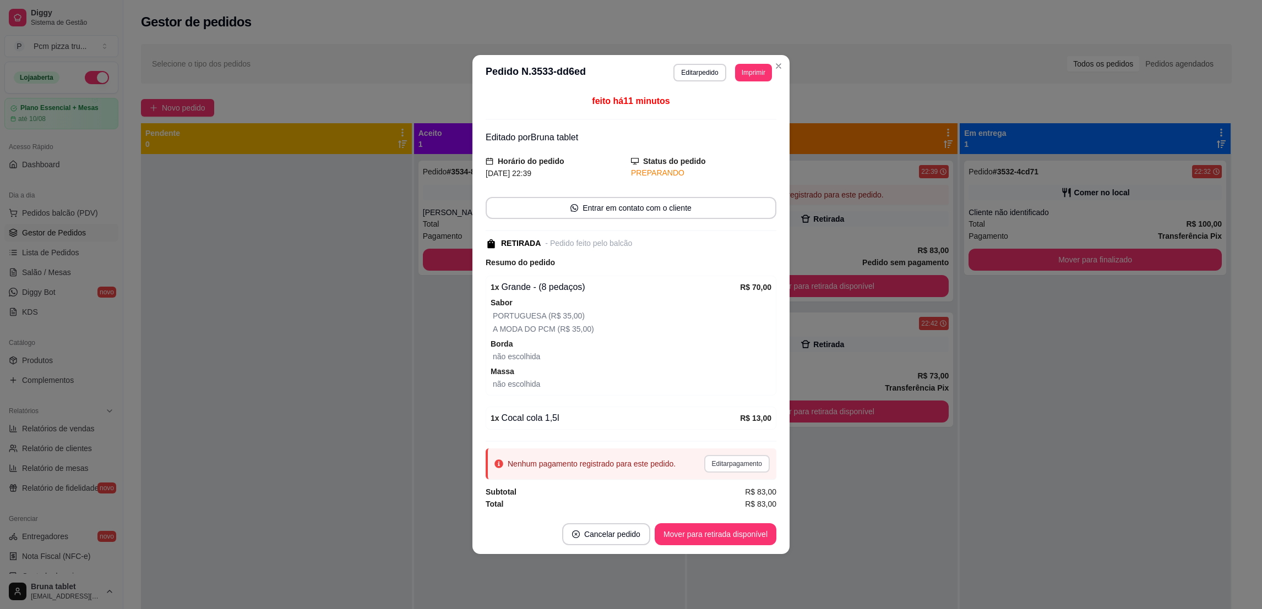
click at [745, 466] on button "Editar pagamento" at bounding box center [736, 464] width 65 height 18
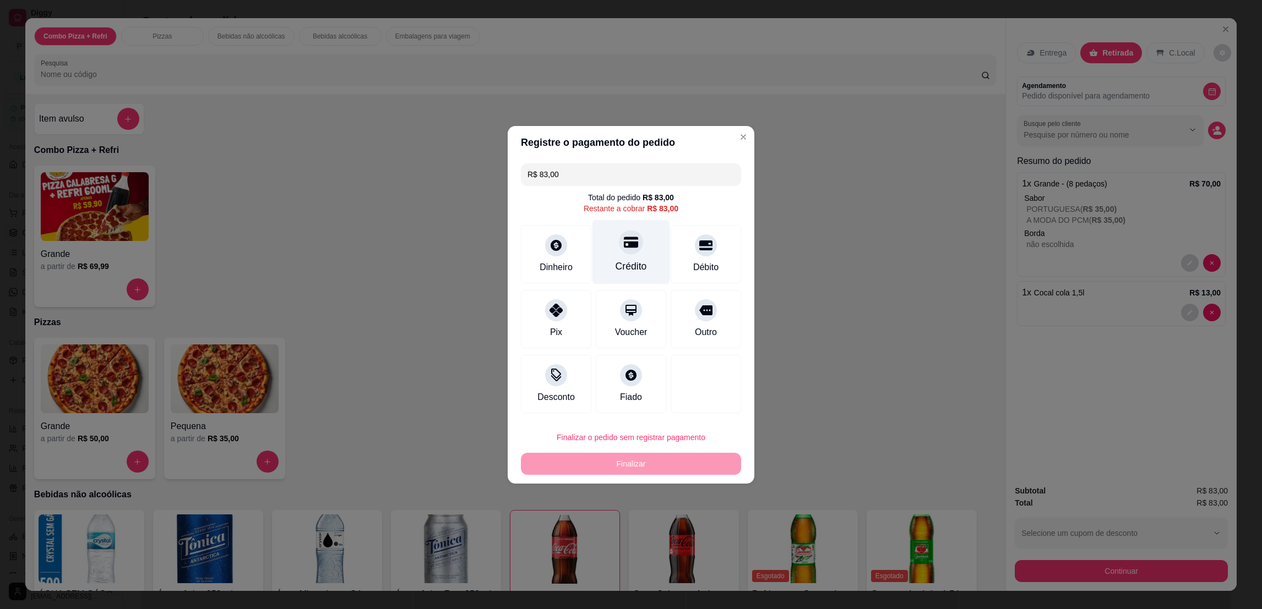
click at [612, 249] on div "Crédito" at bounding box center [631, 252] width 78 height 64
type input "R$ 0,00"
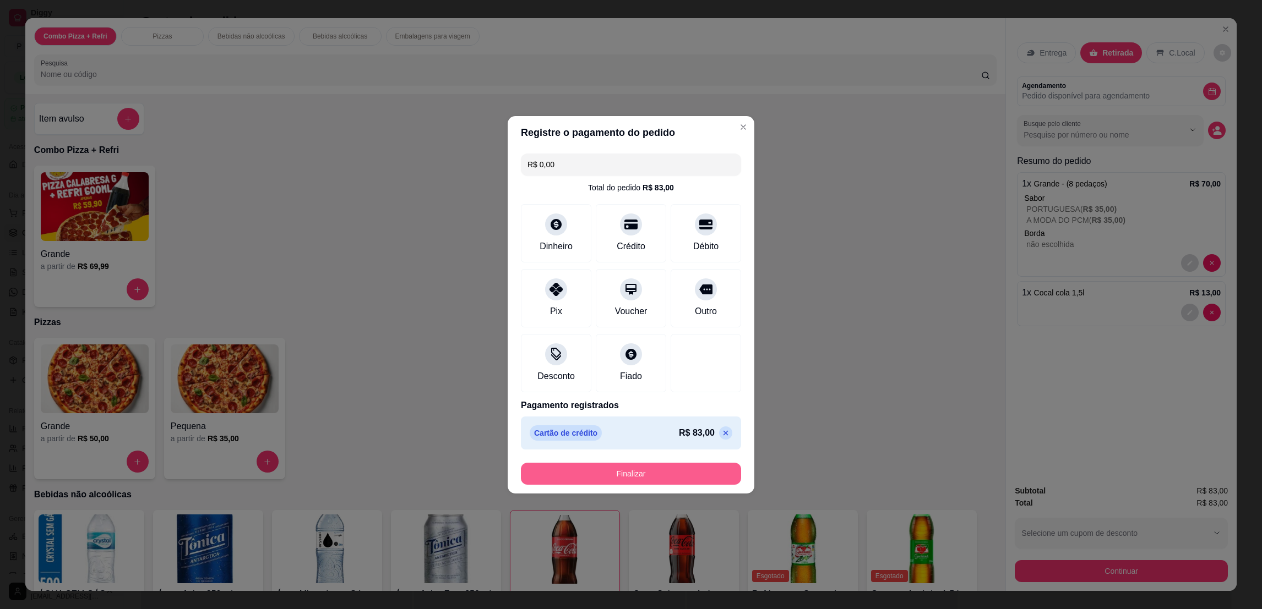
click at [704, 473] on button "Finalizar" at bounding box center [631, 474] width 220 height 22
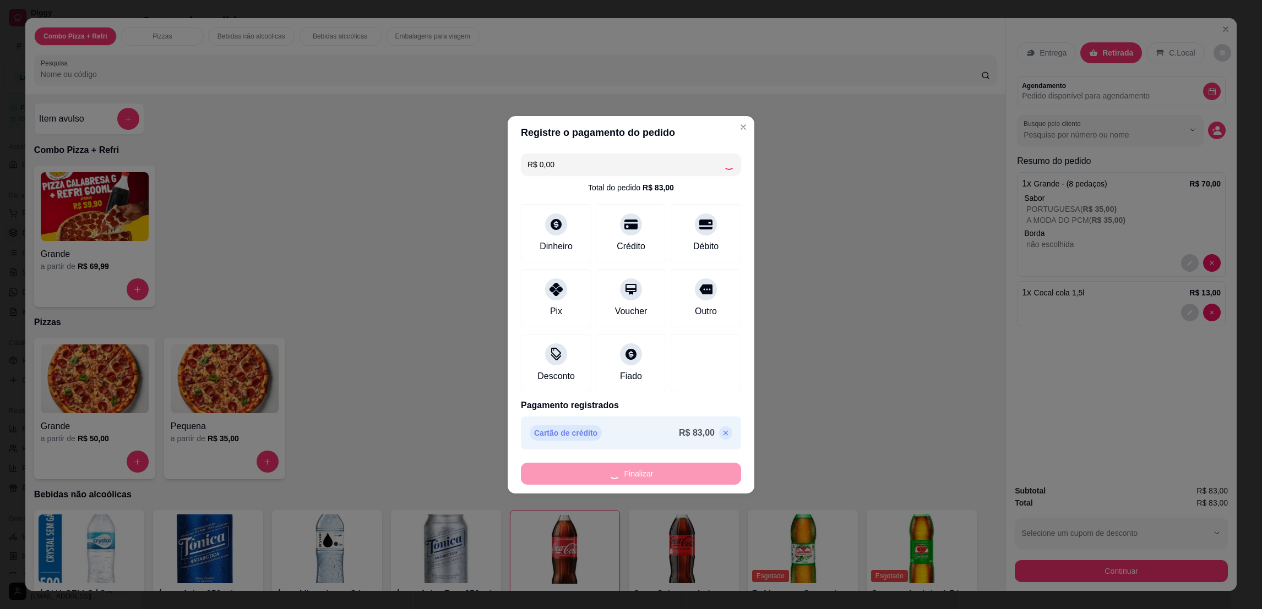
type input "0"
type input "-R$ 83,00"
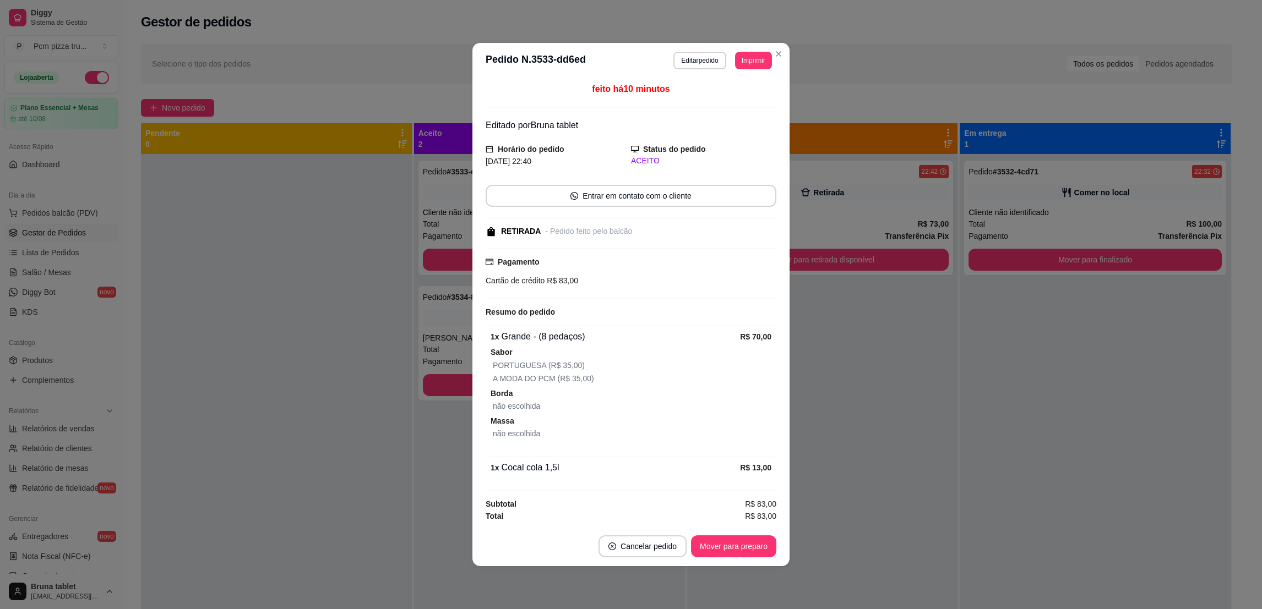
click at [724, 538] on button "Mover para preparo" at bounding box center [733, 547] width 85 height 22
click at [729, 546] on div "Mover para preparo" at bounding box center [725, 547] width 101 height 22
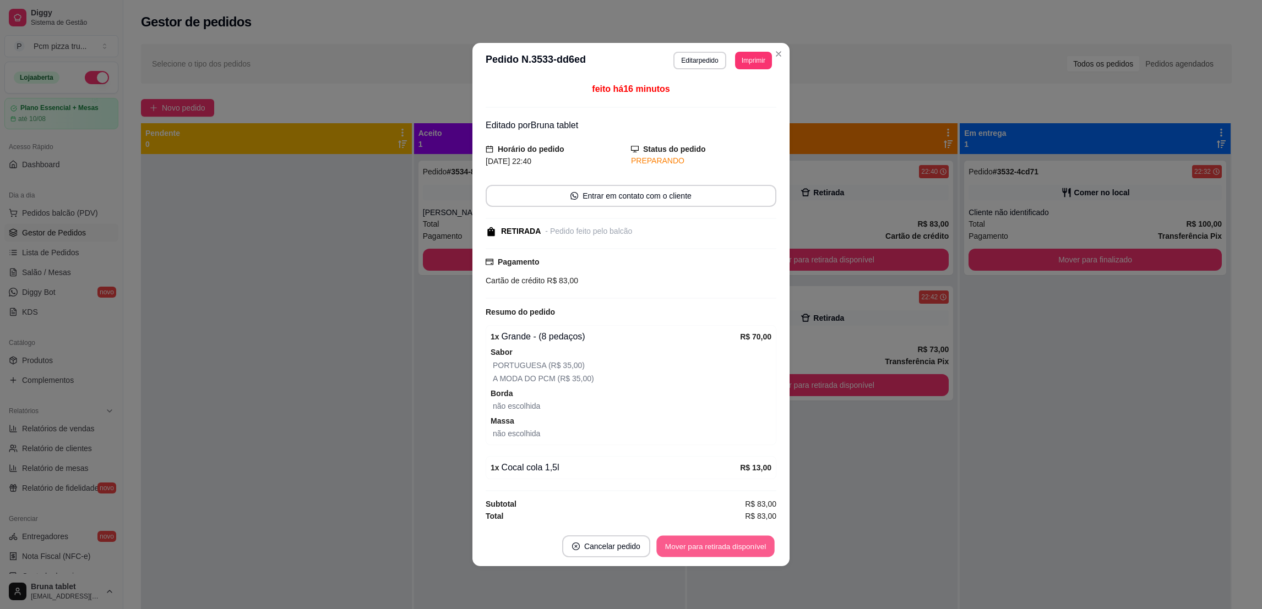
click at [747, 551] on button "Mover para retirada disponível" at bounding box center [715, 546] width 118 height 21
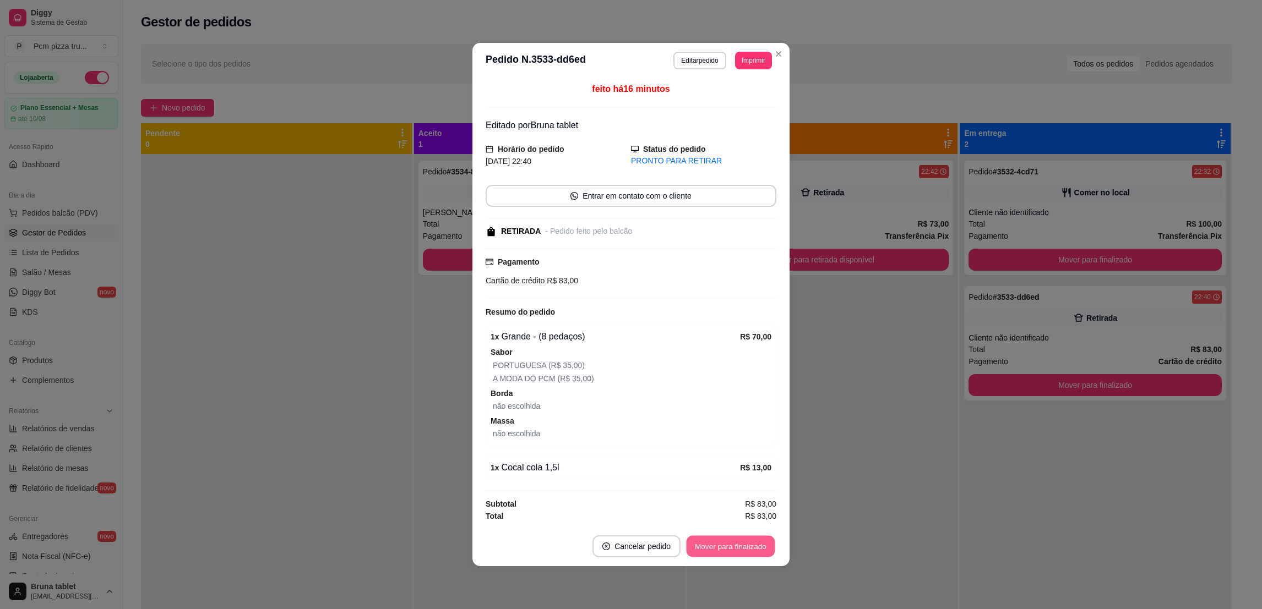
click at [745, 544] on button "Mover para finalizado" at bounding box center [730, 546] width 89 height 21
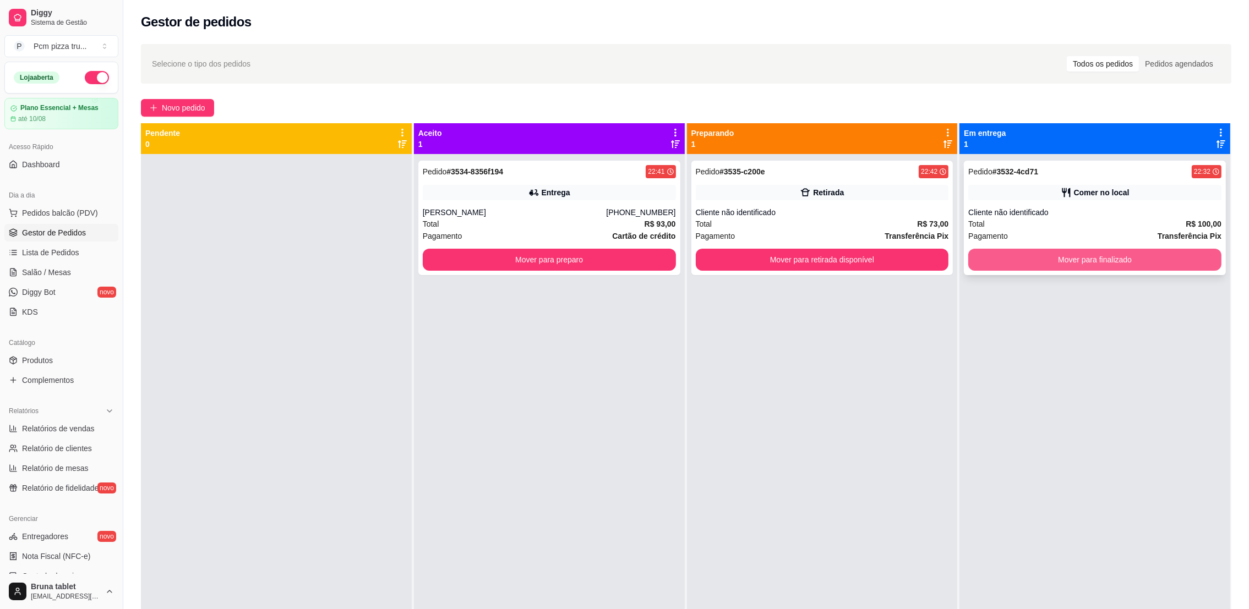
click at [1035, 255] on button "Mover para finalizado" at bounding box center [1094, 260] width 253 height 22
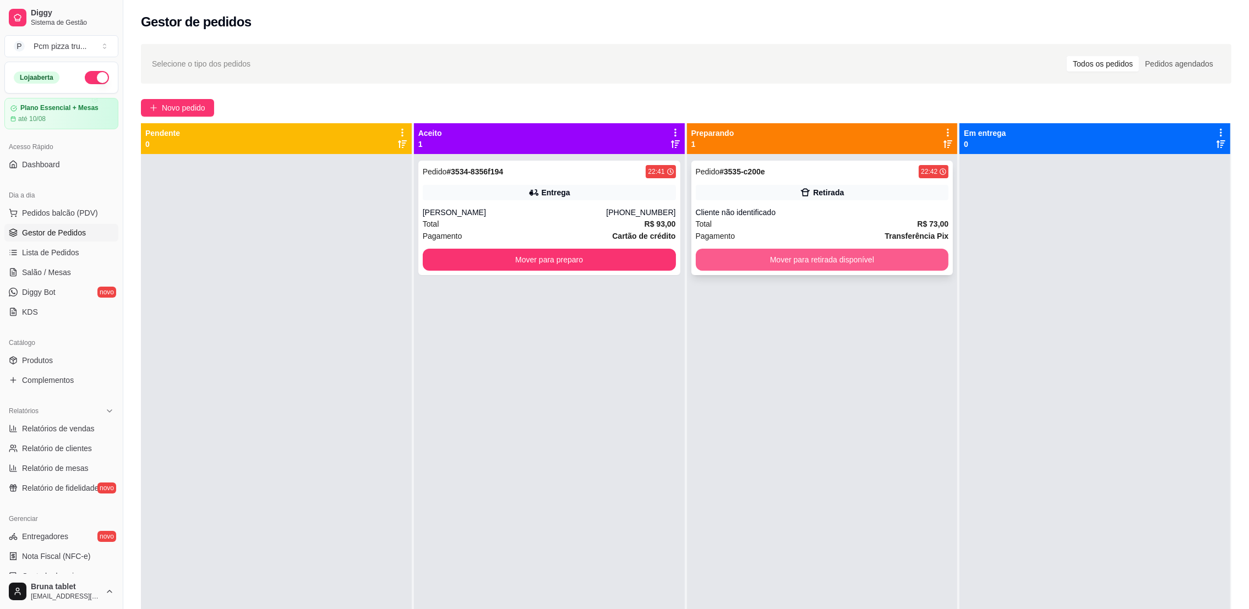
click at [833, 254] on button "Mover para retirada disponível" at bounding box center [822, 260] width 253 height 22
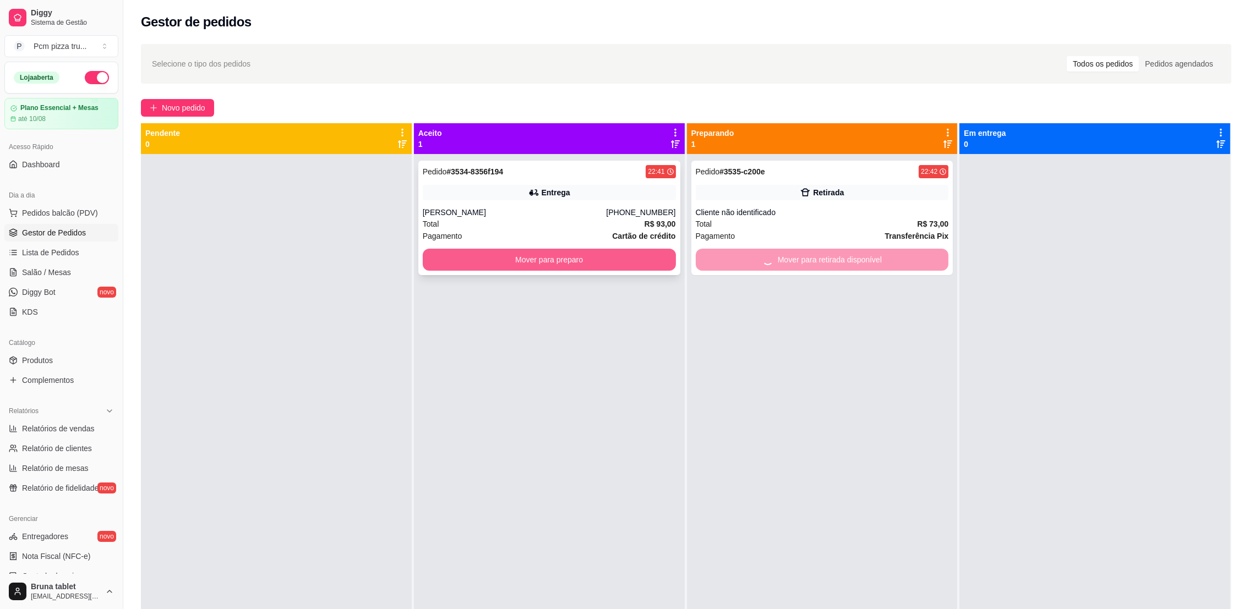
click at [538, 262] on button "Mover para preparo" at bounding box center [549, 260] width 253 height 22
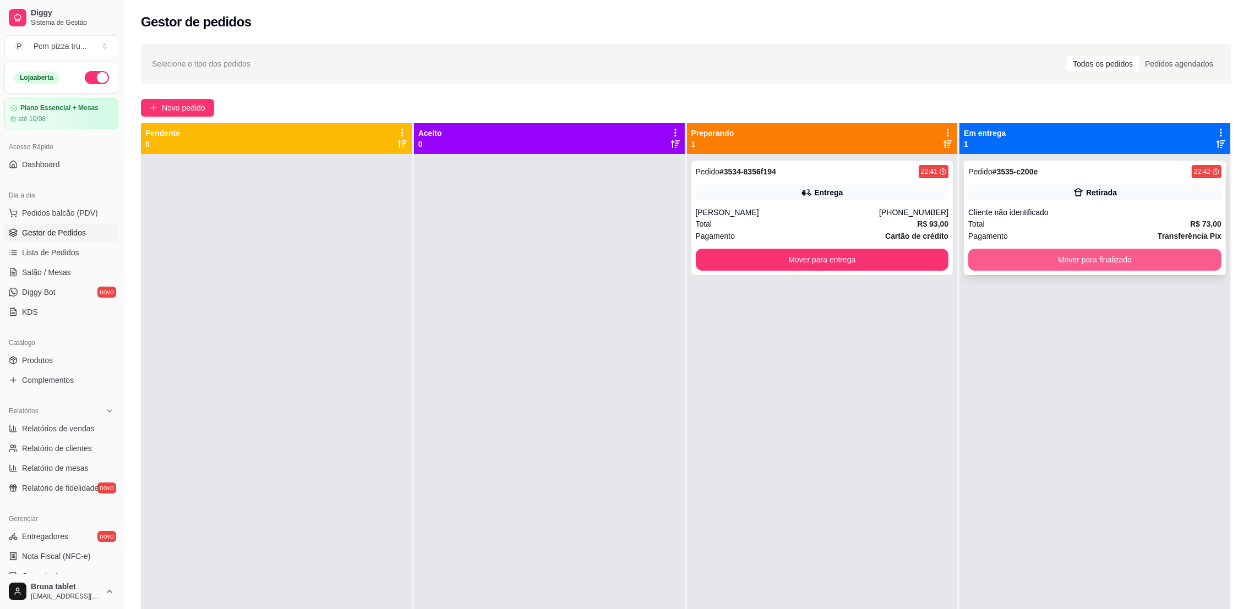
click at [1125, 260] on button "Mover para finalizado" at bounding box center [1094, 260] width 253 height 22
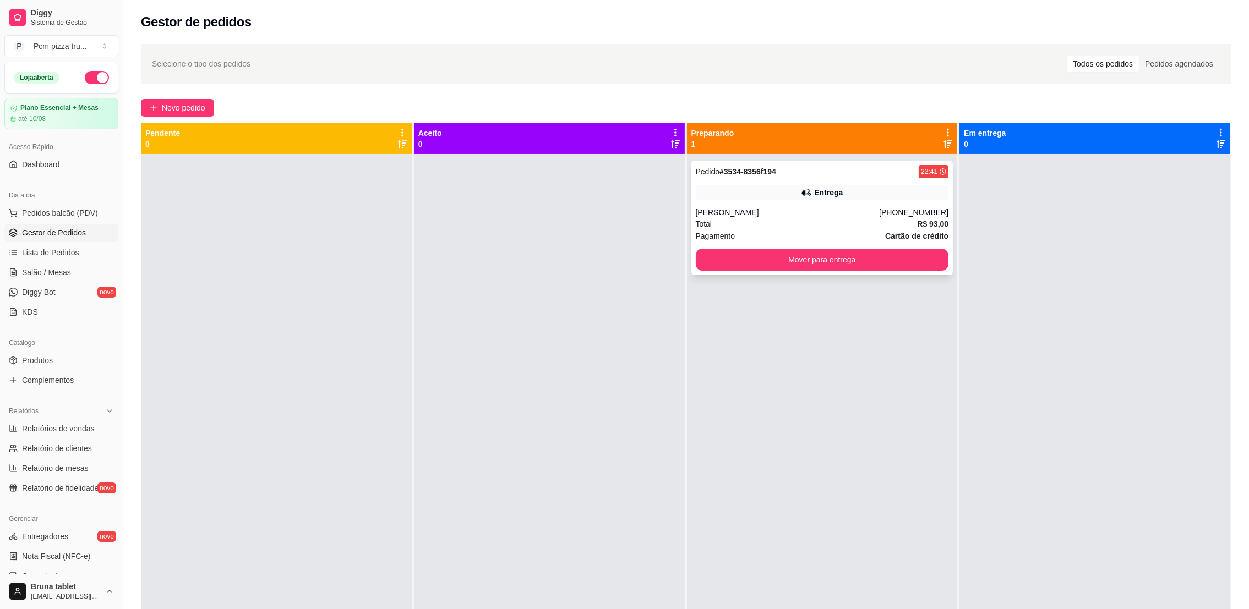
click at [849, 216] on div "[PERSON_NAME]" at bounding box center [788, 212] width 184 height 11
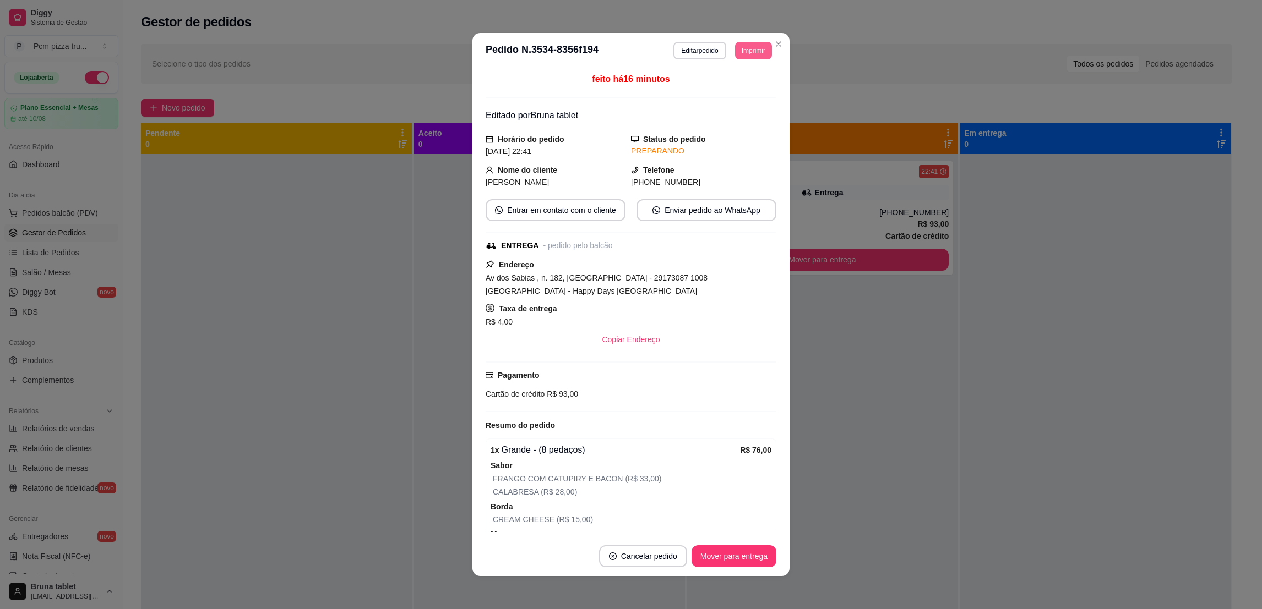
click at [735, 48] on button "Imprimir" at bounding box center [753, 51] width 37 height 18
click at [755, 92] on button "IMPRESSORA 1" at bounding box center [727, 90] width 80 height 18
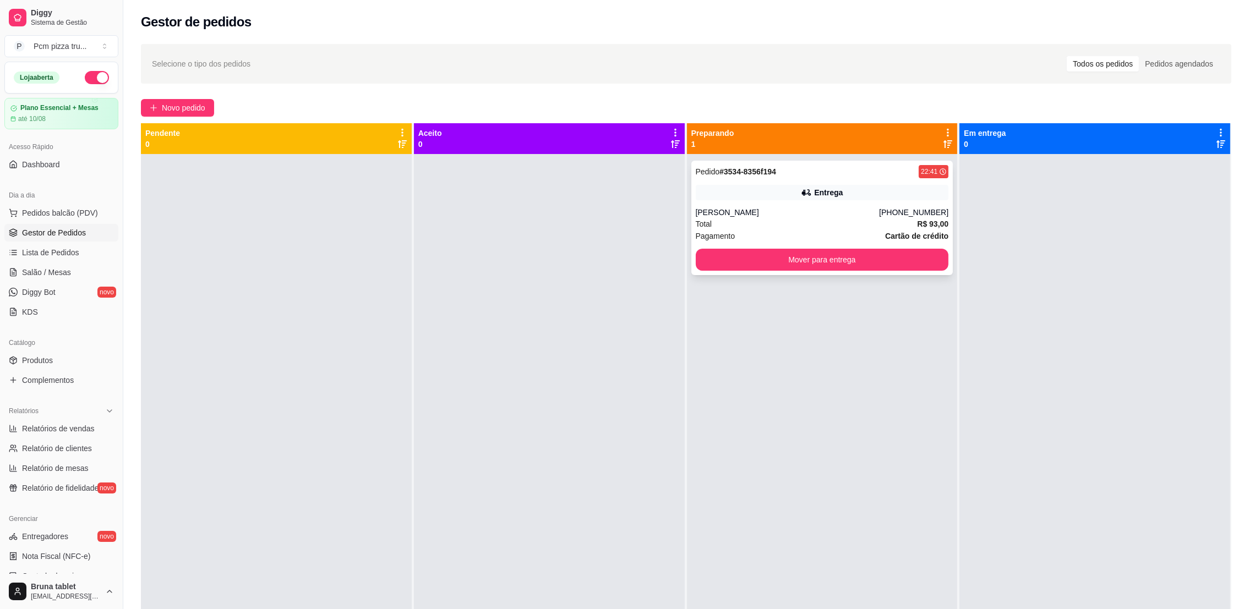
click at [898, 195] on div "Entrega" at bounding box center [822, 192] width 253 height 15
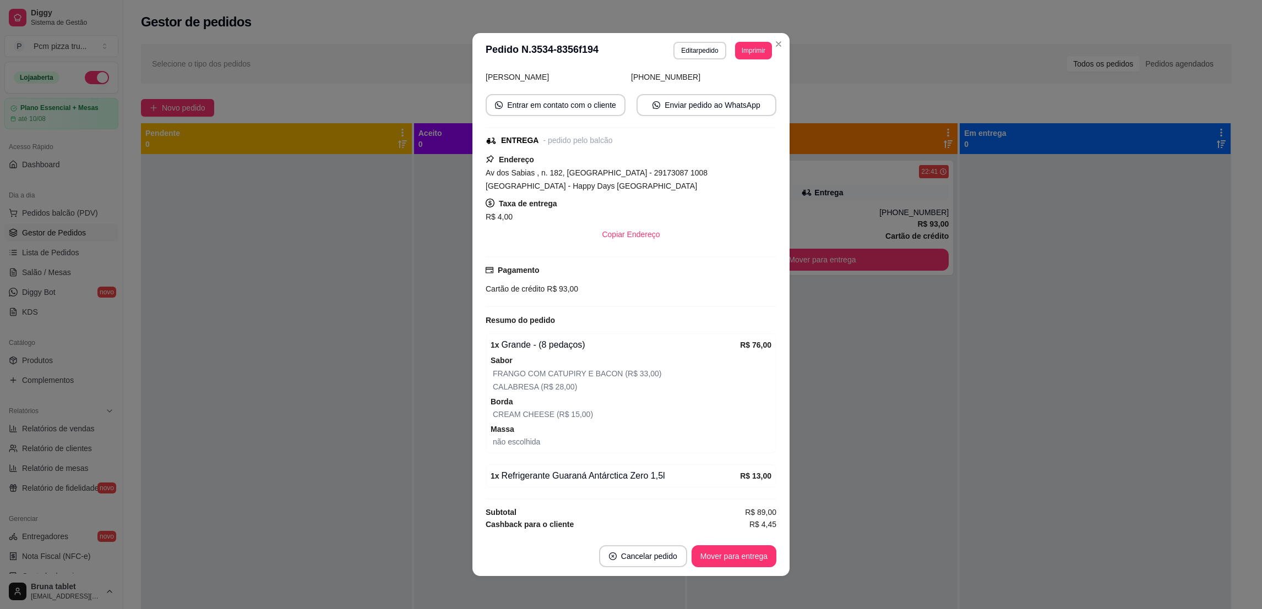
scroll to position [117, 0]
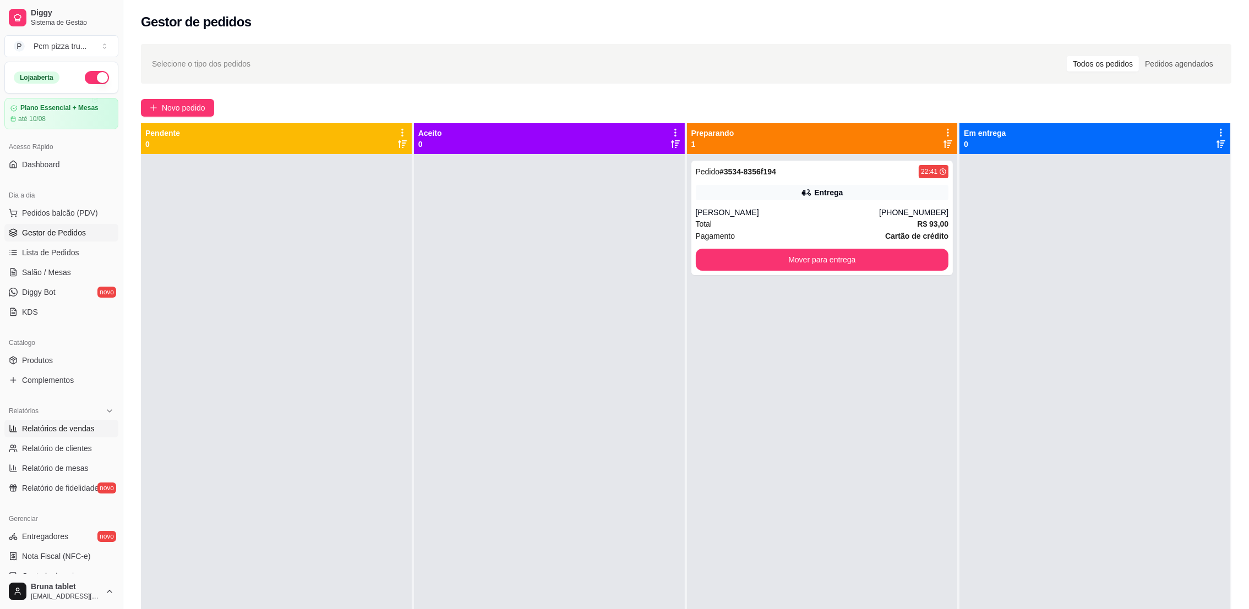
click at [53, 429] on span "Relatórios de vendas" at bounding box center [58, 428] width 73 height 11
select select "ALL"
select select "0"
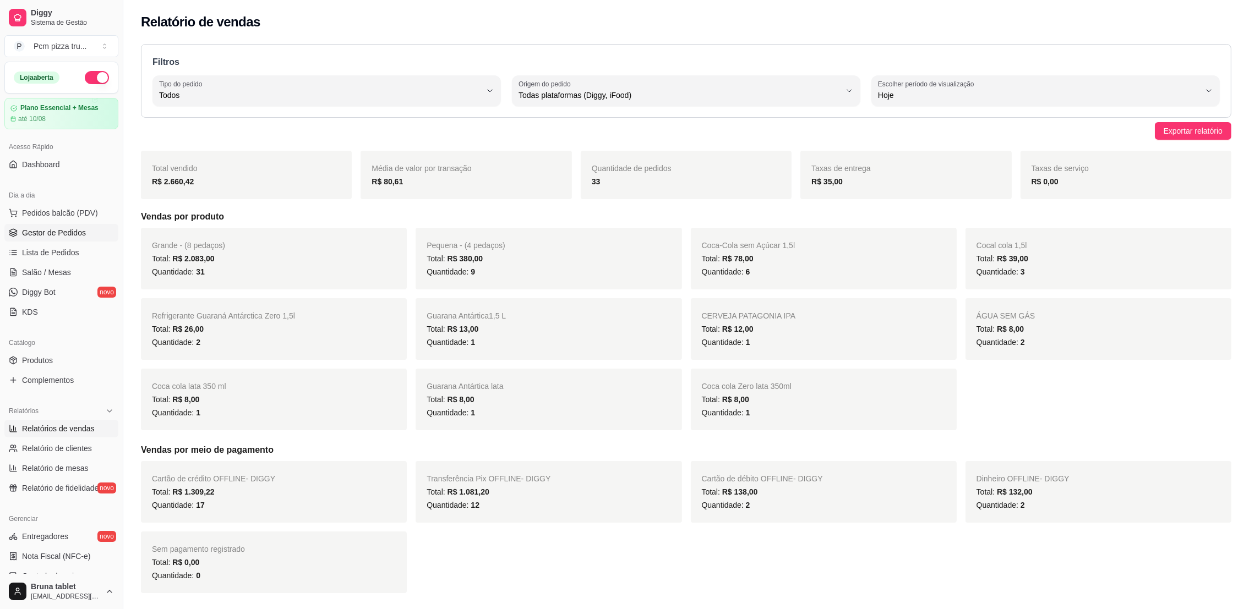
click at [82, 230] on span "Gestor de Pedidos" at bounding box center [54, 232] width 64 height 11
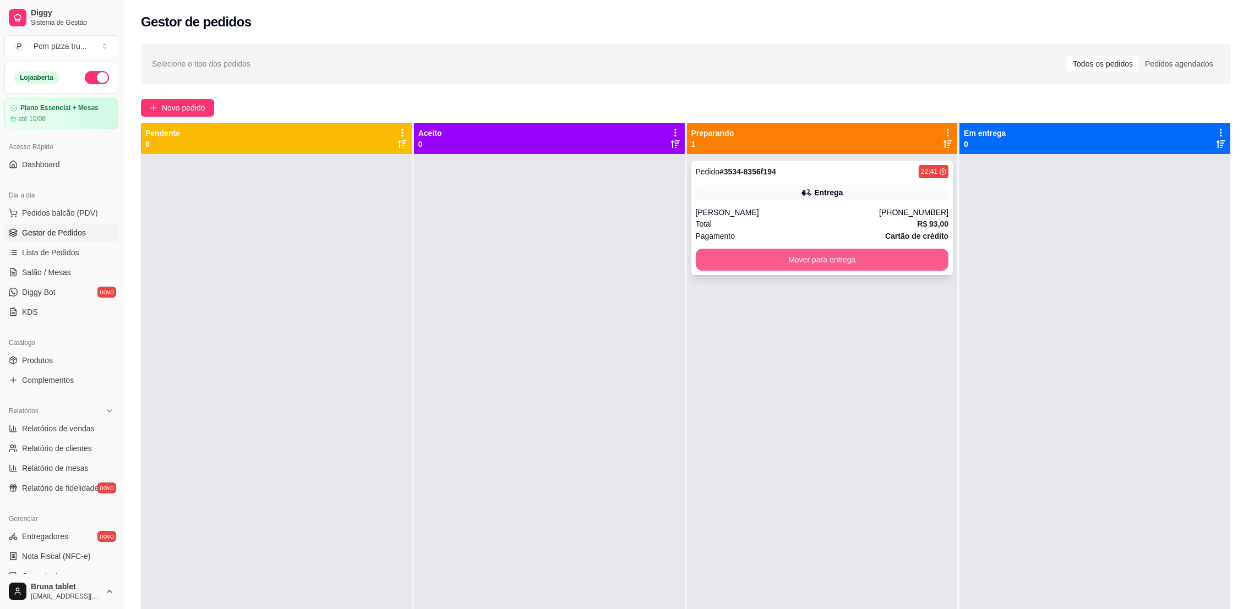
click at [864, 255] on button "Mover para entrega" at bounding box center [822, 260] width 253 height 22
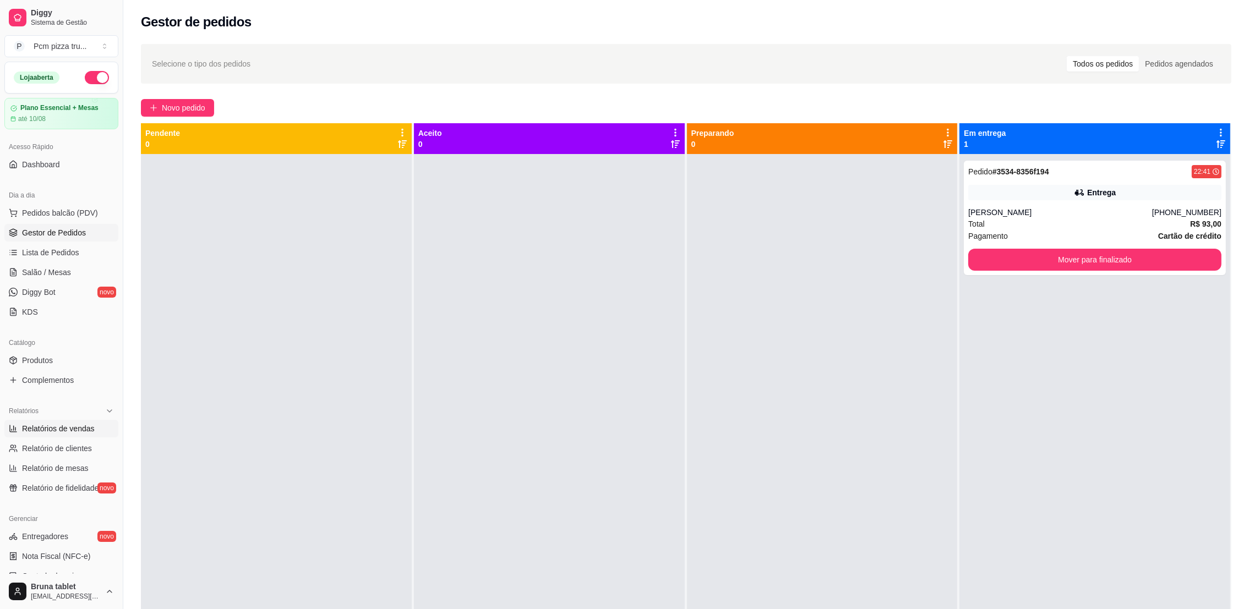
click at [48, 427] on span "Relatórios de vendas" at bounding box center [58, 428] width 73 height 11
select select "ALL"
select select "0"
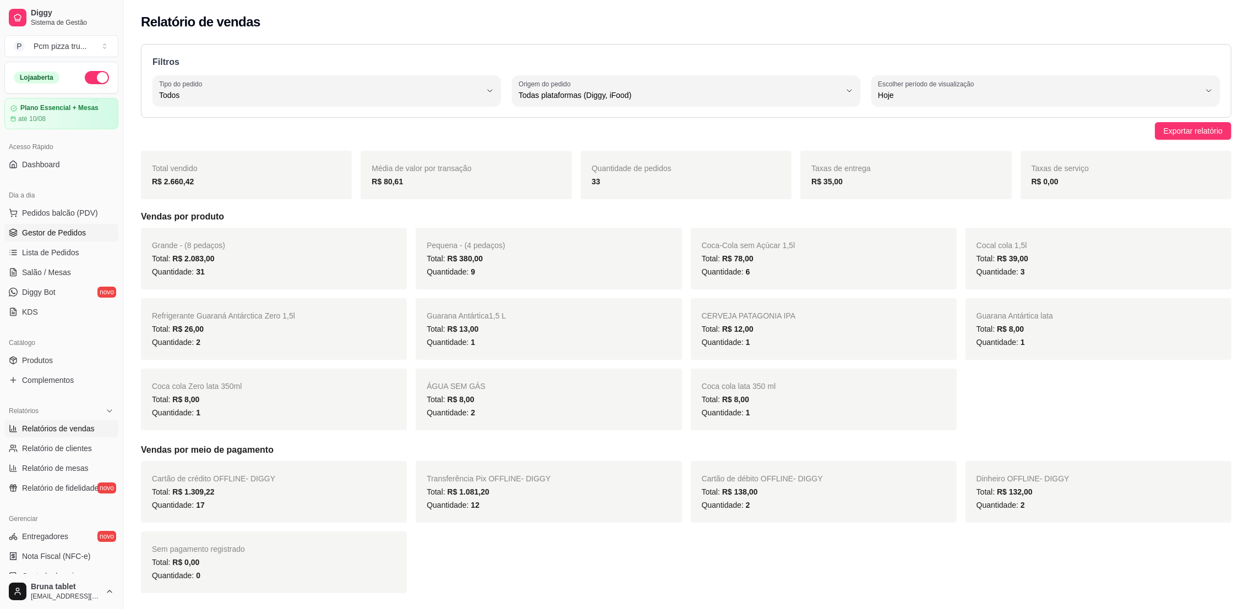
click at [57, 235] on span "Gestor de Pedidos" at bounding box center [54, 232] width 64 height 11
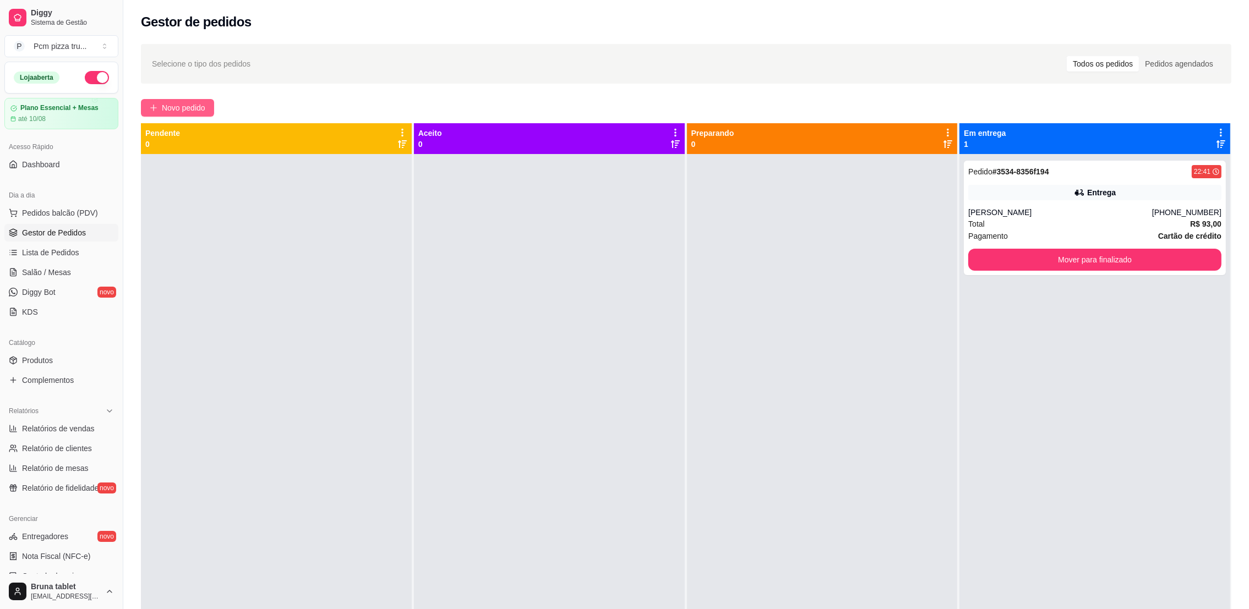
click at [186, 110] on span "Novo pedido" at bounding box center [183, 108] width 43 height 12
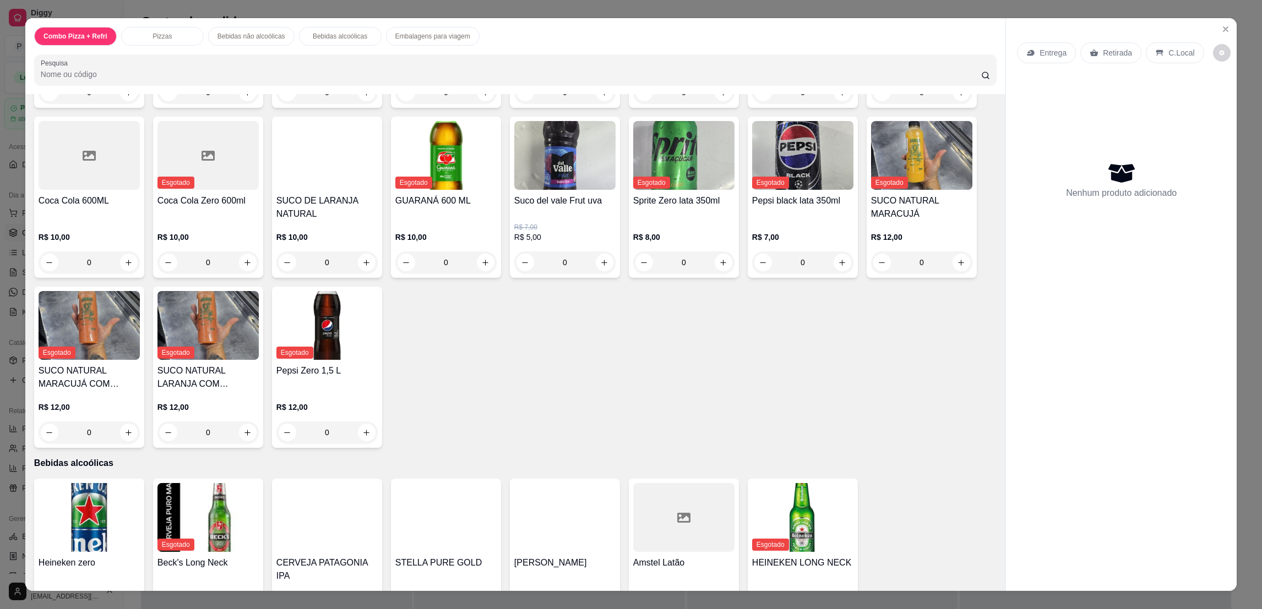
scroll to position [966, 0]
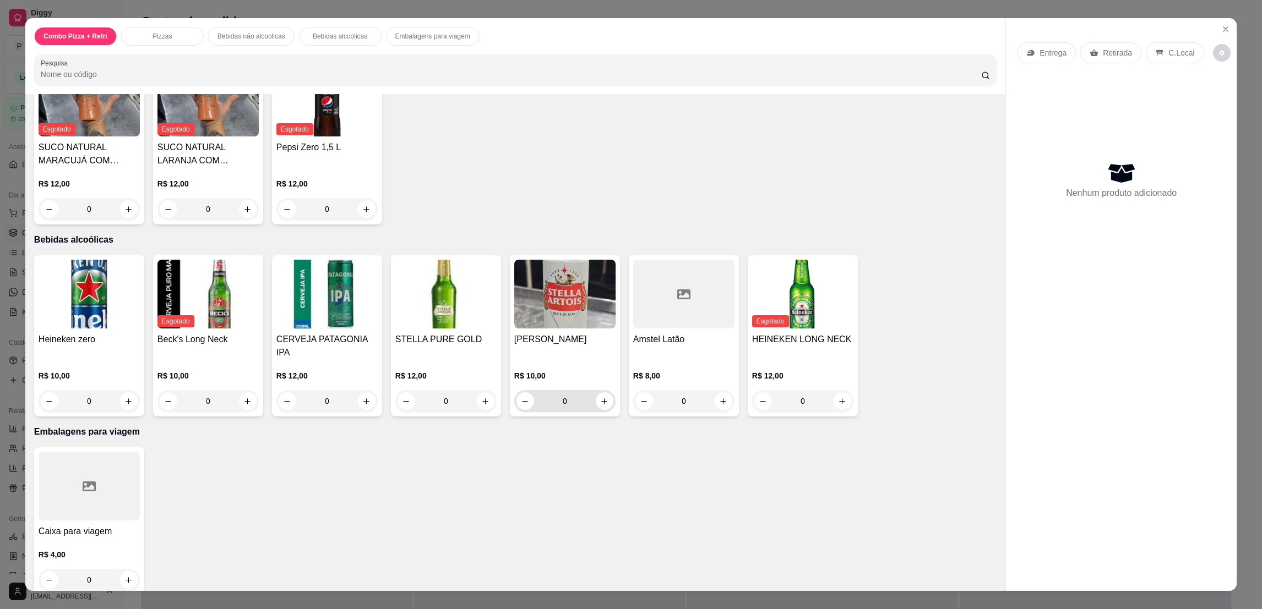
click at [603, 392] on button "increase-product-quantity" at bounding box center [605, 401] width 18 height 18
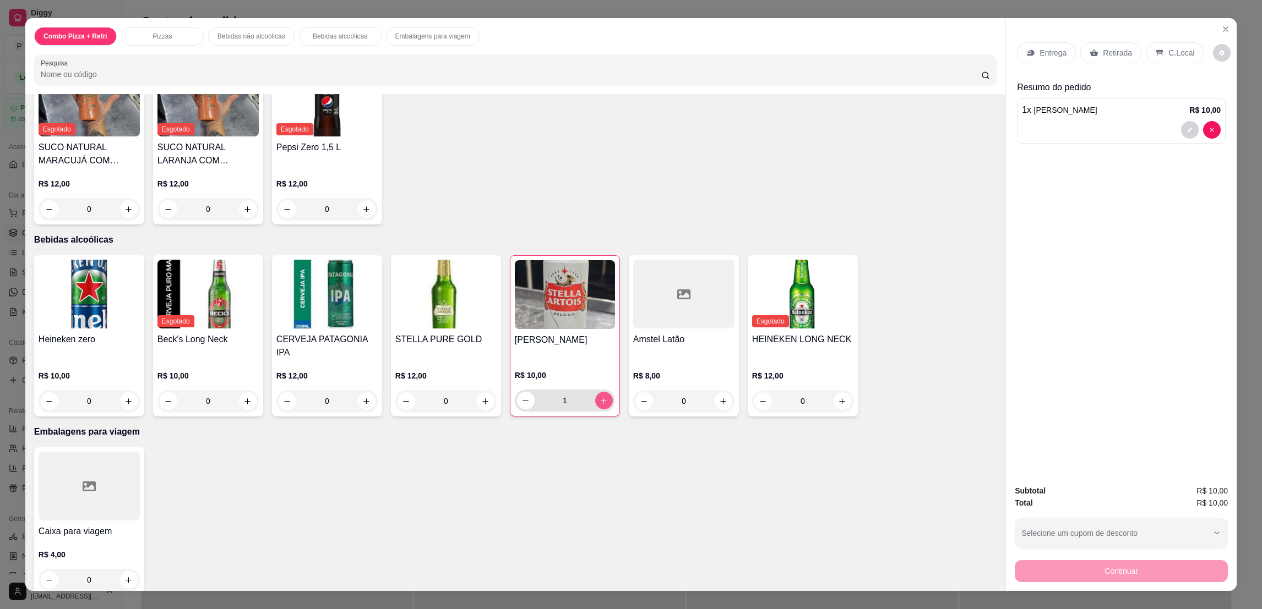
click at [603, 392] on button "increase-product-quantity" at bounding box center [604, 401] width 18 height 18
type input "4"
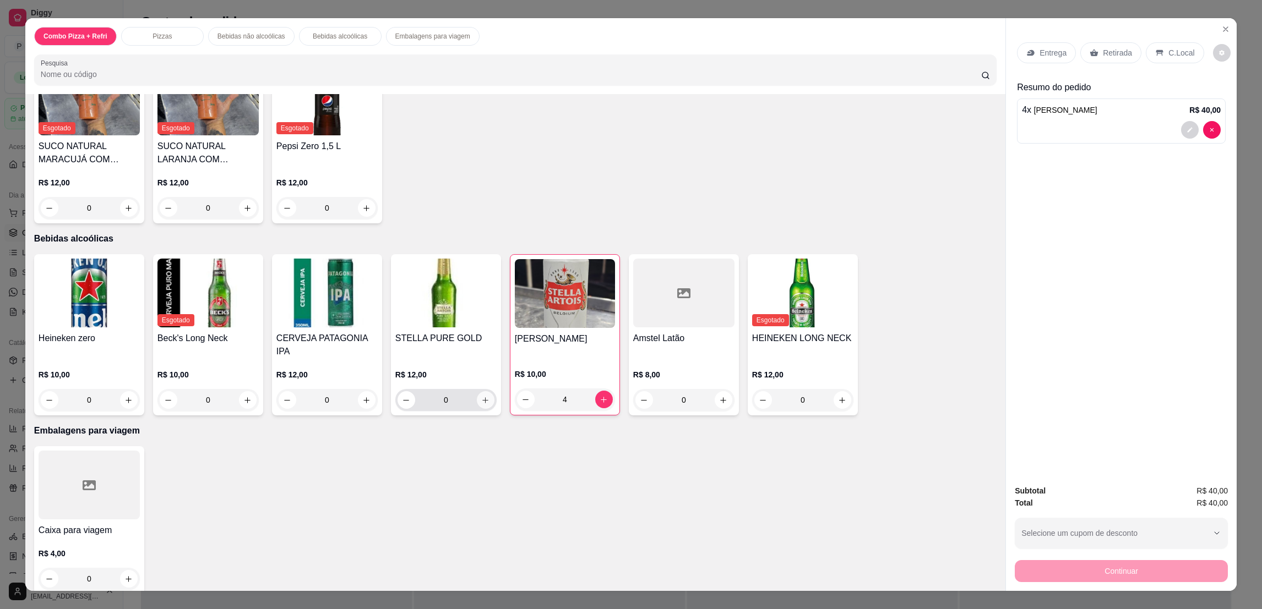
click at [485, 391] on button "increase-product-quantity" at bounding box center [486, 400] width 18 height 18
click at [485, 391] on button "increase-product-quantity" at bounding box center [485, 400] width 18 height 18
type input "2"
click at [1168, 54] on p "C.Local" at bounding box center [1181, 52] width 26 height 11
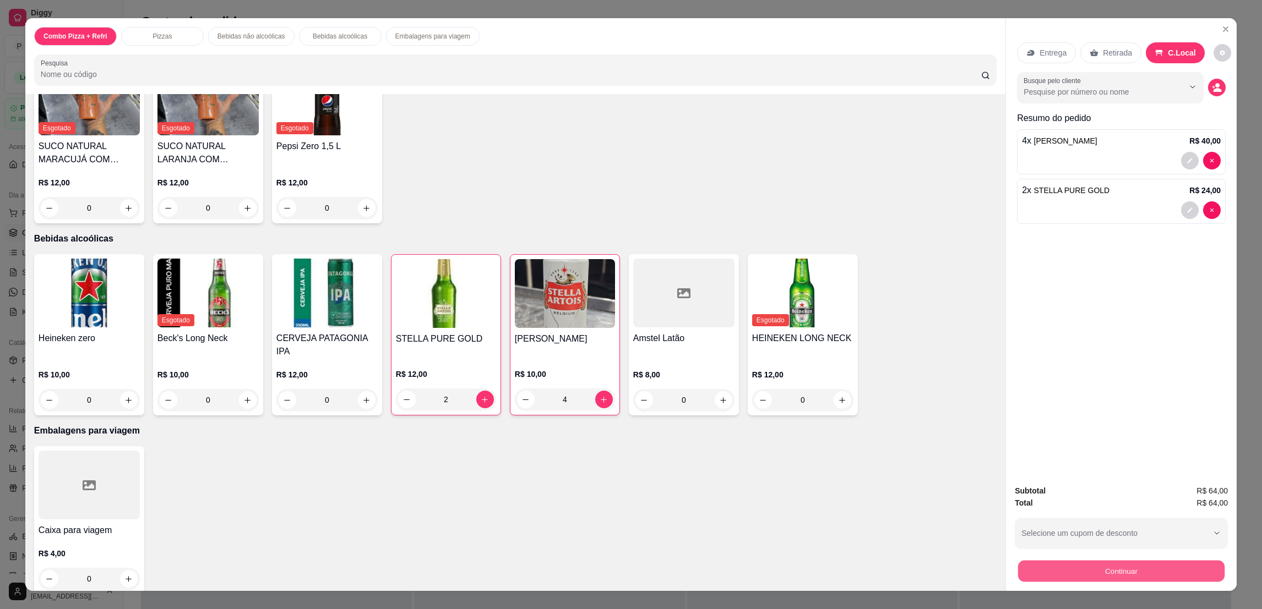
click at [1194, 578] on button "Continuar" at bounding box center [1121, 570] width 206 height 21
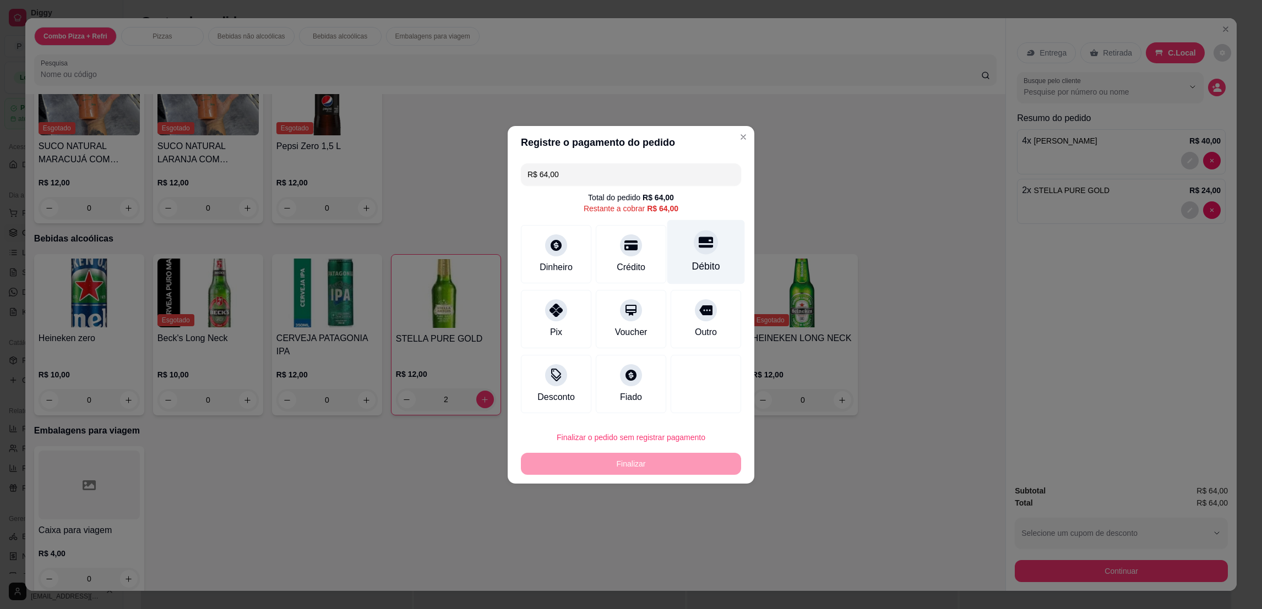
click at [705, 242] on div at bounding box center [706, 242] width 24 height 24
type input "R$ 0,00"
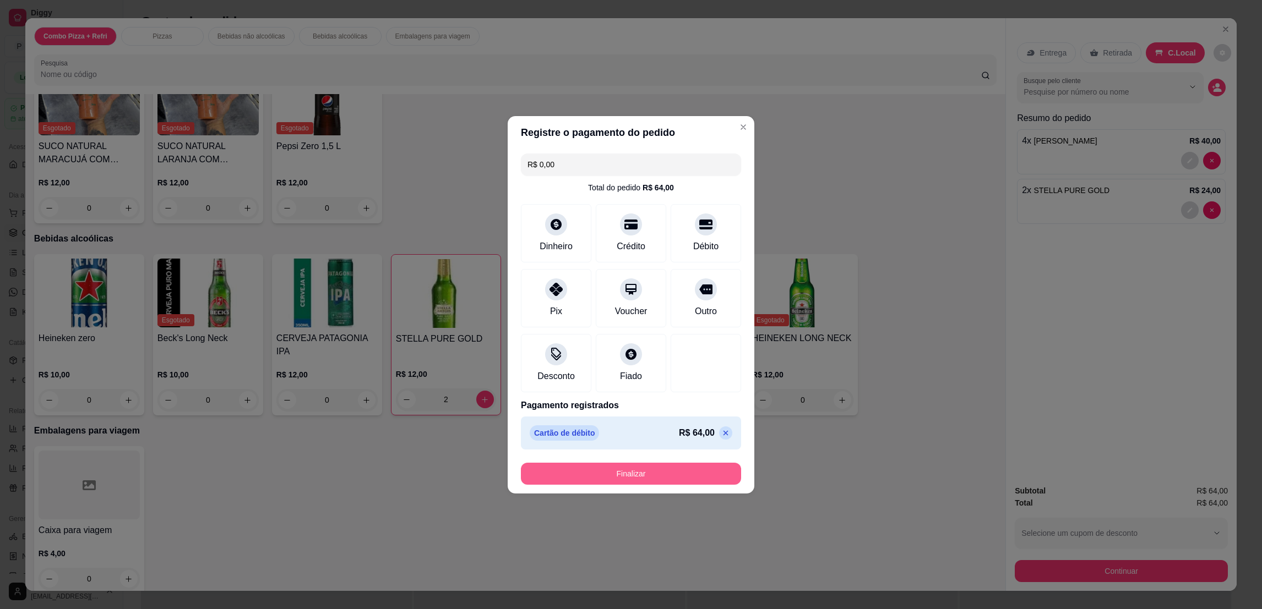
click at [706, 474] on button "Finalizar" at bounding box center [631, 474] width 220 height 22
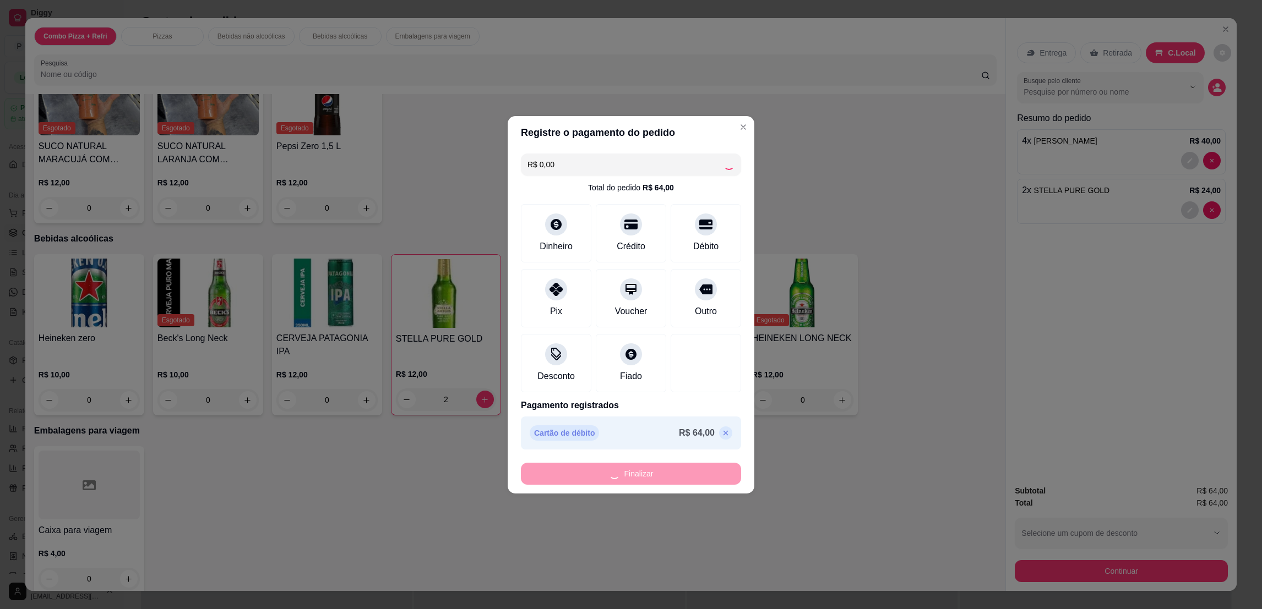
type input "0"
type input "-R$ 64,00"
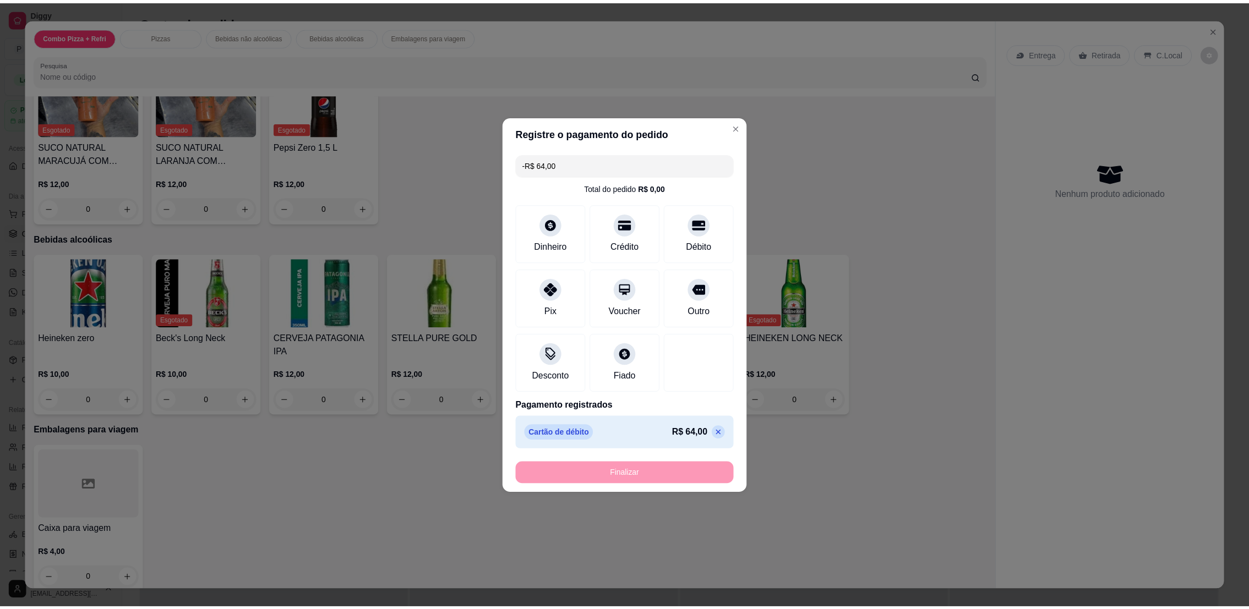
scroll to position [966, 0]
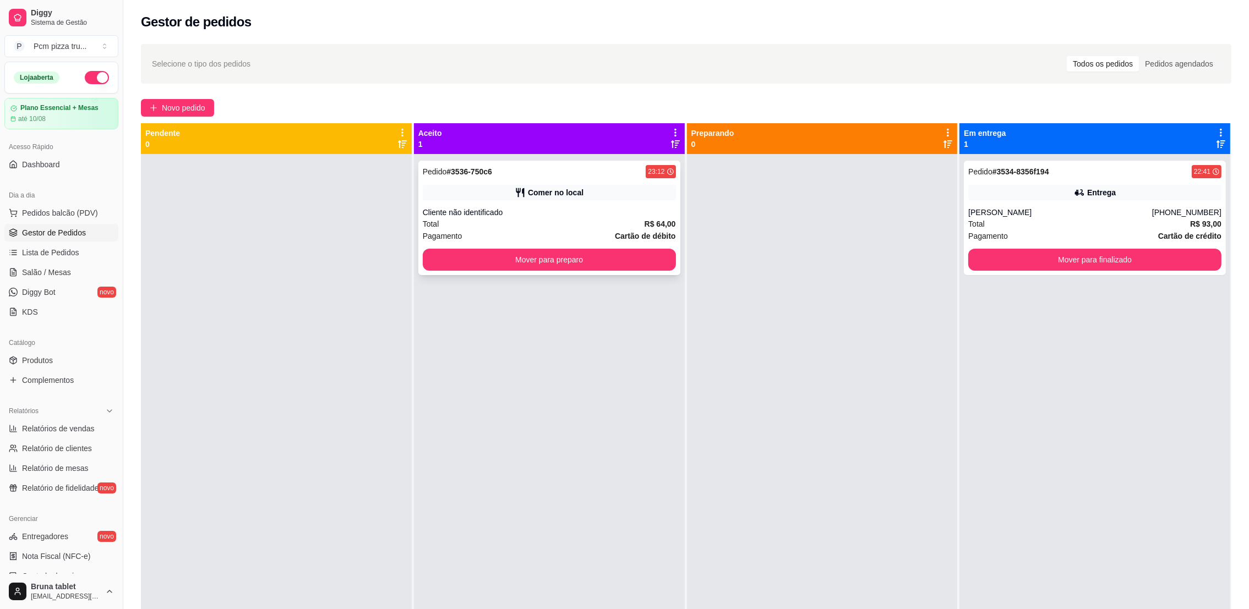
click at [614, 210] on div "Cliente não identificado" at bounding box center [549, 212] width 253 height 11
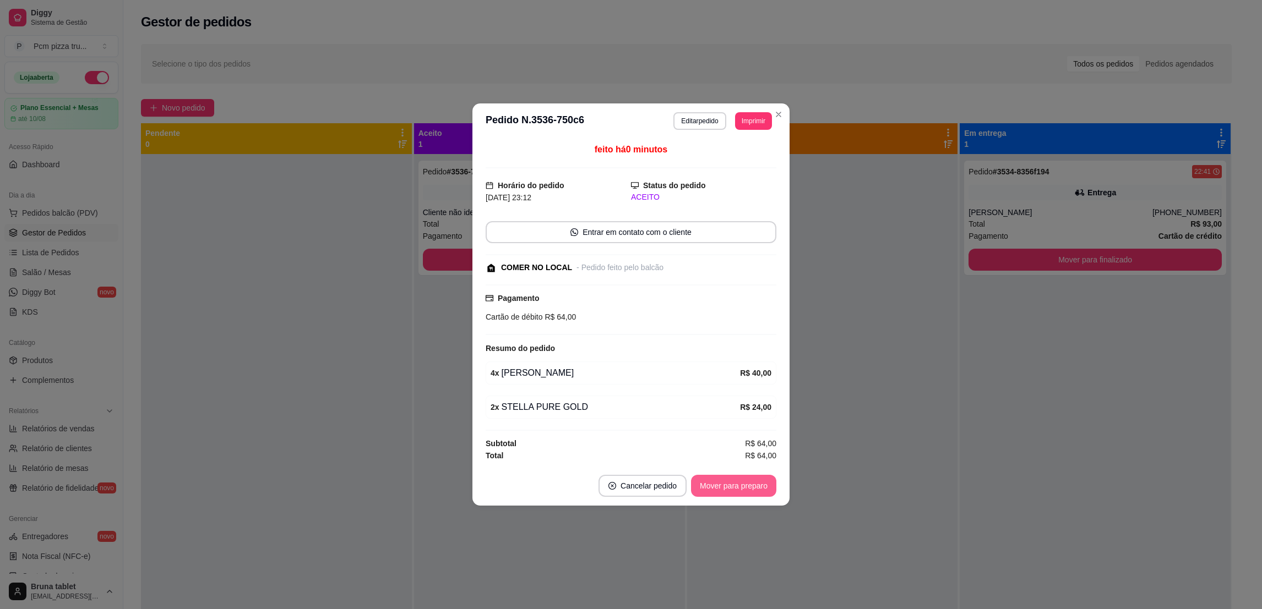
click at [734, 493] on button "Mover para preparo" at bounding box center [733, 486] width 85 height 22
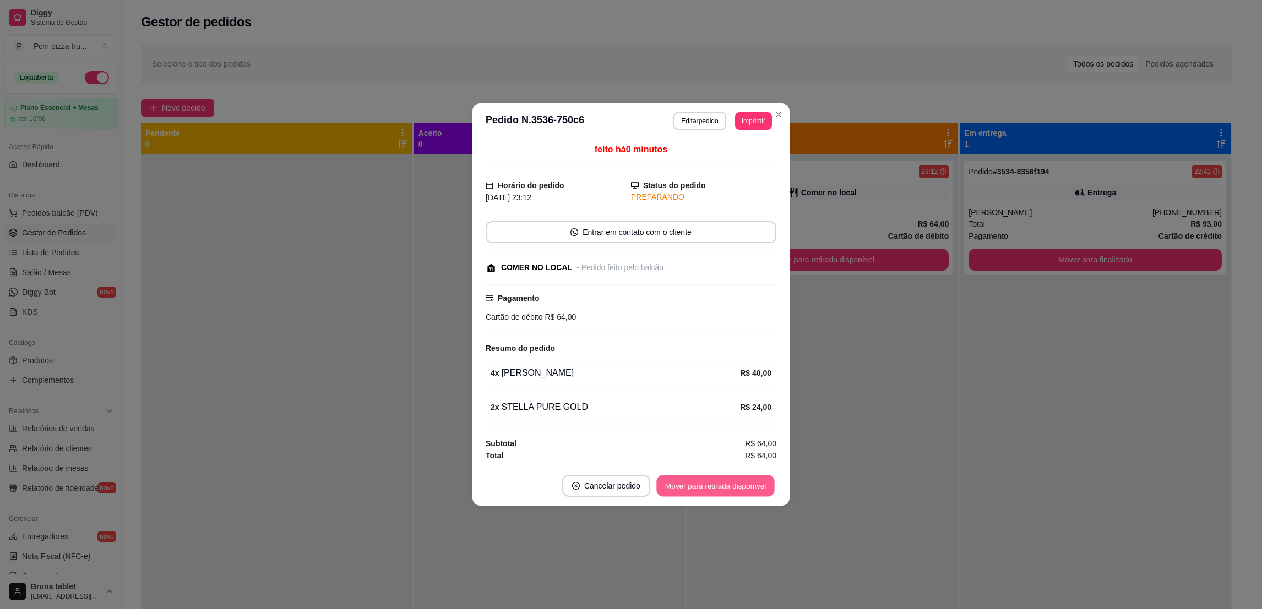
click at [734, 492] on button "Mover para retirada disponível" at bounding box center [715, 486] width 118 height 21
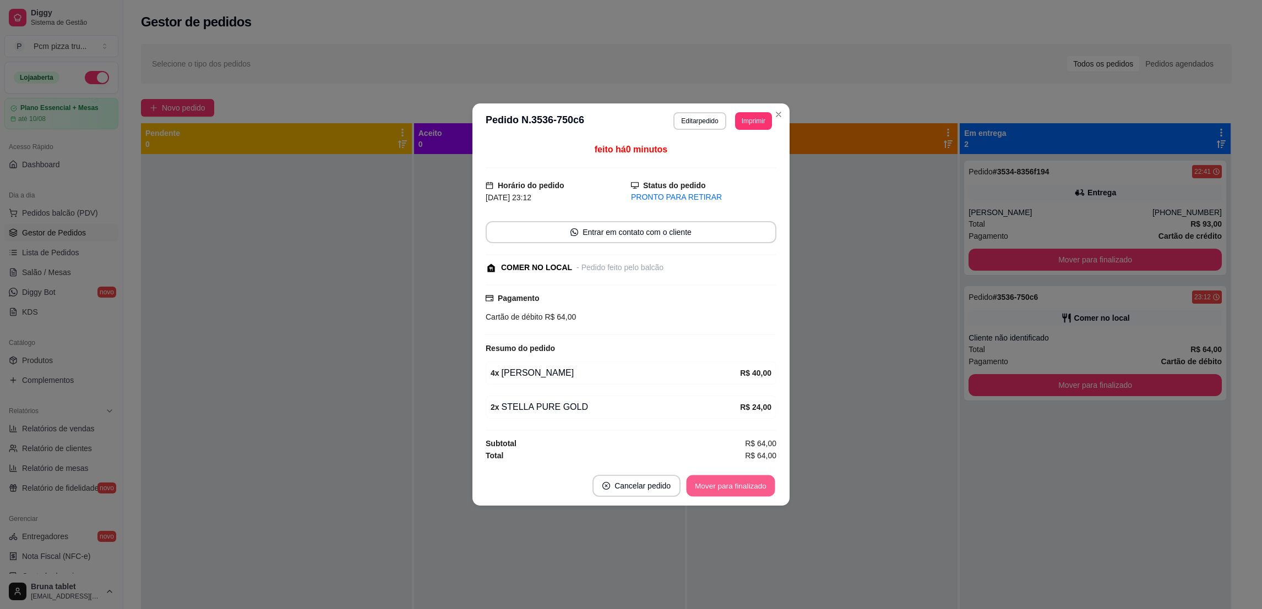
click at [734, 492] on button "Mover para finalizado" at bounding box center [730, 486] width 89 height 21
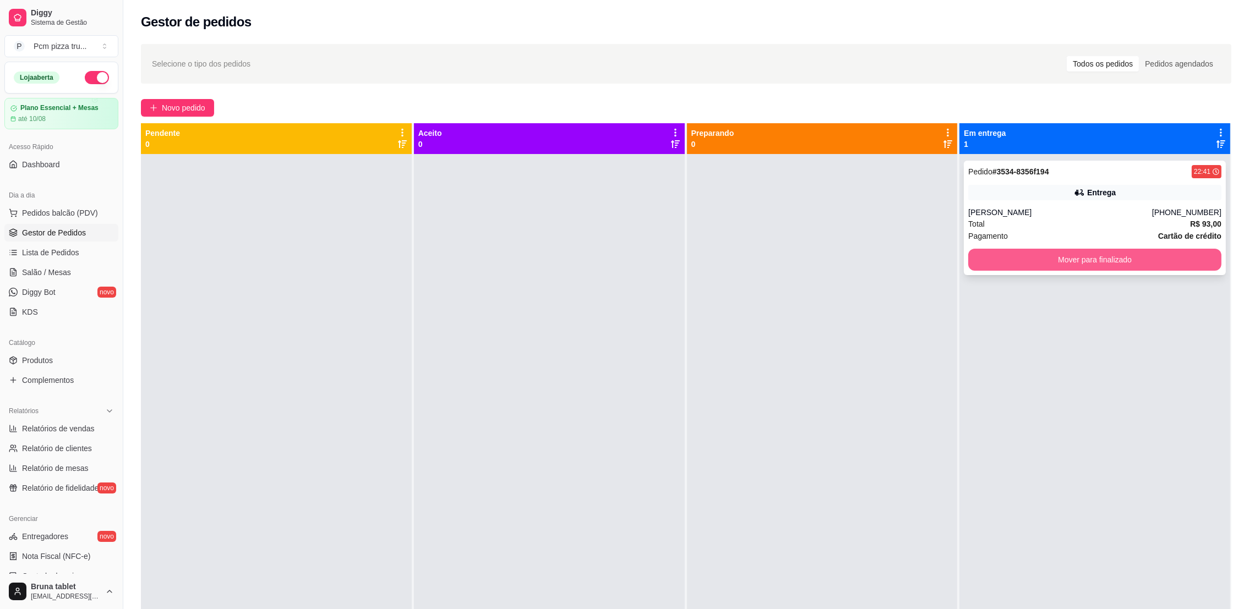
click at [998, 254] on button "Mover para finalizado" at bounding box center [1094, 260] width 253 height 22
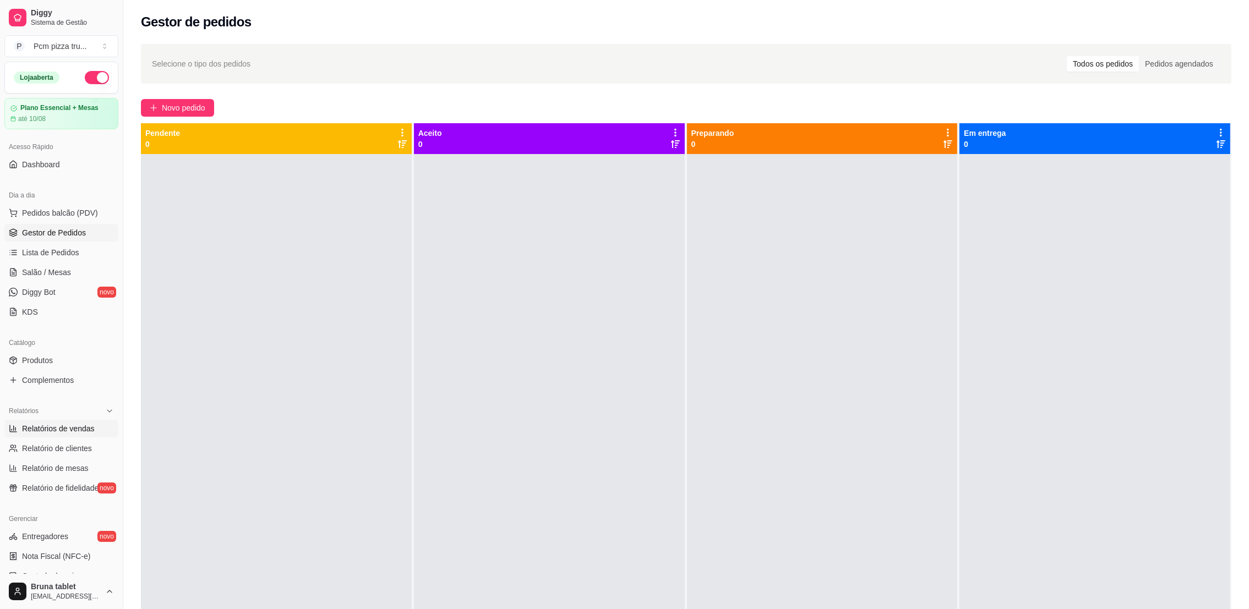
click at [88, 434] on span "Relatórios de vendas" at bounding box center [58, 428] width 73 height 11
select select "ALL"
select select "0"
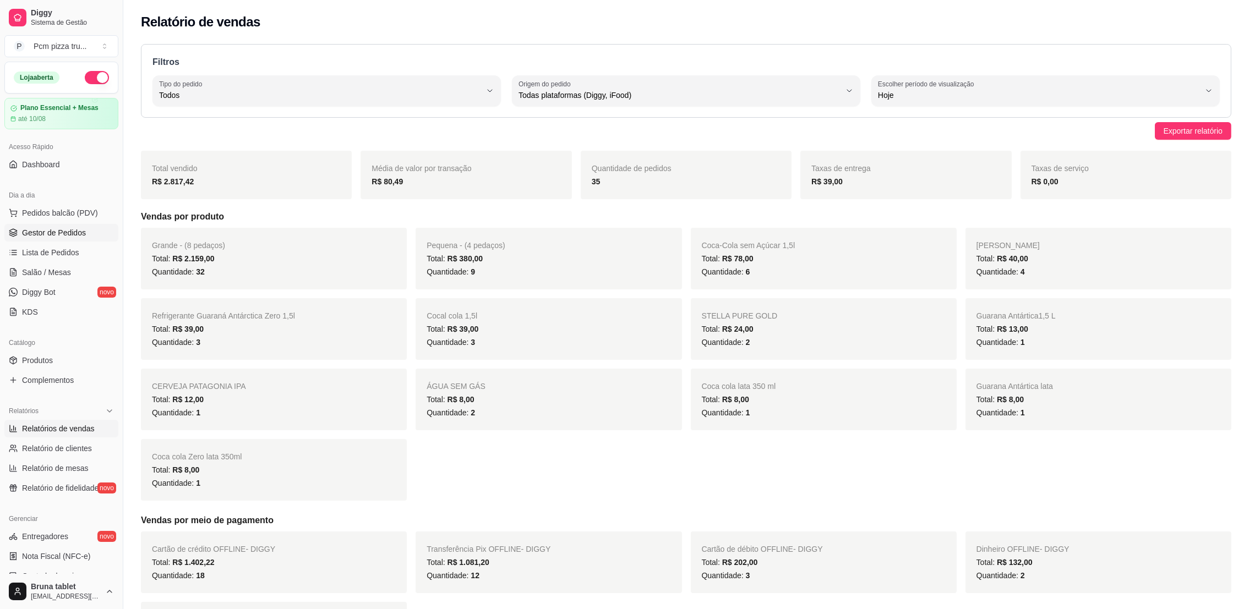
click at [78, 231] on span "Gestor de Pedidos" at bounding box center [54, 232] width 64 height 11
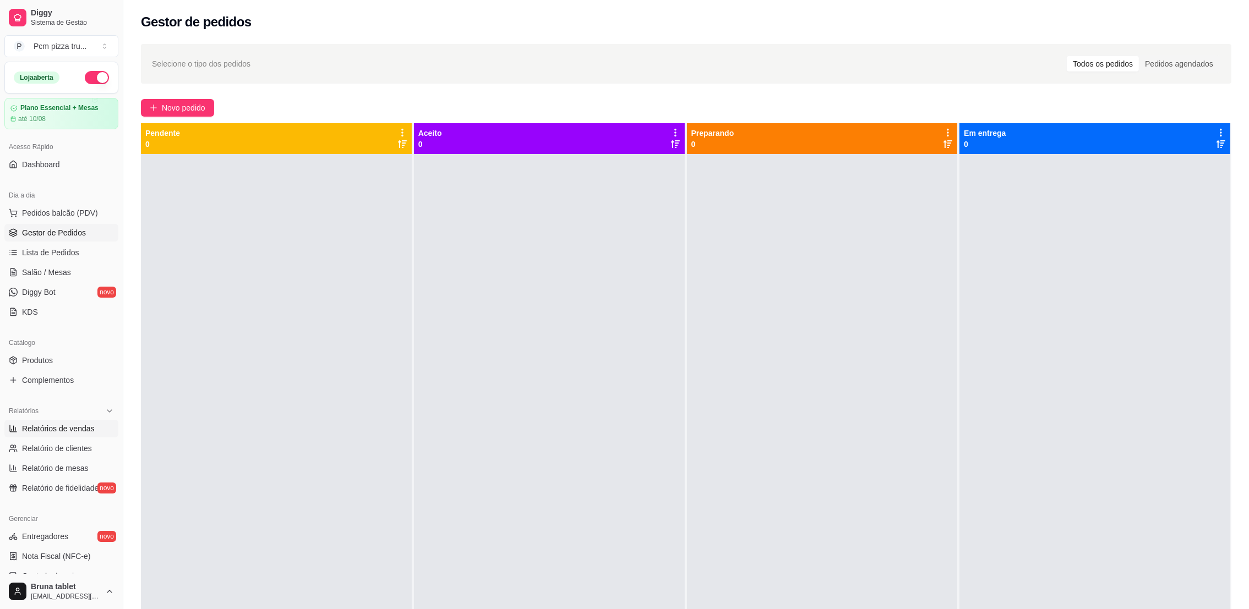
click at [65, 433] on span "Relatórios de vendas" at bounding box center [58, 428] width 73 height 11
select select "ALL"
select select "0"
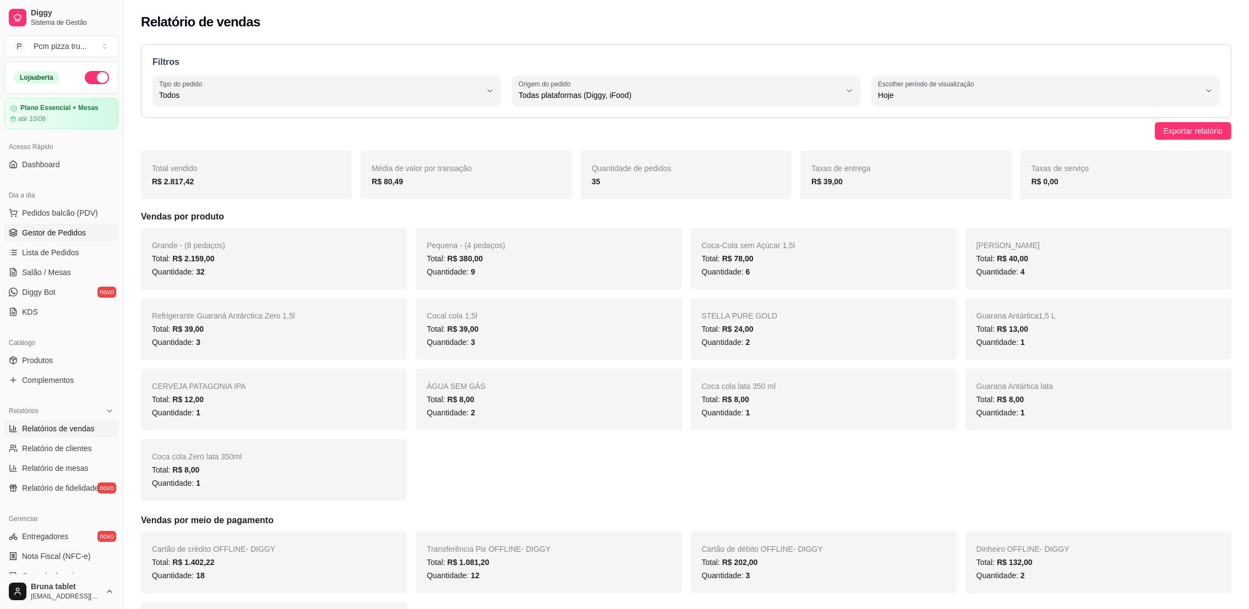
click at [83, 224] on link "Gestor de Pedidos" at bounding box center [61, 233] width 114 height 18
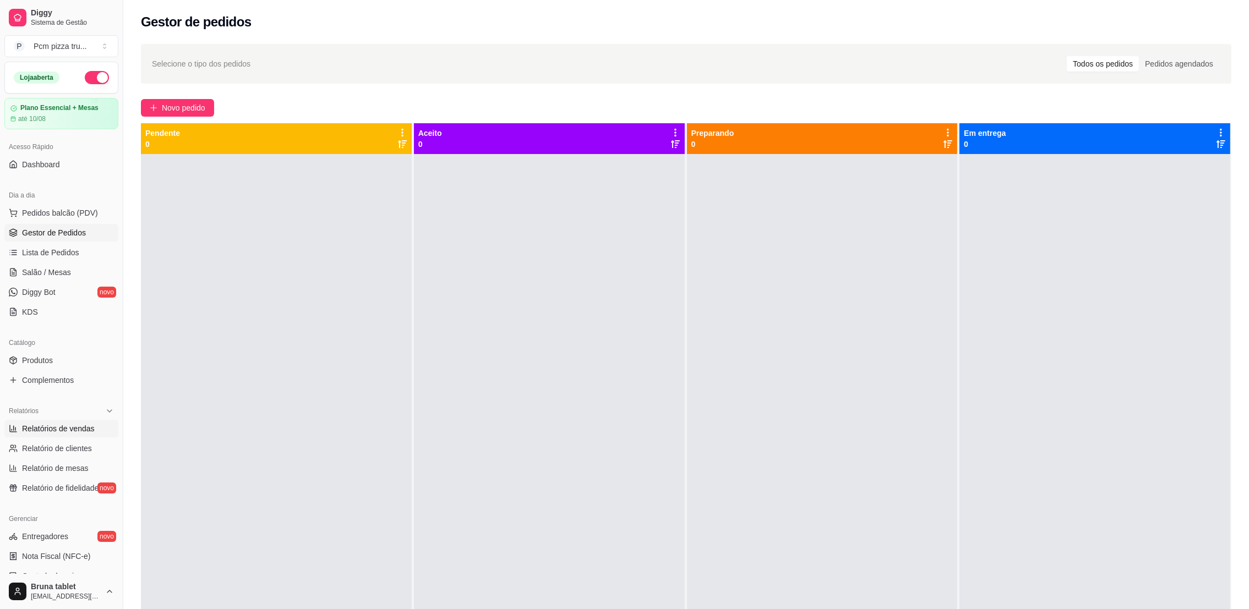
click at [75, 434] on span "Relatórios de vendas" at bounding box center [58, 428] width 73 height 11
select select "ALL"
select select "0"
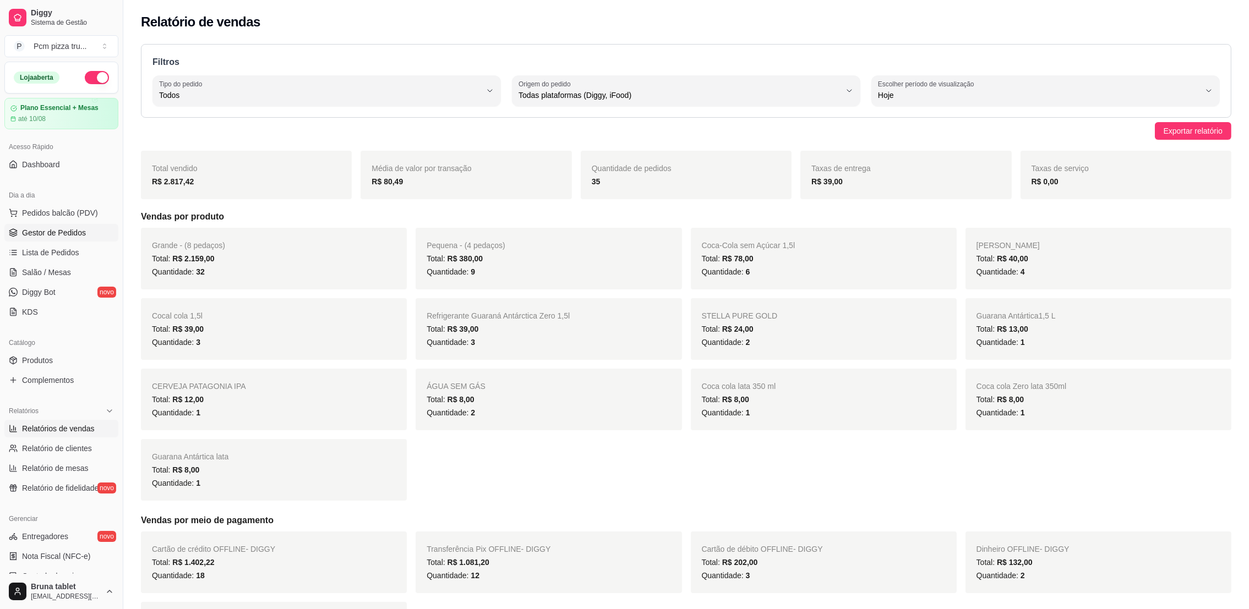
click at [72, 228] on span "Gestor de Pedidos" at bounding box center [54, 232] width 64 height 11
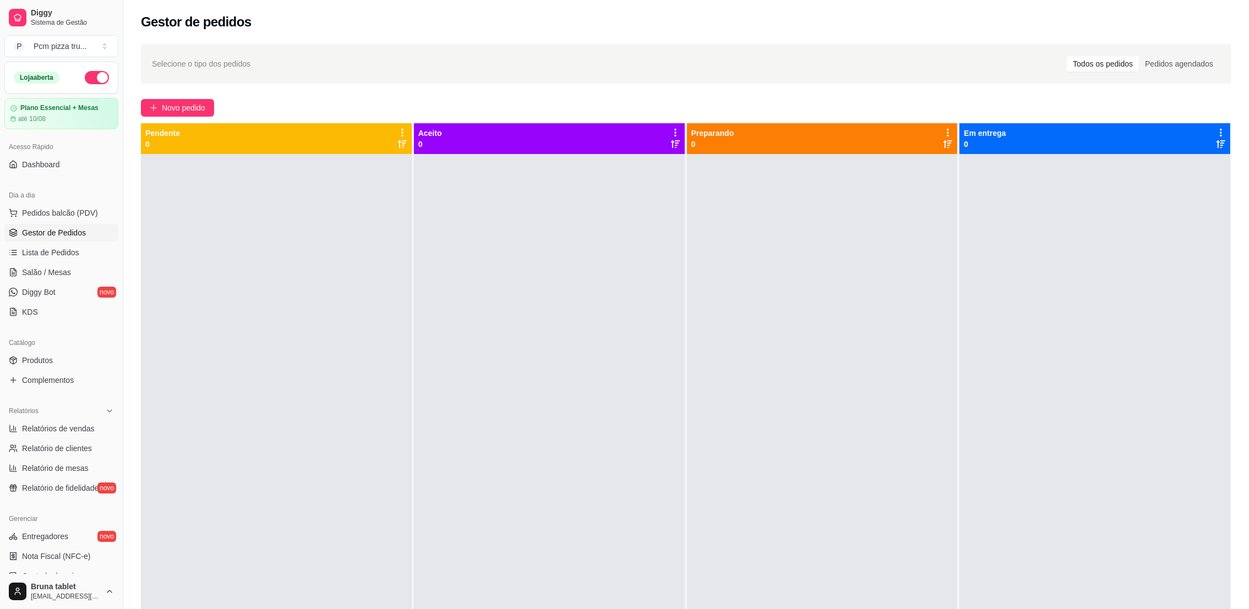
click at [93, 83] on button "button" at bounding box center [97, 77] width 24 height 13
